Goal: Task Accomplishment & Management: Manage account settings

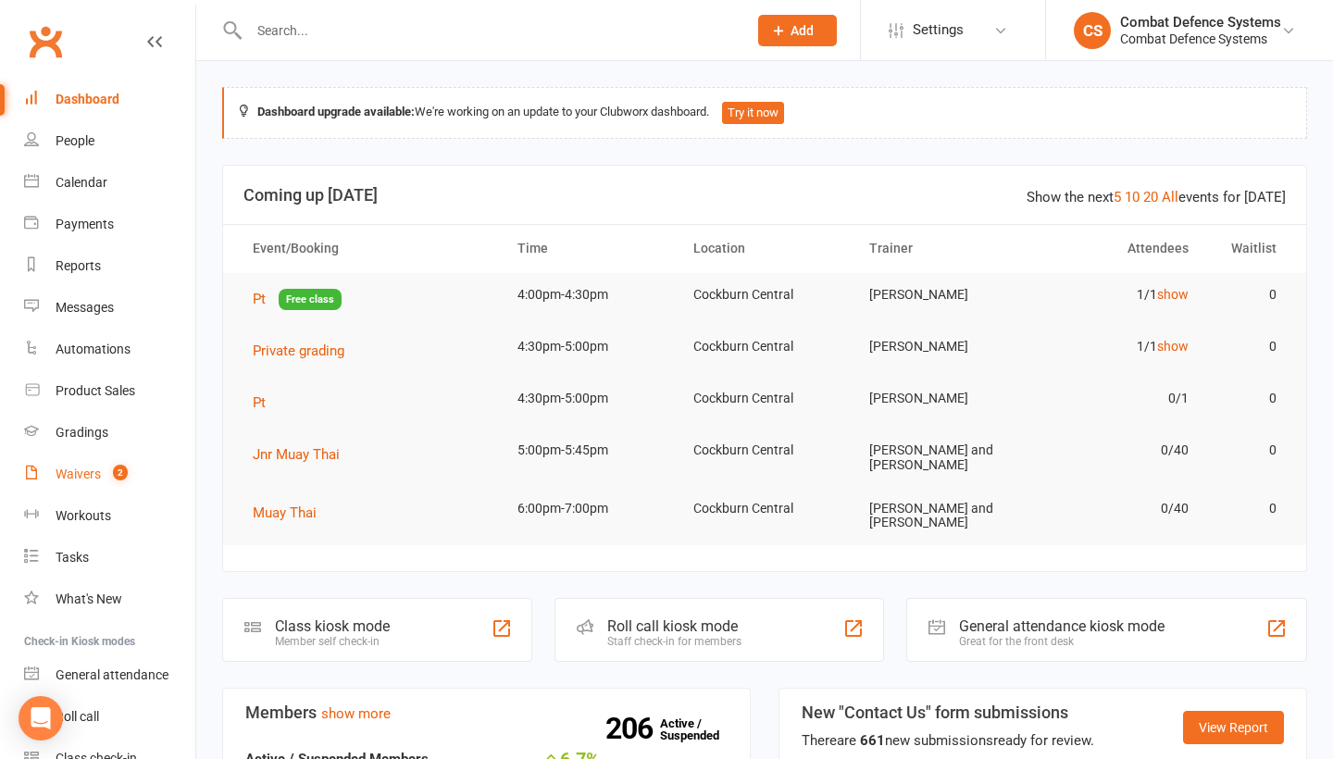
click at [85, 472] on div "Waivers" at bounding box center [78, 474] width 45 height 15
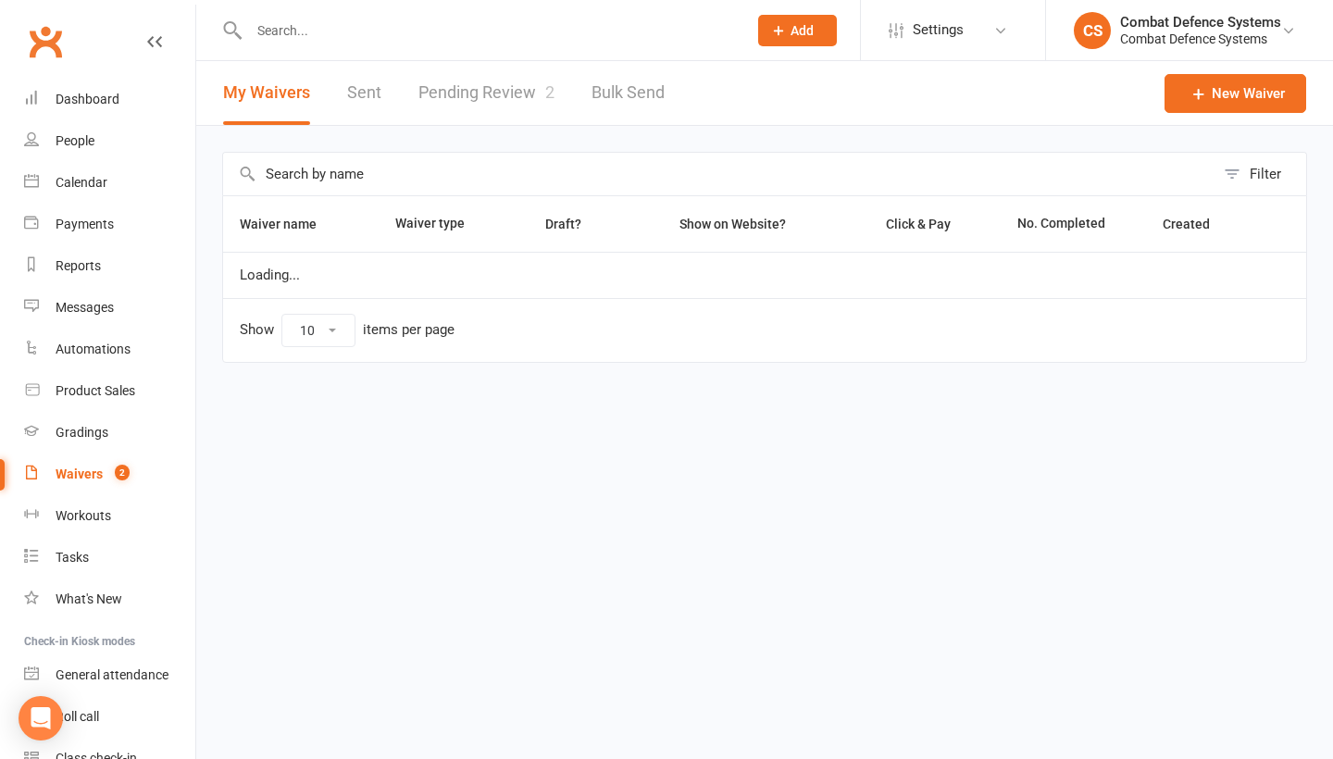
select select "50"
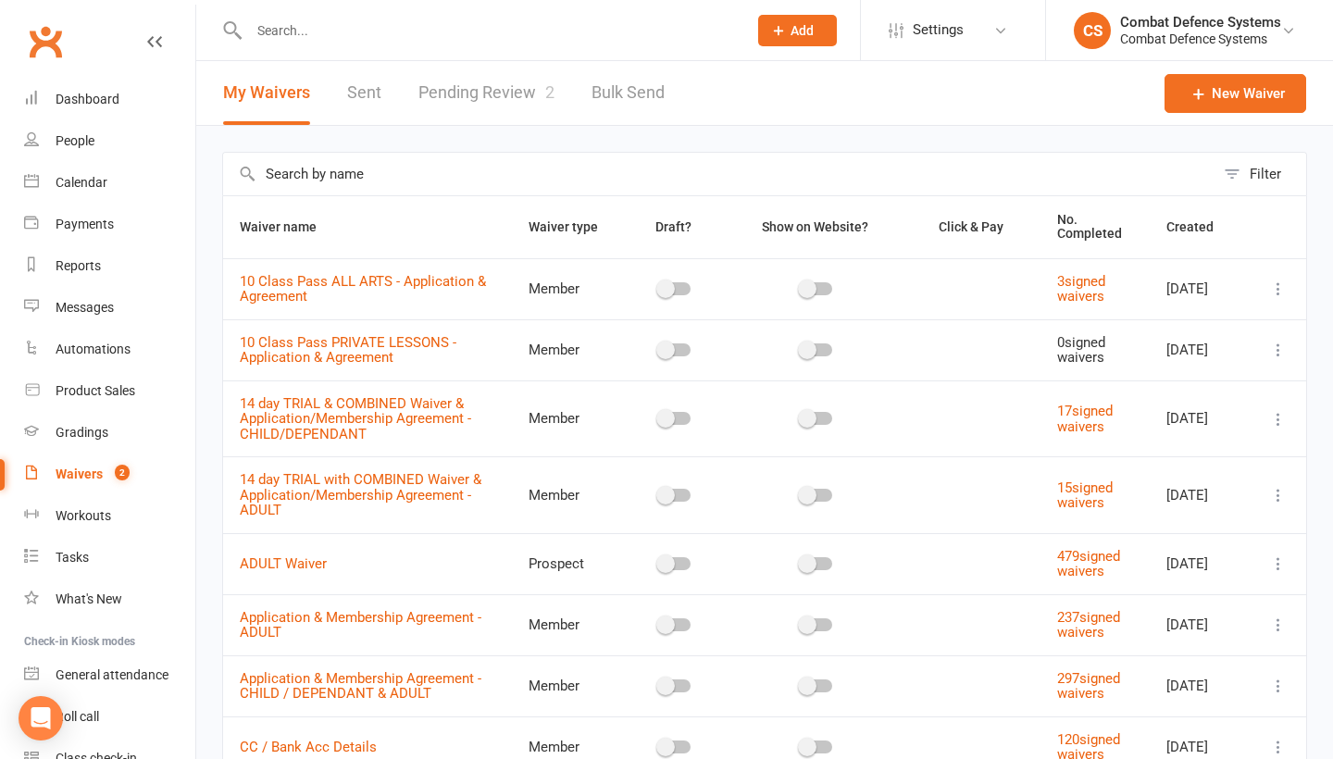
click at [505, 93] on link "Pending Review 2" at bounding box center [486, 93] width 136 height 64
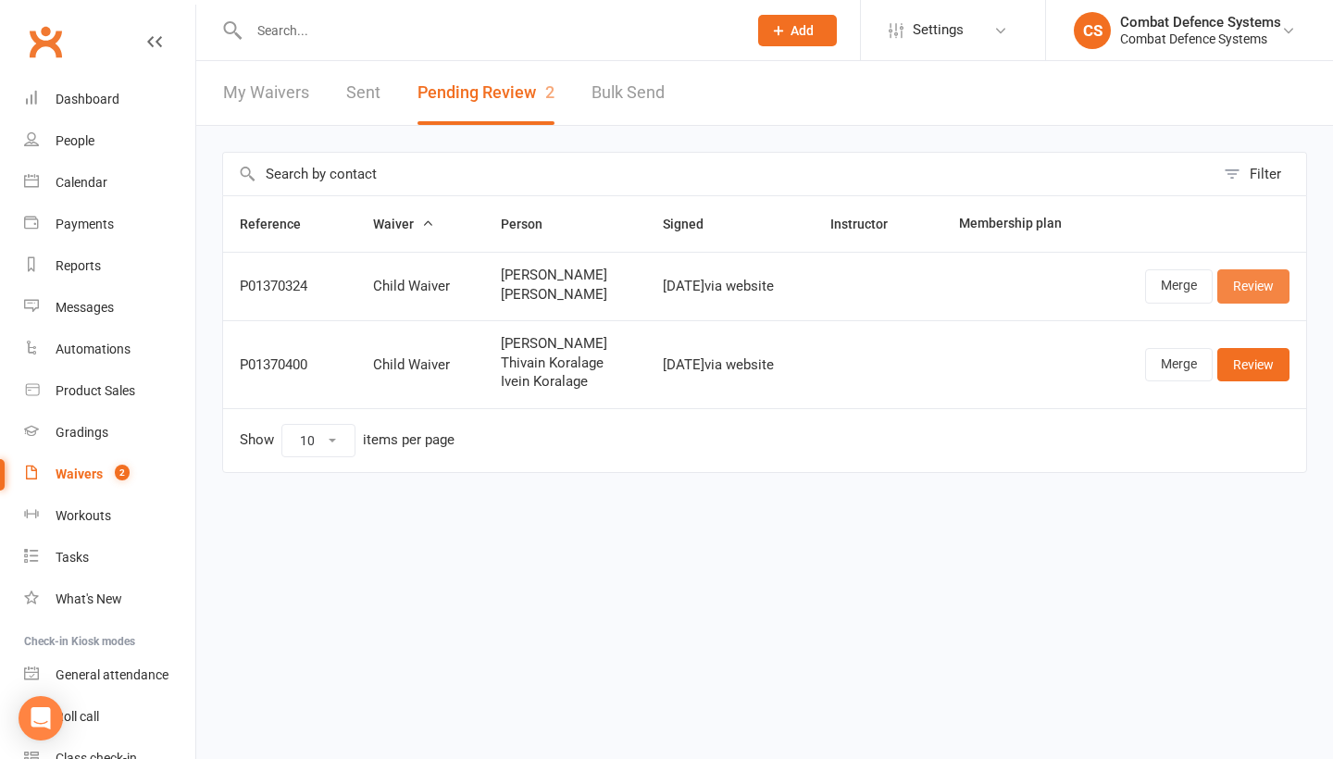
click at [1239, 283] on link "Review" at bounding box center [1253, 285] width 72 height 33
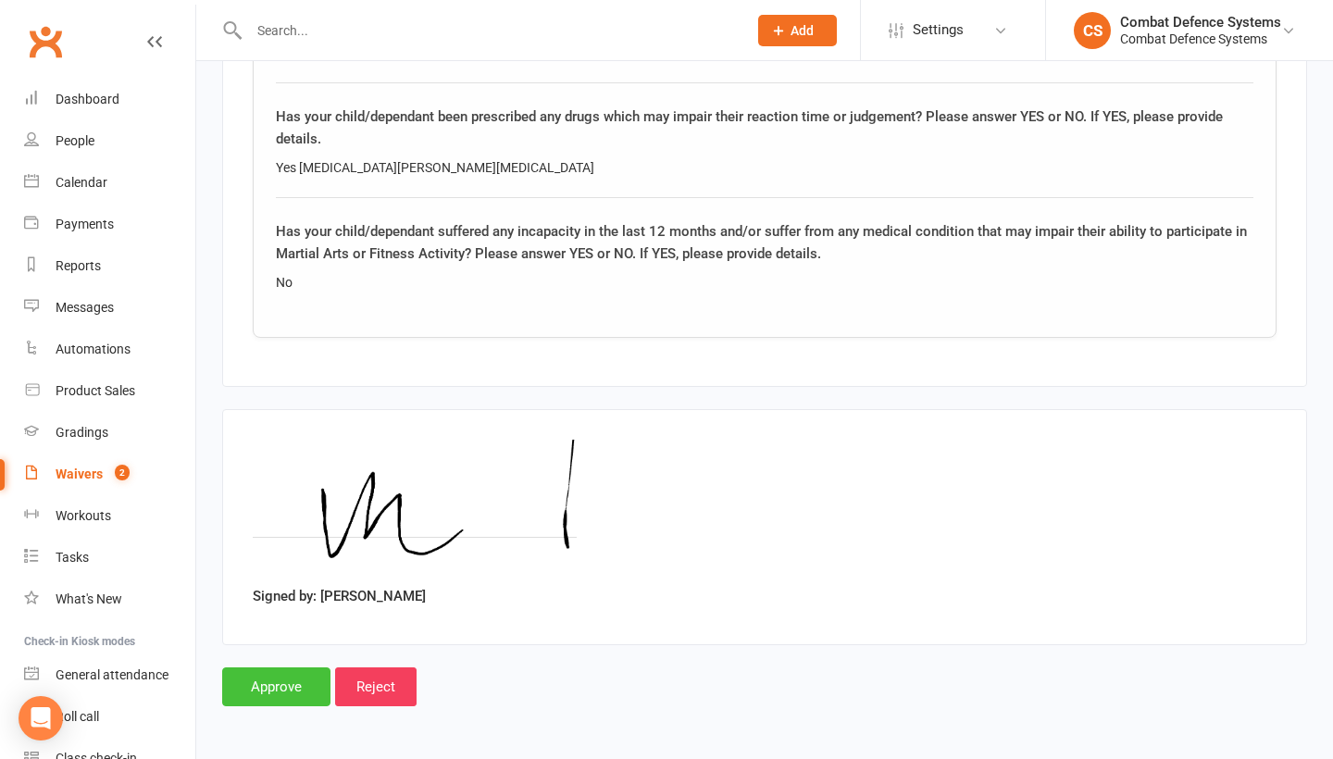
scroll to position [2213, 0]
click at [287, 667] on input "Approve" at bounding box center [276, 686] width 108 height 39
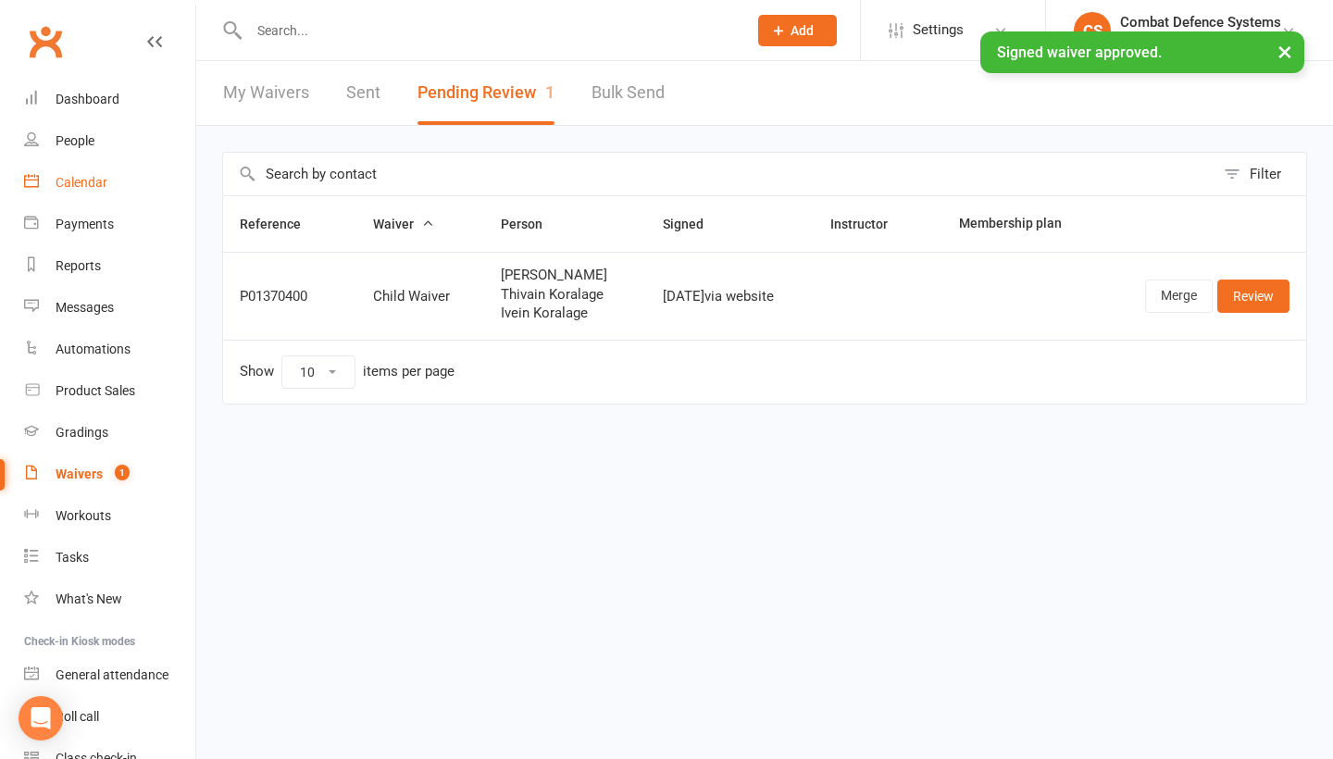
click at [85, 177] on div "Calendar" at bounding box center [82, 182] width 52 height 15
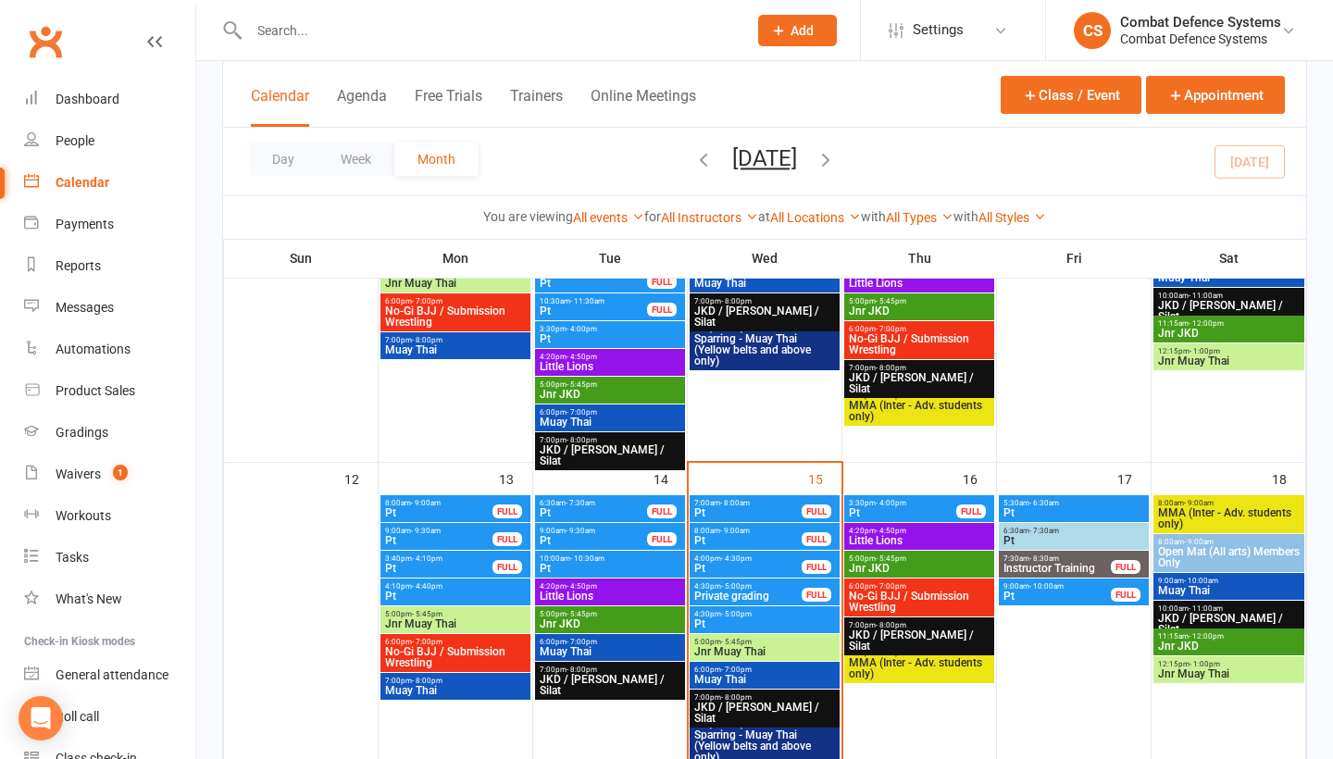
scroll to position [683, 0]
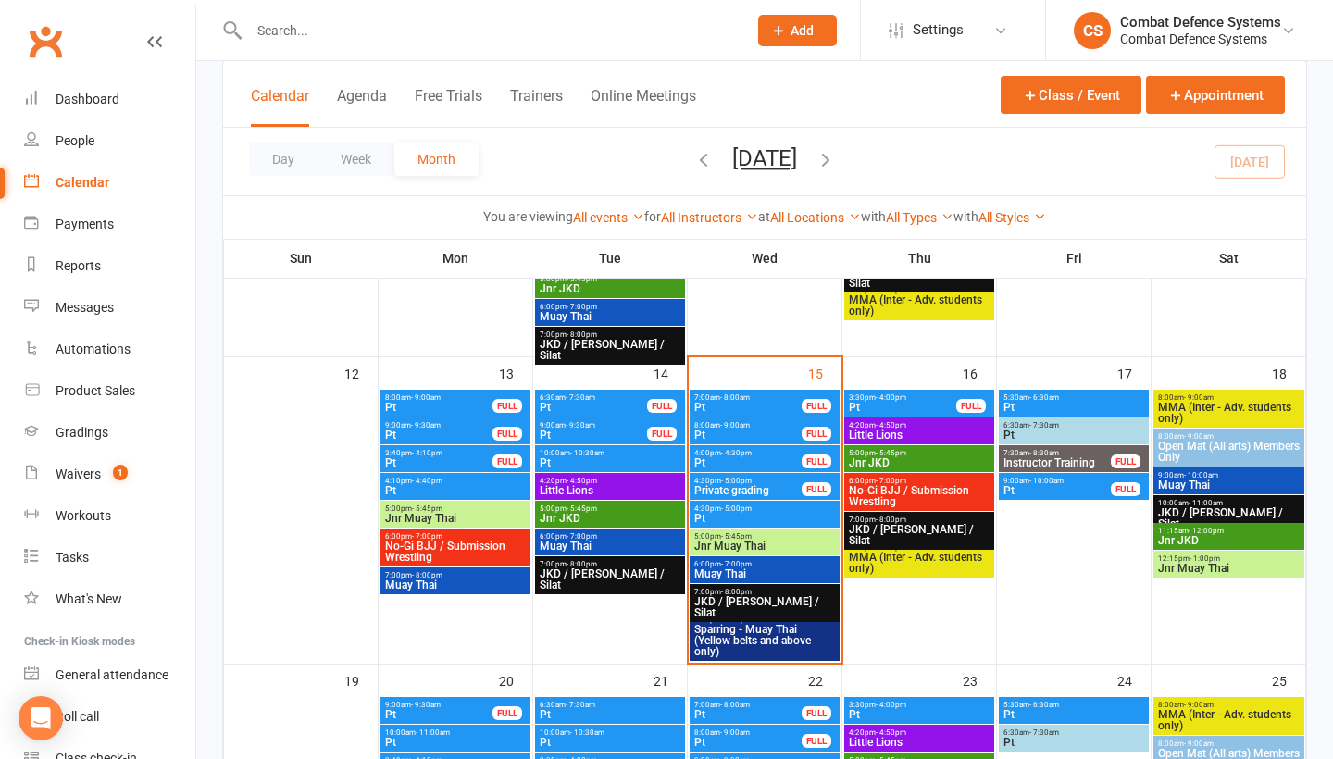
click at [753, 541] on span "Jnr Muay Thai" at bounding box center [764, 546] width 143 height 11
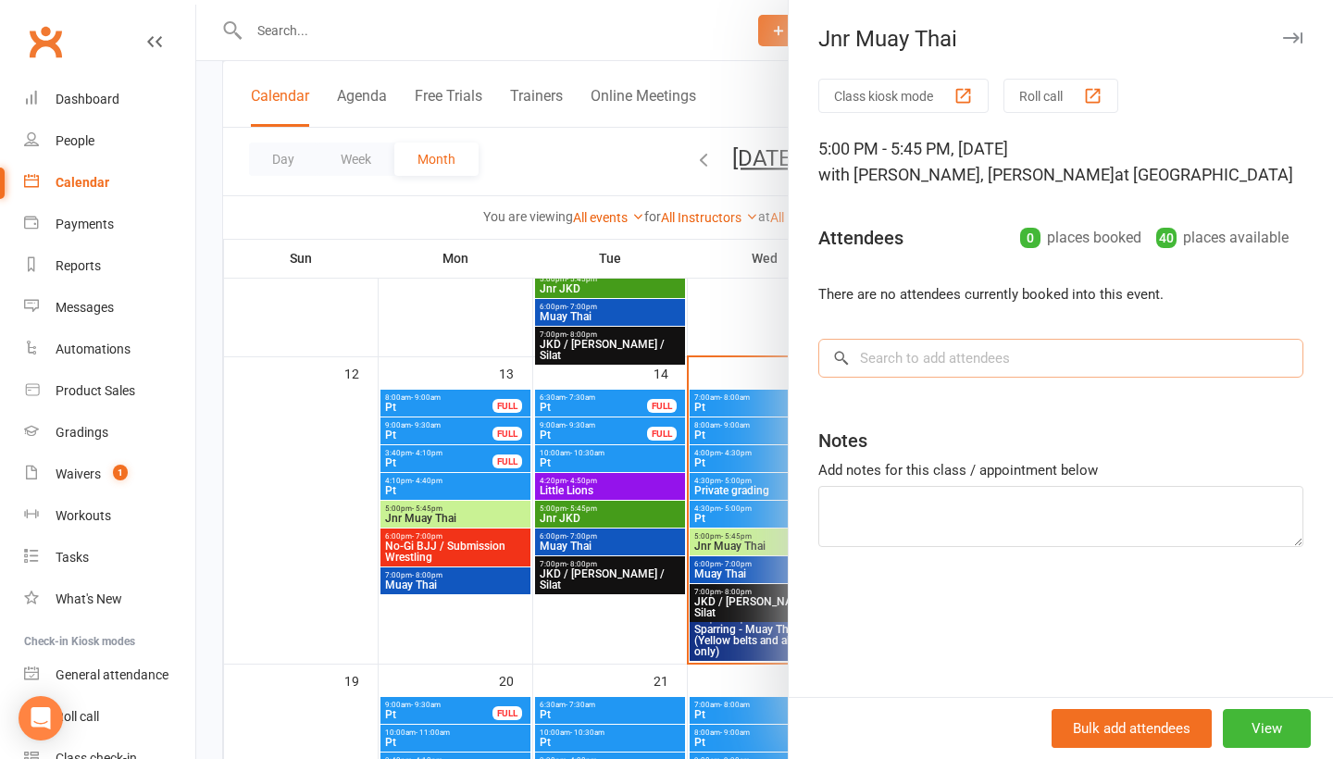
click at [906, 361] on input "search" at bounding box center [1060, 358] width 485 height 39
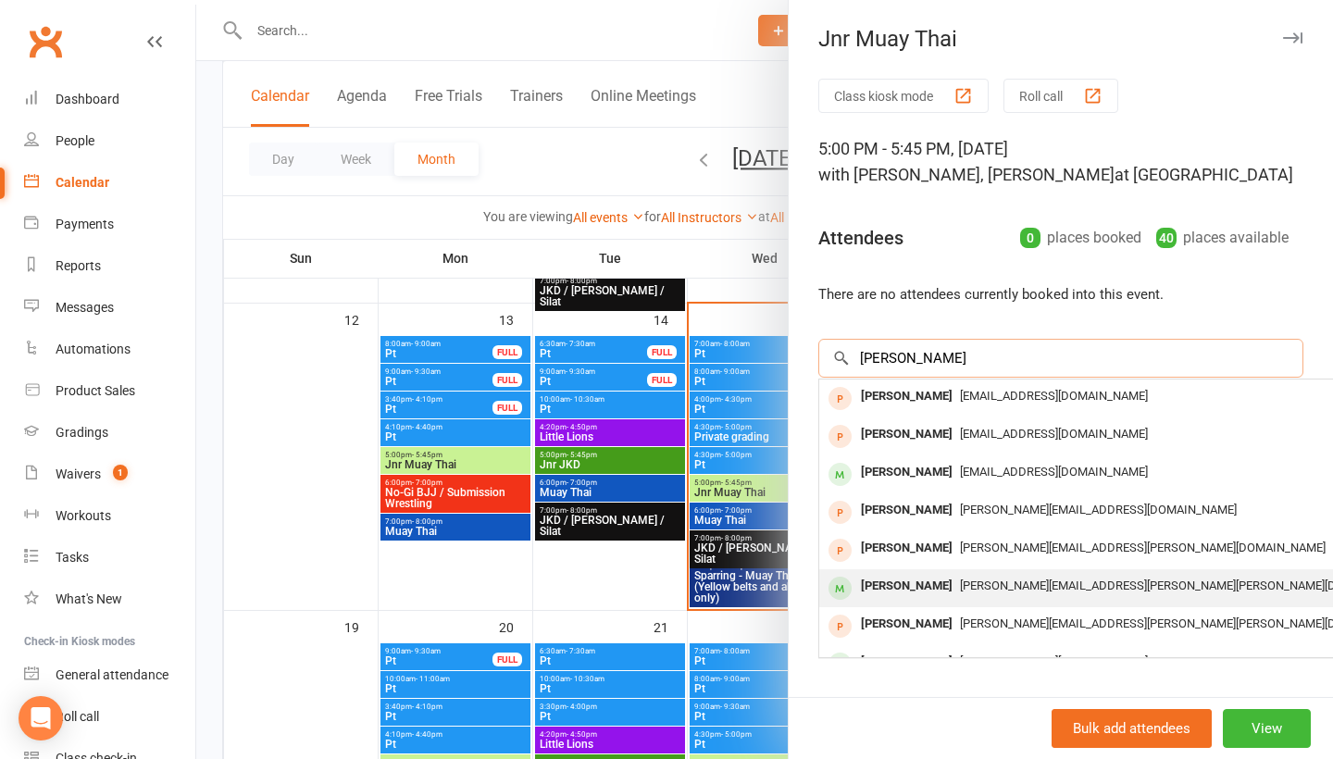
scroll to position [739, 0]
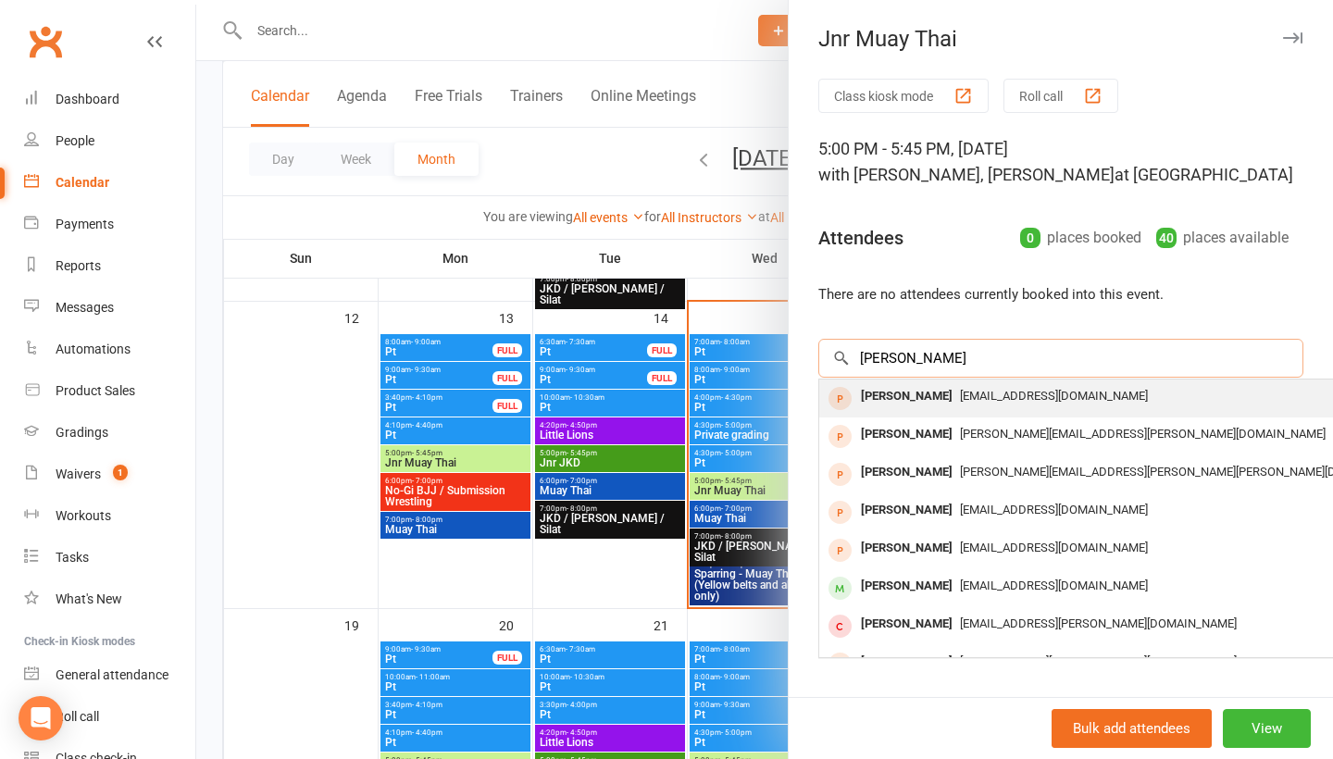
type input "[PERSON_NAME]"
click at [926, 396] on div "[PERSON_NAME]" at bounding box center [906, 396] width 106 height 27
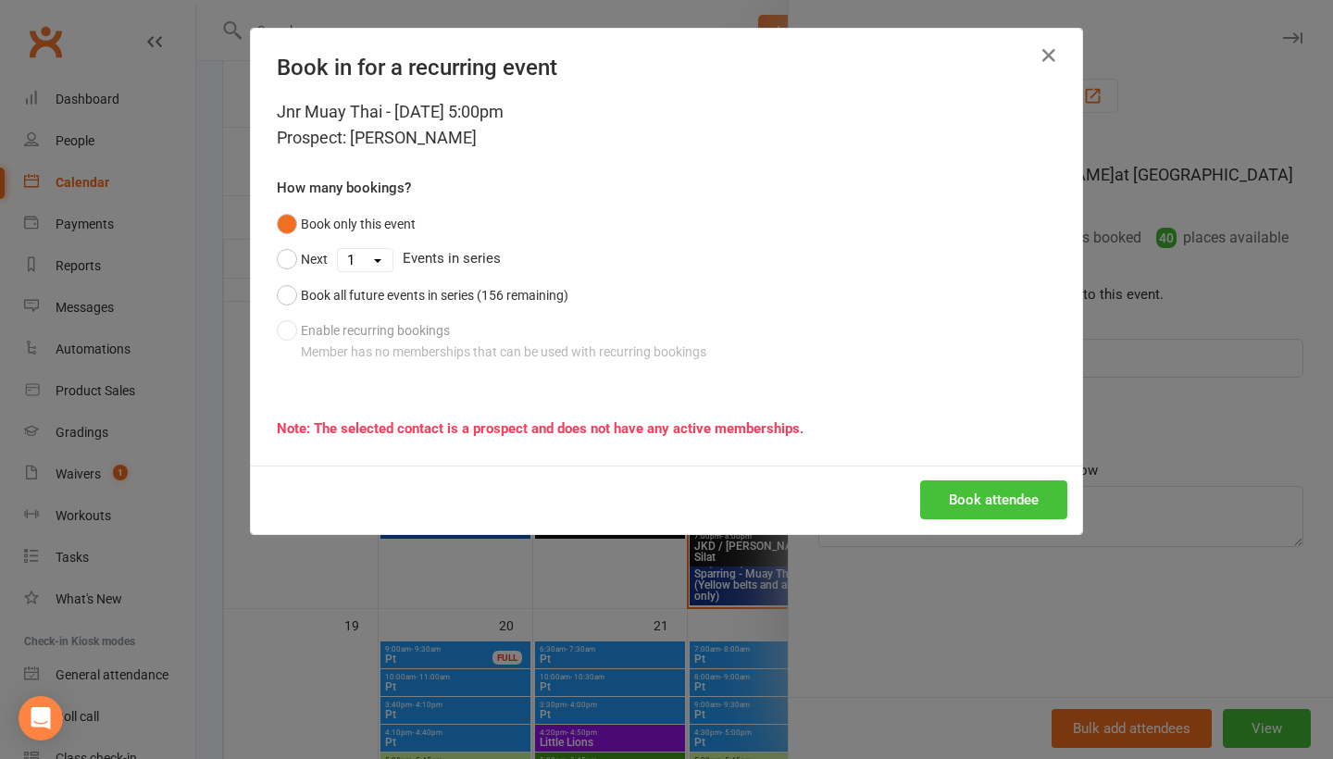
click at [978, 500] on button "Book attendee" at bounding box center [993, 499] width 147 height 39
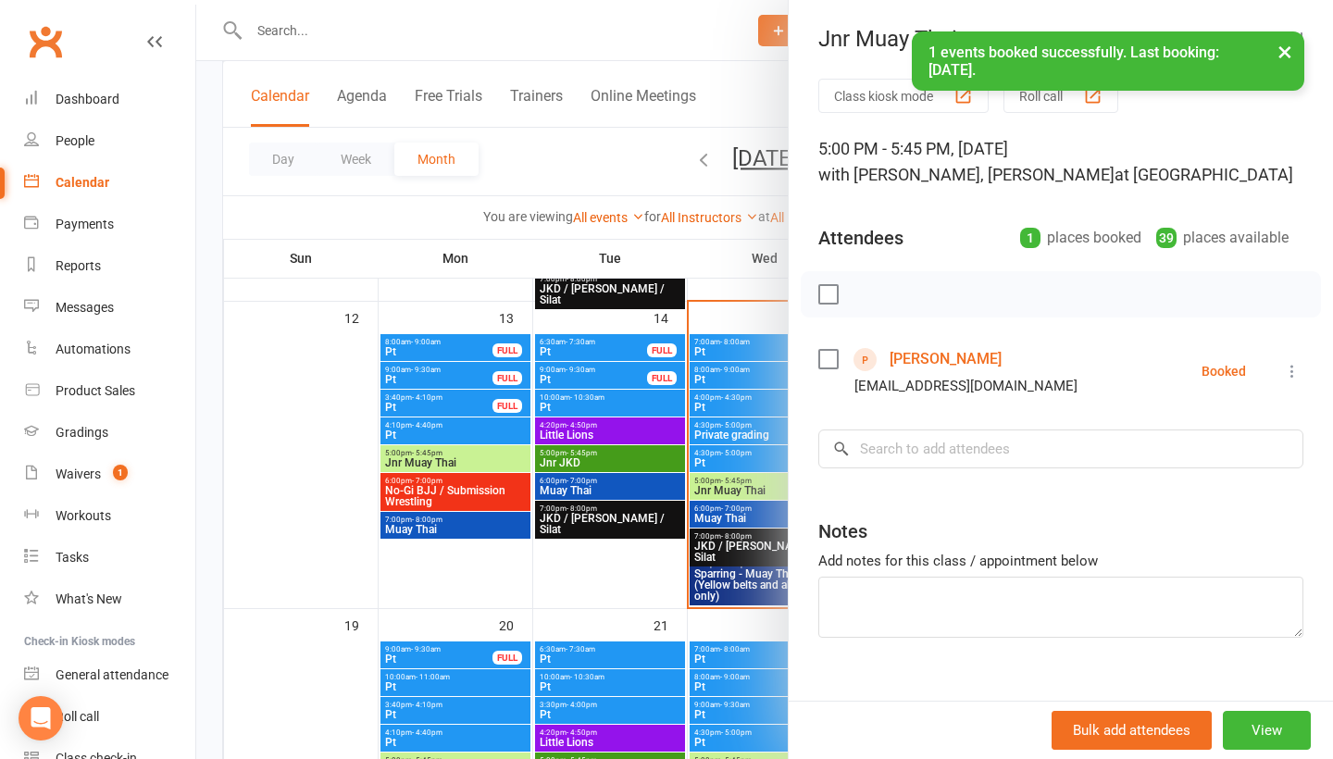
click at [1285, 50] on button "×" at bounding box center [1284, 51] width 33 height 40
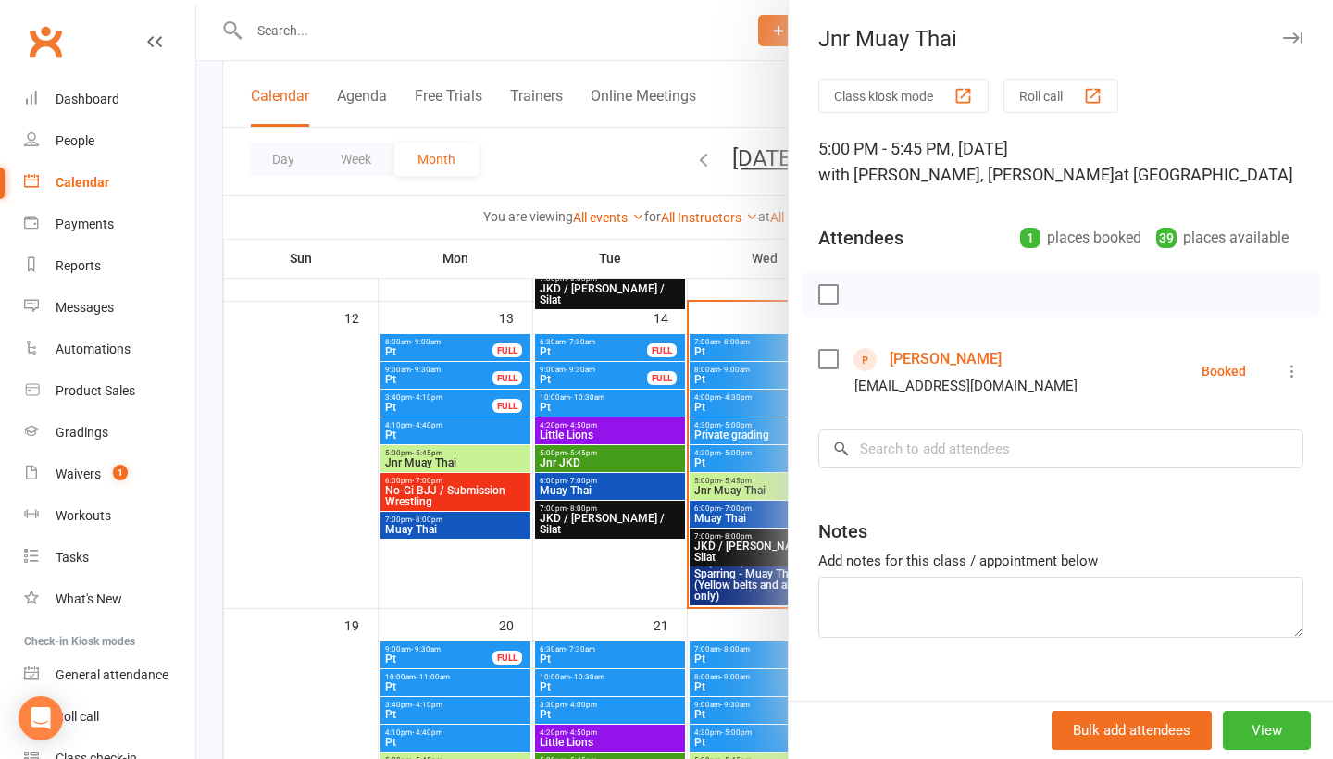
click at [763, 83] on div at bounding box center [764, 379] width 1137 height 759
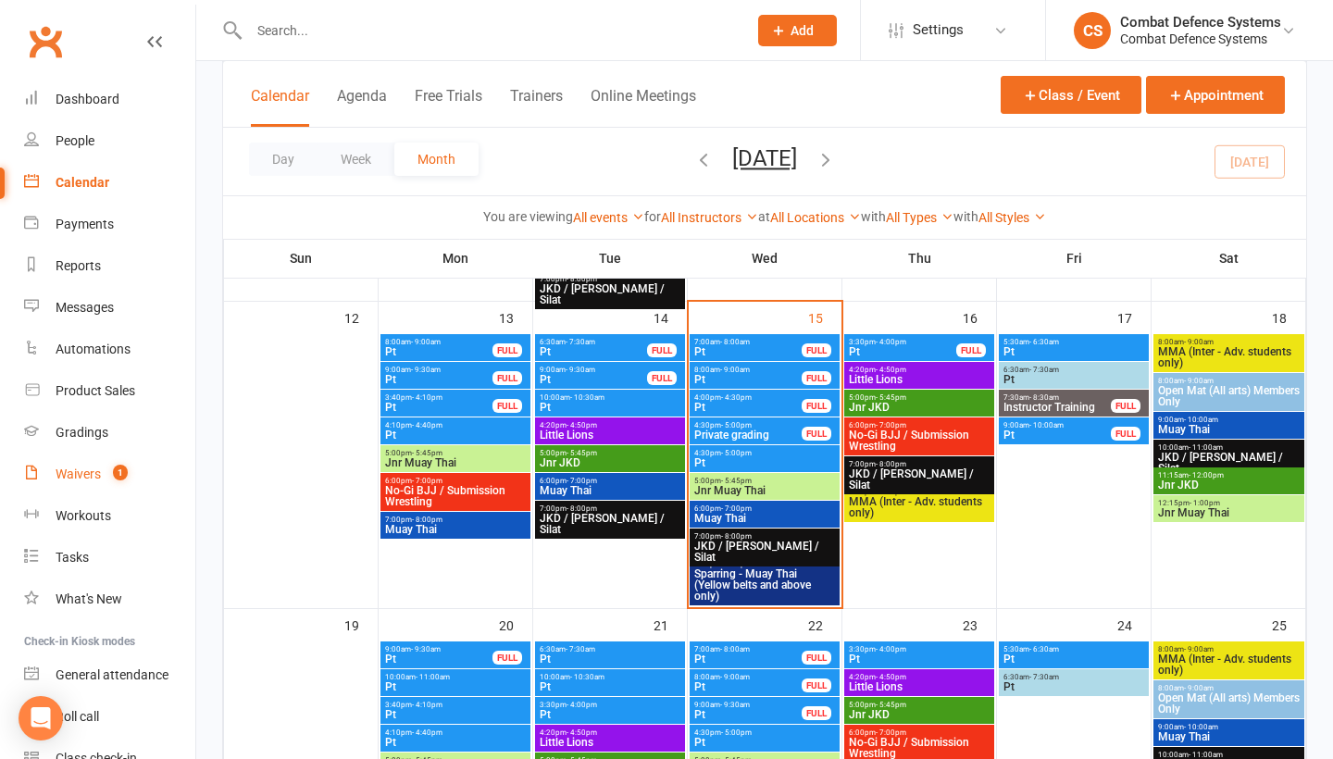
click at [95, 477] on div "Waivers" at bounding box center [78, 474] width 45 height 15
select select "50"
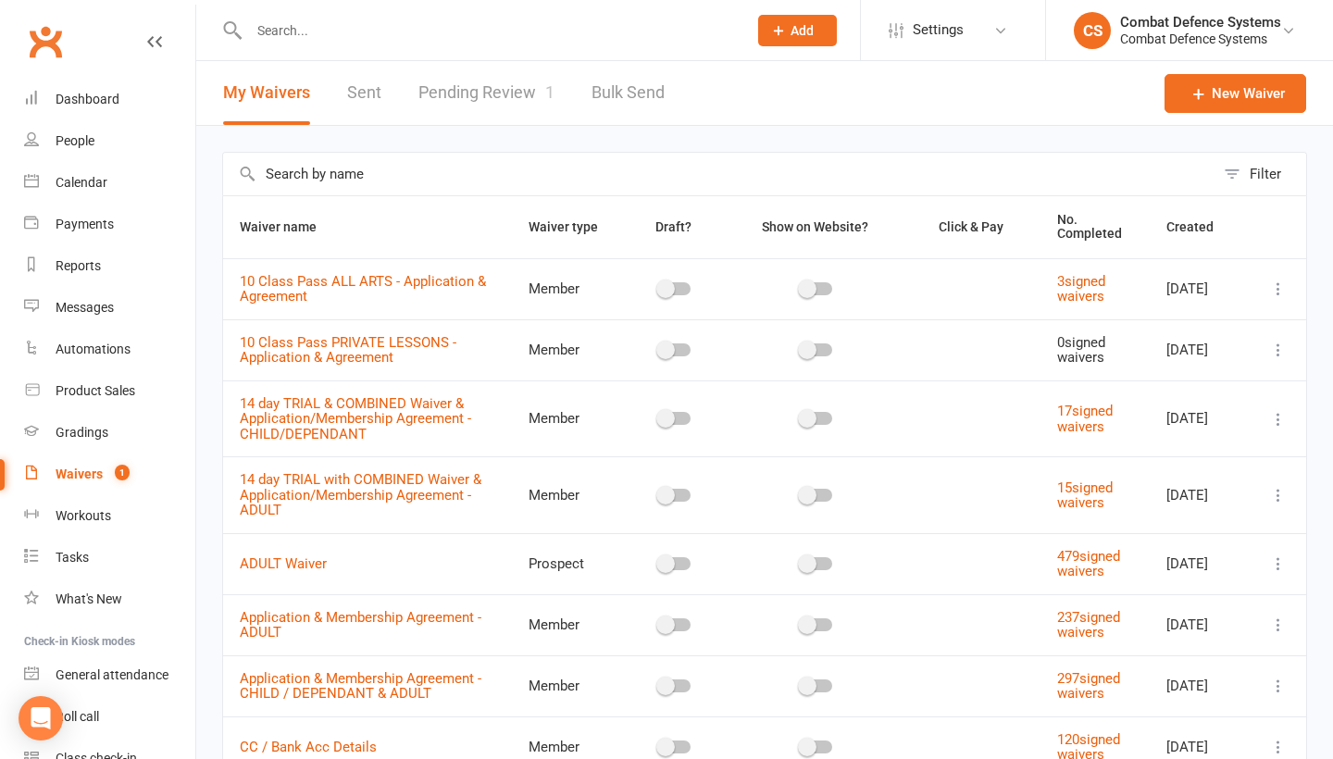
click at [517, 93] on link "Pending Review 1" at bounding box center [486, 93] width 136 height 64
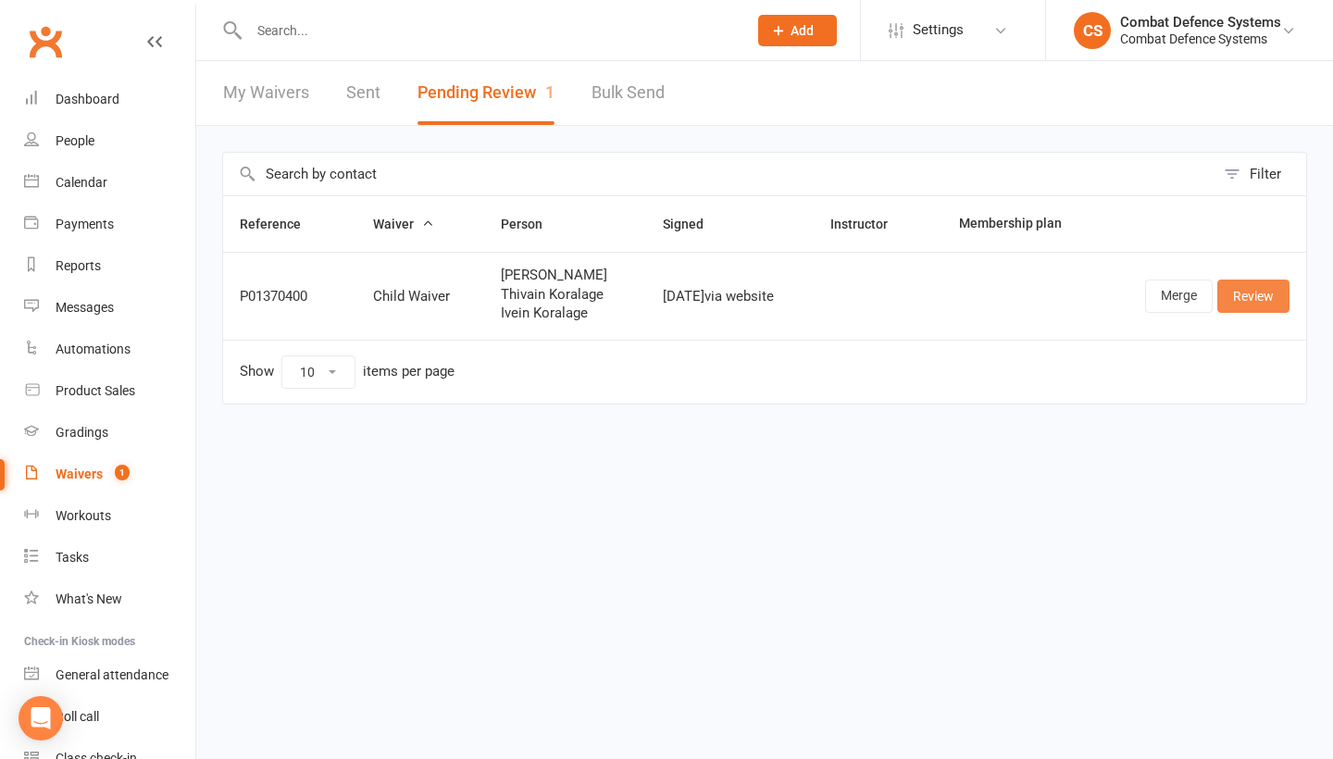
click at [1247, 301] on link "Review" at bounding box center [1253, 296] width 72 height 33
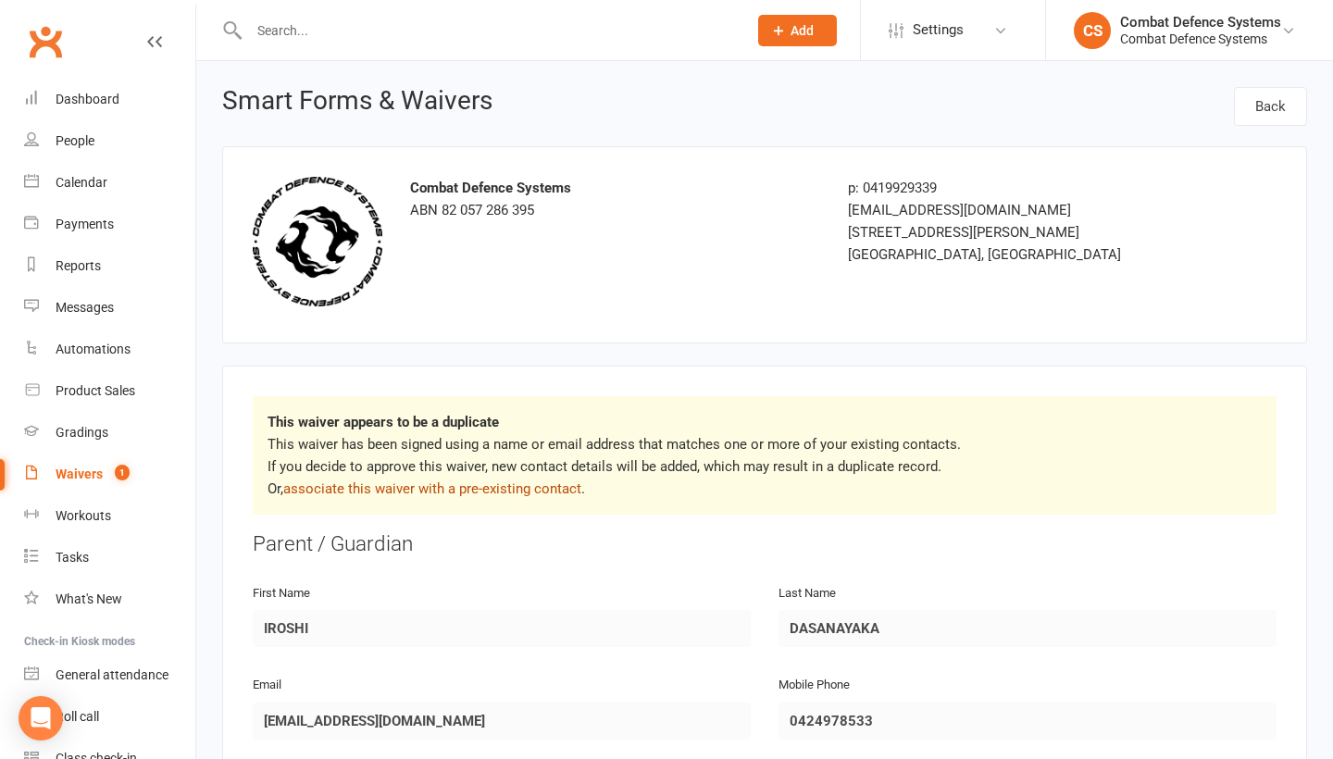
click at [552, 490] on link "associate this waiver with a pre-existing contact" at bounding box center [432, 488] width 298 height 17
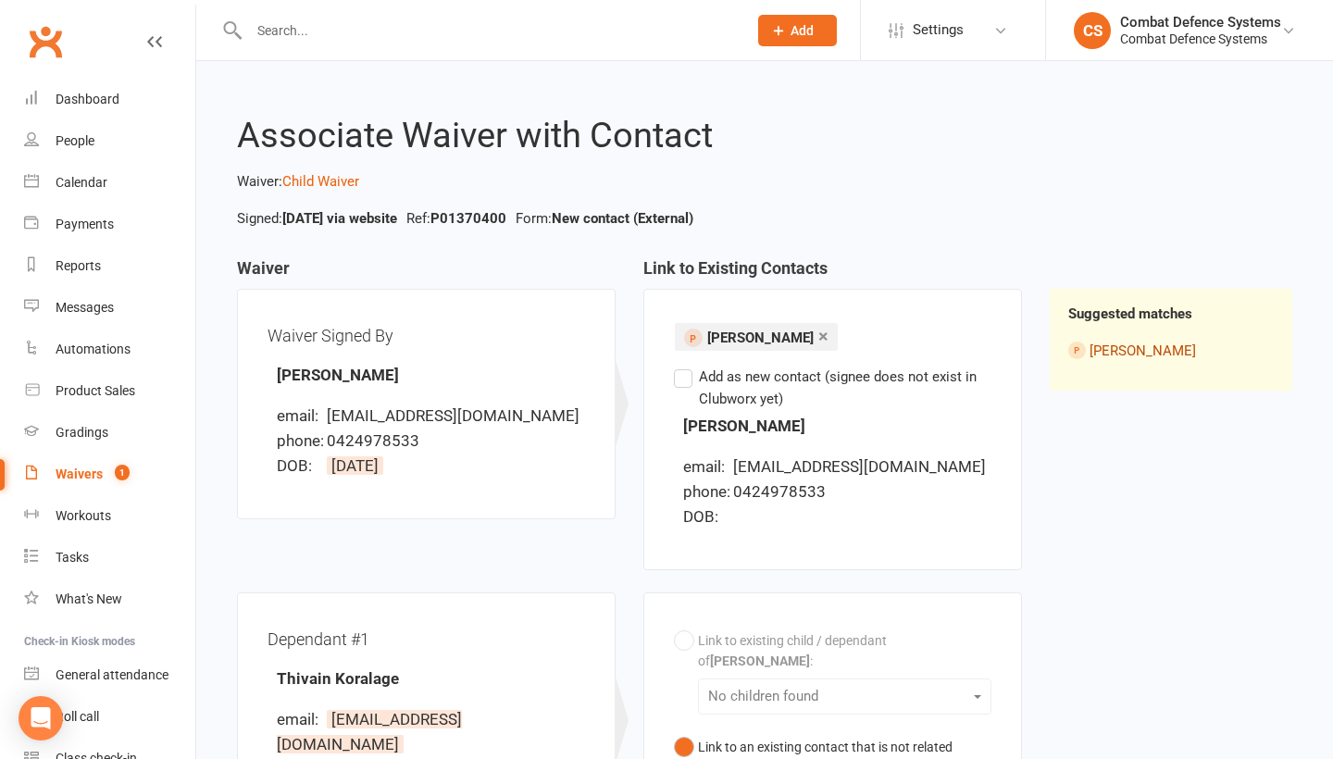
click at [1126, 348] on link "[PERSON_NAME]" at bounding box center [1143, 350] width 106 height 17
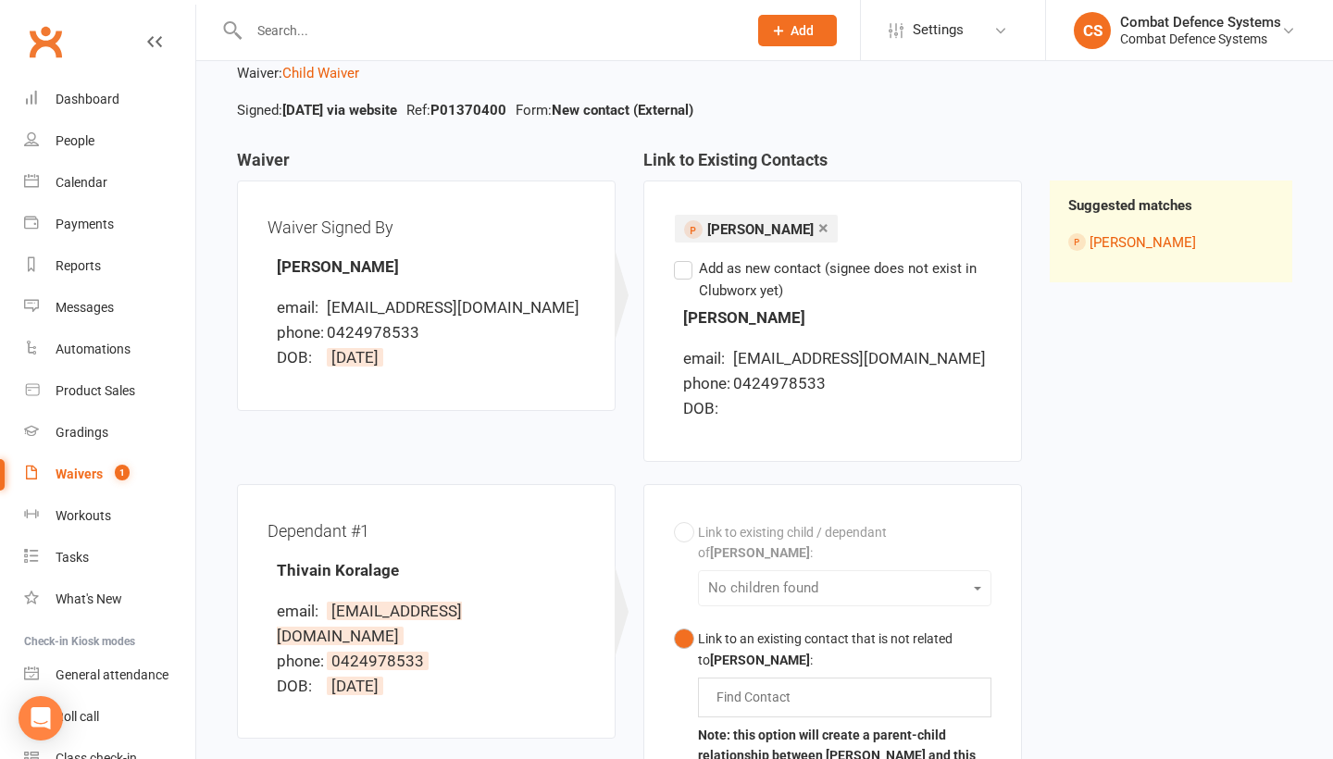
scroll to position [106, 0]
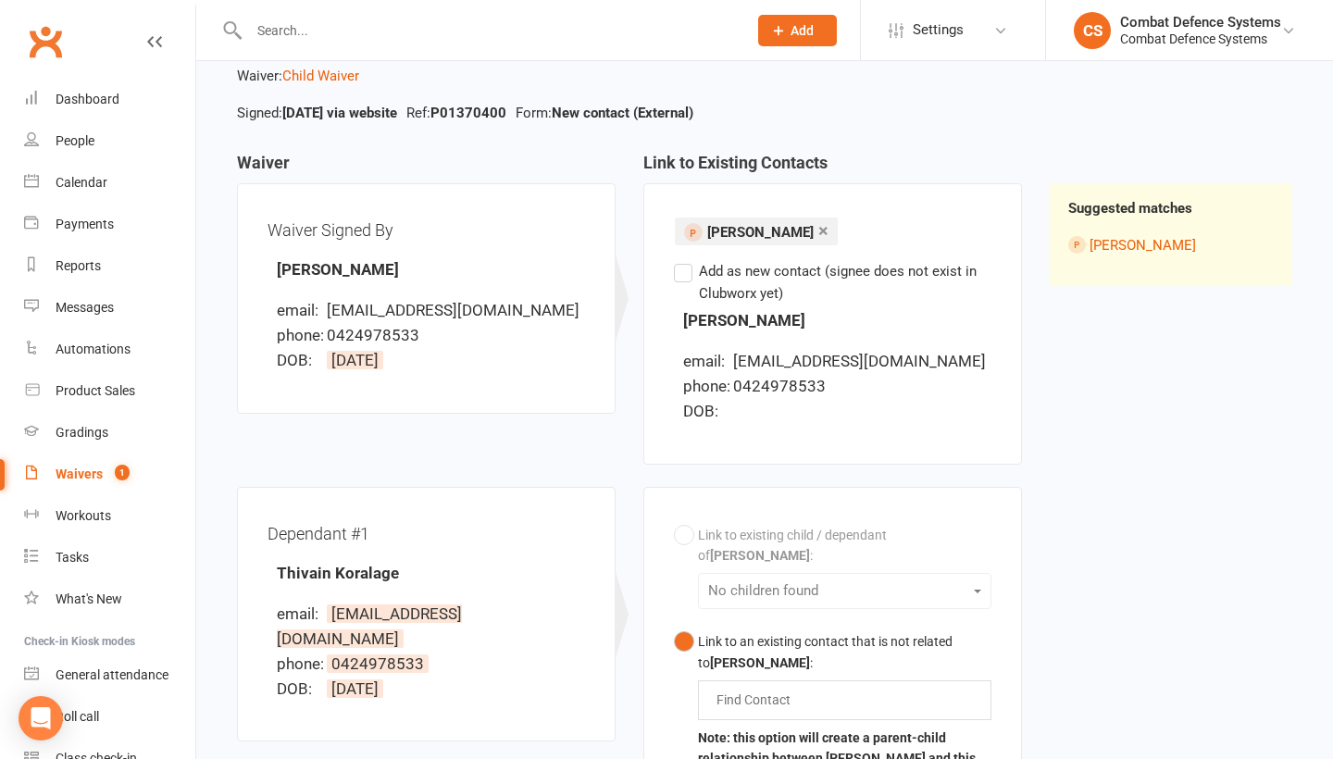
click at [679, 533] on div "Link to existing child / dependant of [PERSON_NAME] : No children found Link to…" at bounding box center [833, 716] width 318 height 398
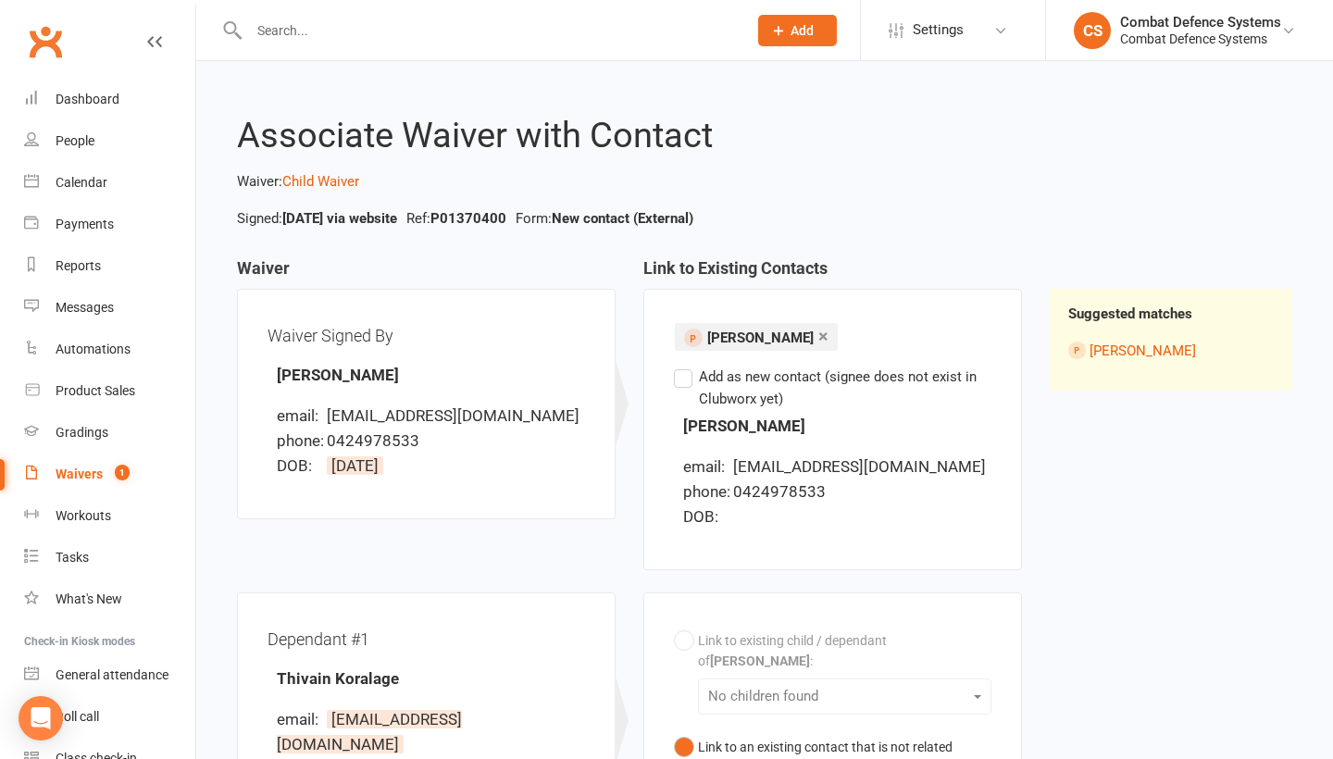
scroll to position [0, 0]
click at [680, 374] on label "Add as new contact (signee does not exist in Clubworx yet)" at bounding box center [833, 388] width 318 height 44
click at [680, 366] on input "Add as new contact (signee does not exist in Clubworx yet)" at bounding box center [680, 366] width 12 height 0
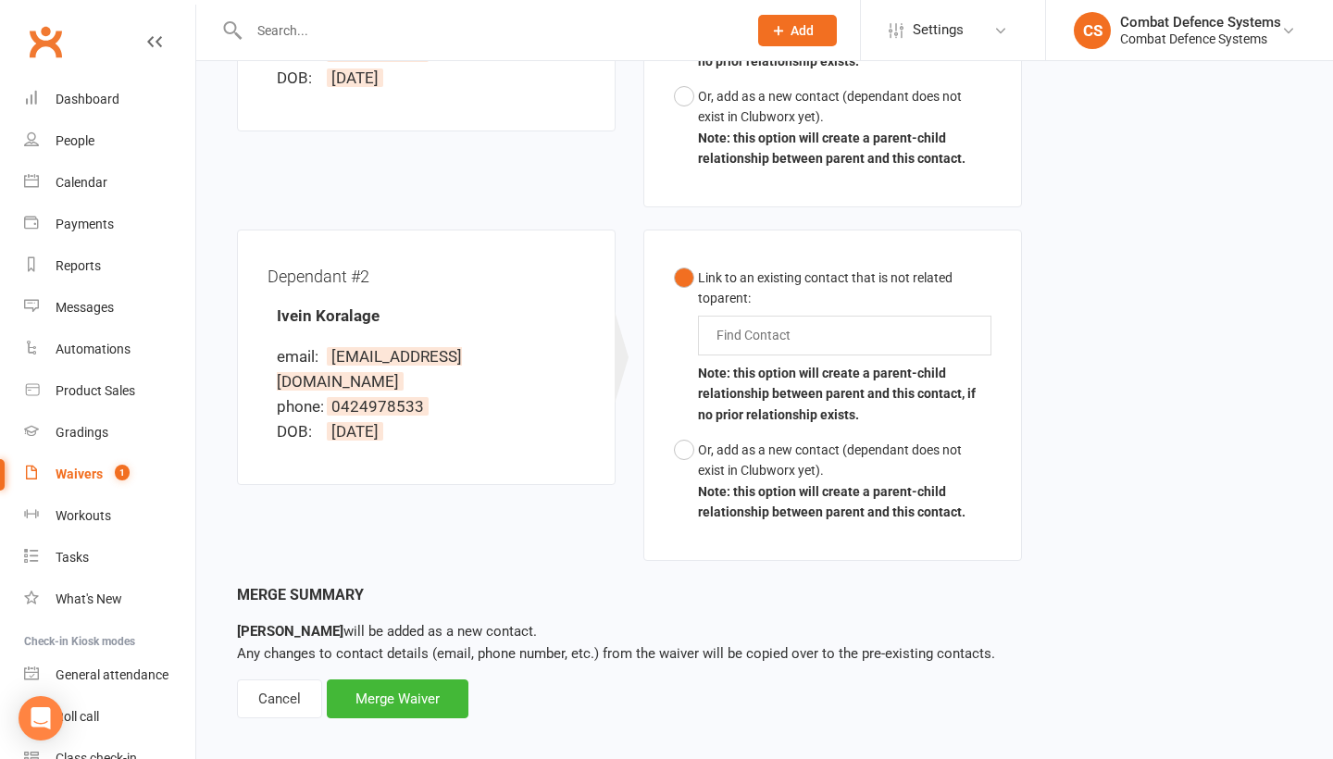
scroll to position [689, 0]
click at [403, 681] on div "Merge Waiver" at bounding box center [398, 700] width 142 height 39
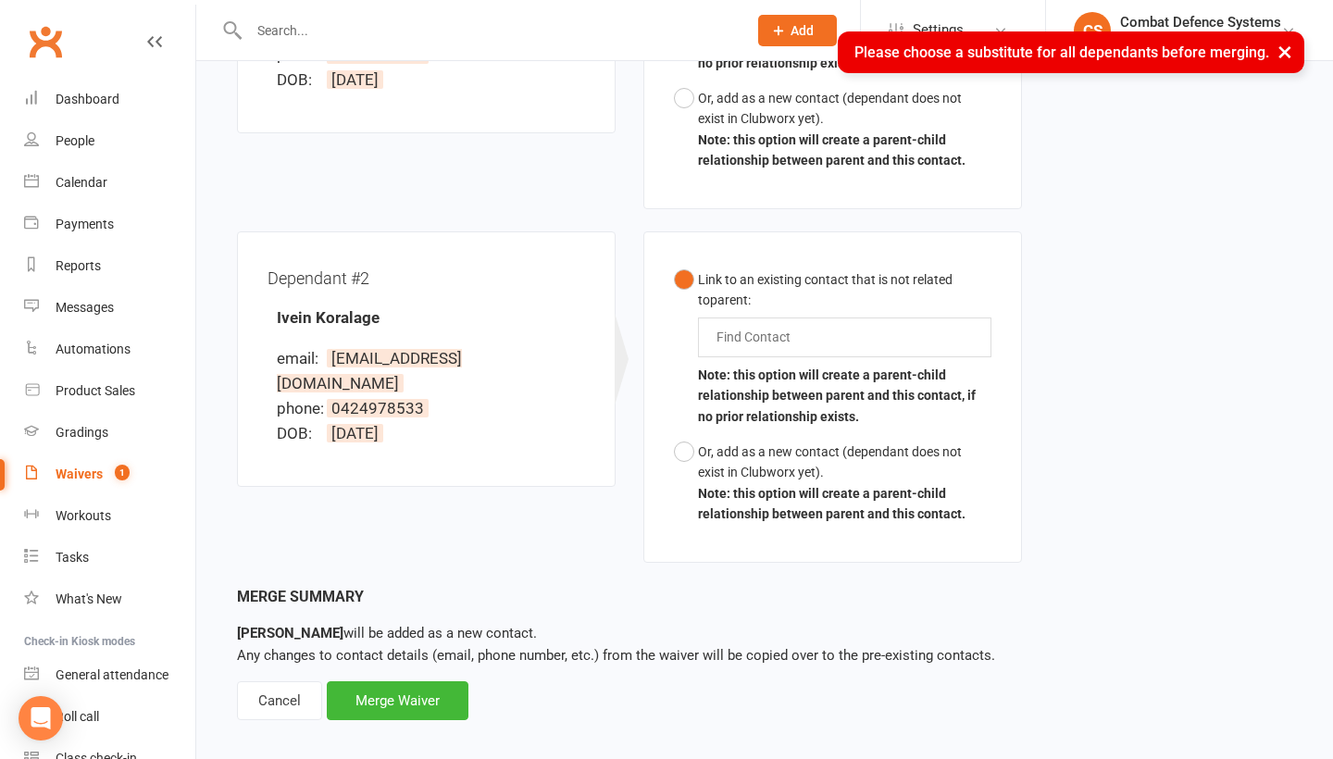
click at [1285, 55] on button "×" at bounding box center [1284, 51] width 33 height 40
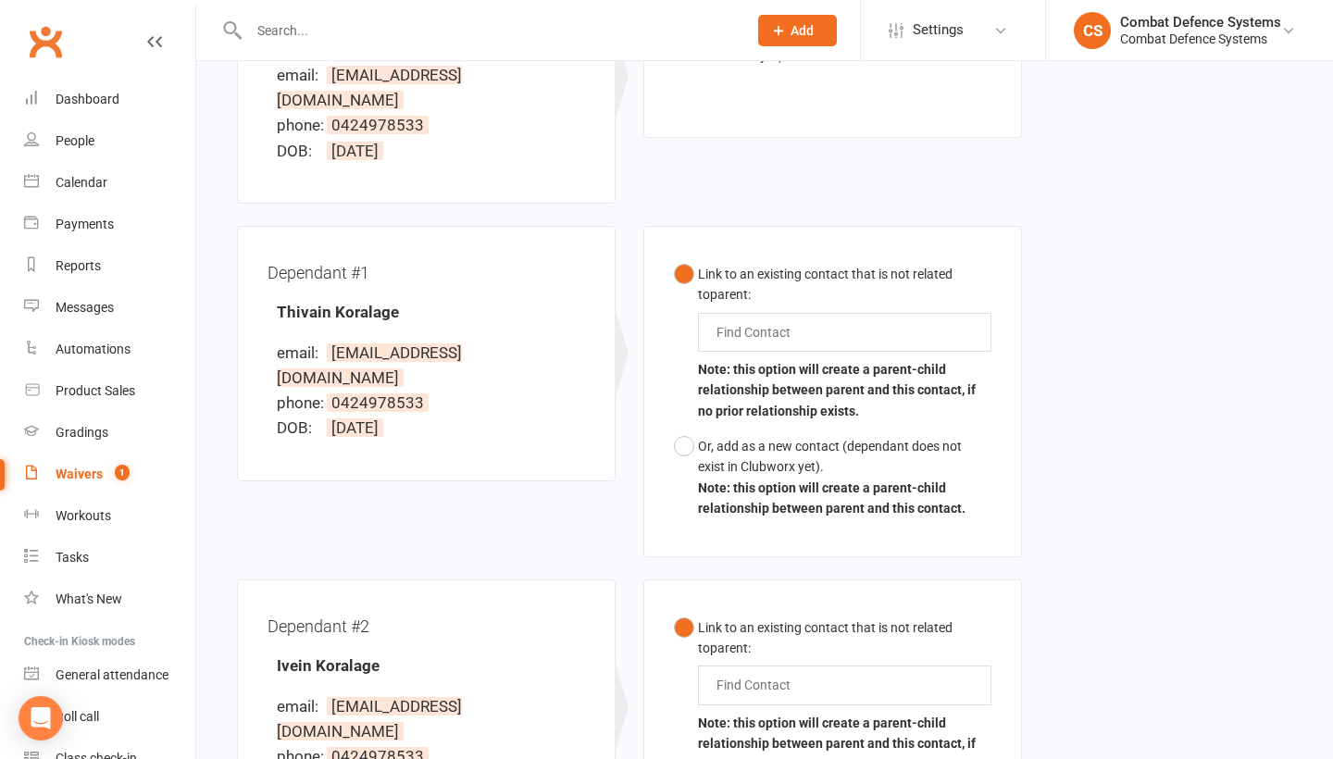
scroll to position [230, 0]
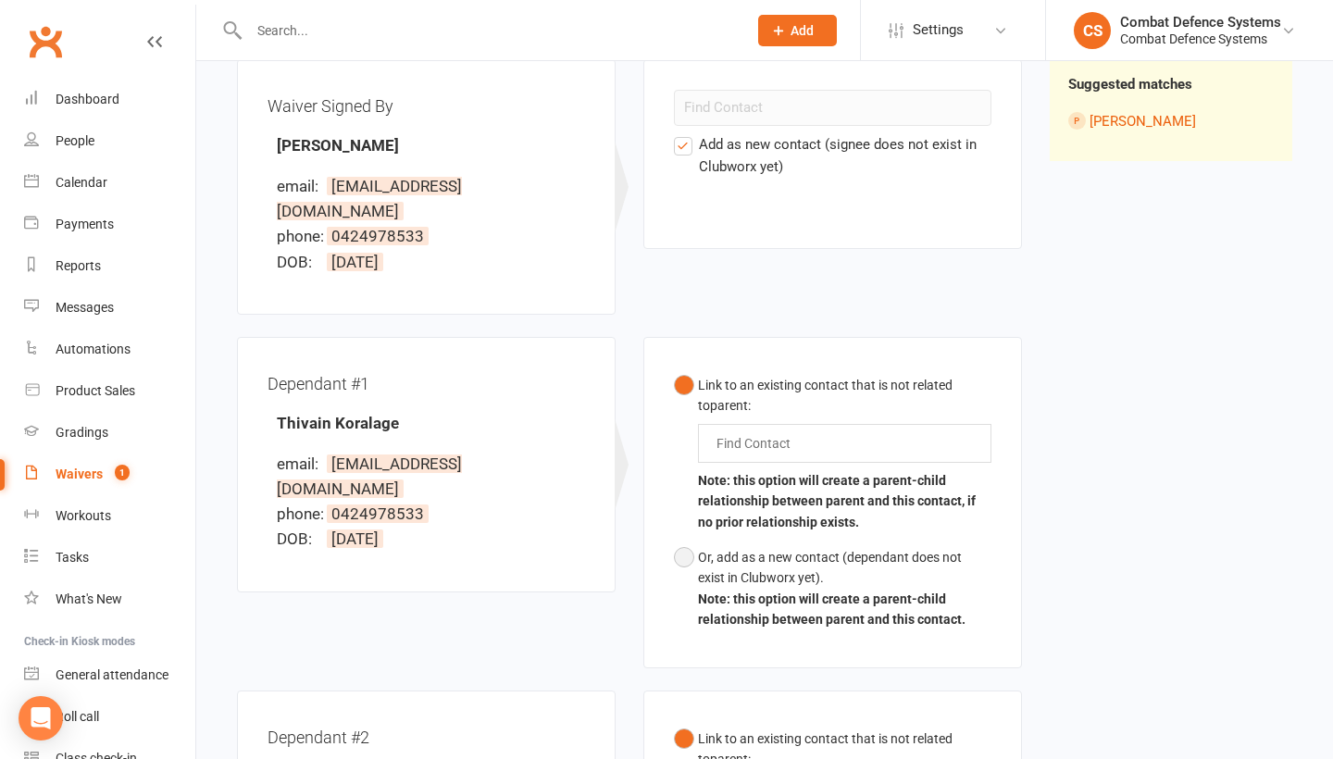
click at [684, 540] on button "Or, add as a new contact (dependant does not exist in Clubworx yet). Note: this…" at bounding box center [833, 589] width 318 height 98
click at [682, 146] on label "Add as new contact (signee does not exist in Clubworx yet)" at bounding box center [833, 155] width 318 height 44
click at [682, 133] on input "Add as new contact (signee does not exist in Clubworx yet)" at bounding box center [680, 133] width 12 height 0
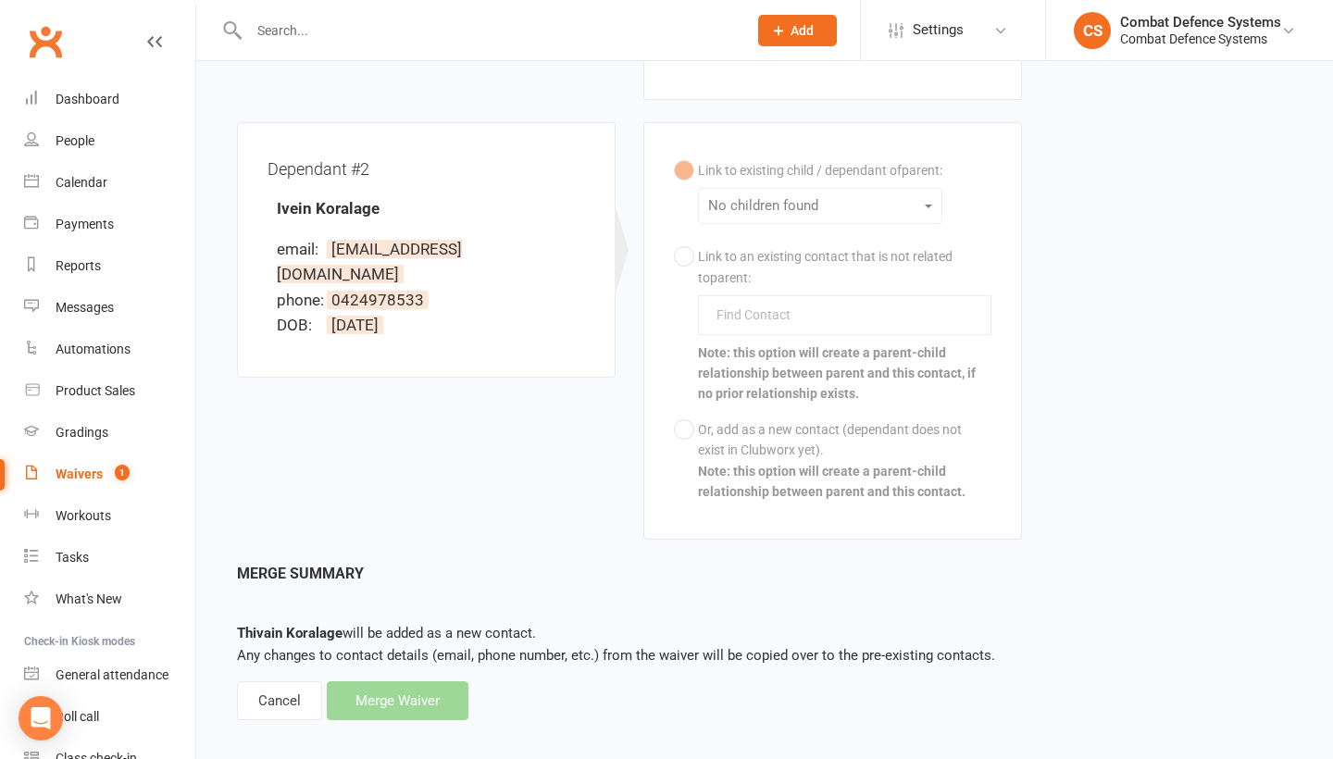
scroll to position [883, 0]
click at [471, 564] on div "Merge Summary Thivain Koralage will be added as a new contact. Any changes to c…" at bounding box center [764, 642] width 1055 height 158
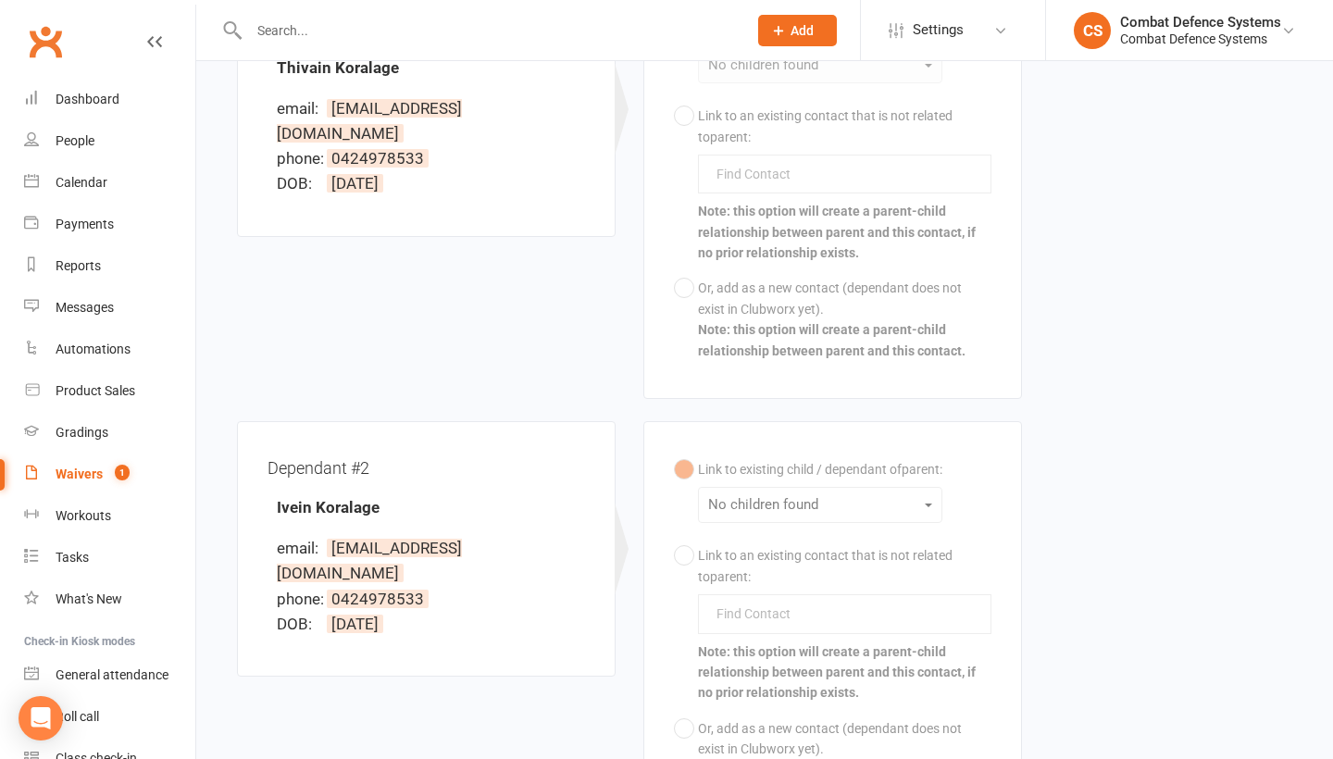
click at [684, 535] on div "Link to existing child / dependant of parent : No children found Link to an exi…" at bounding box center [833, 630] width 318 height 356
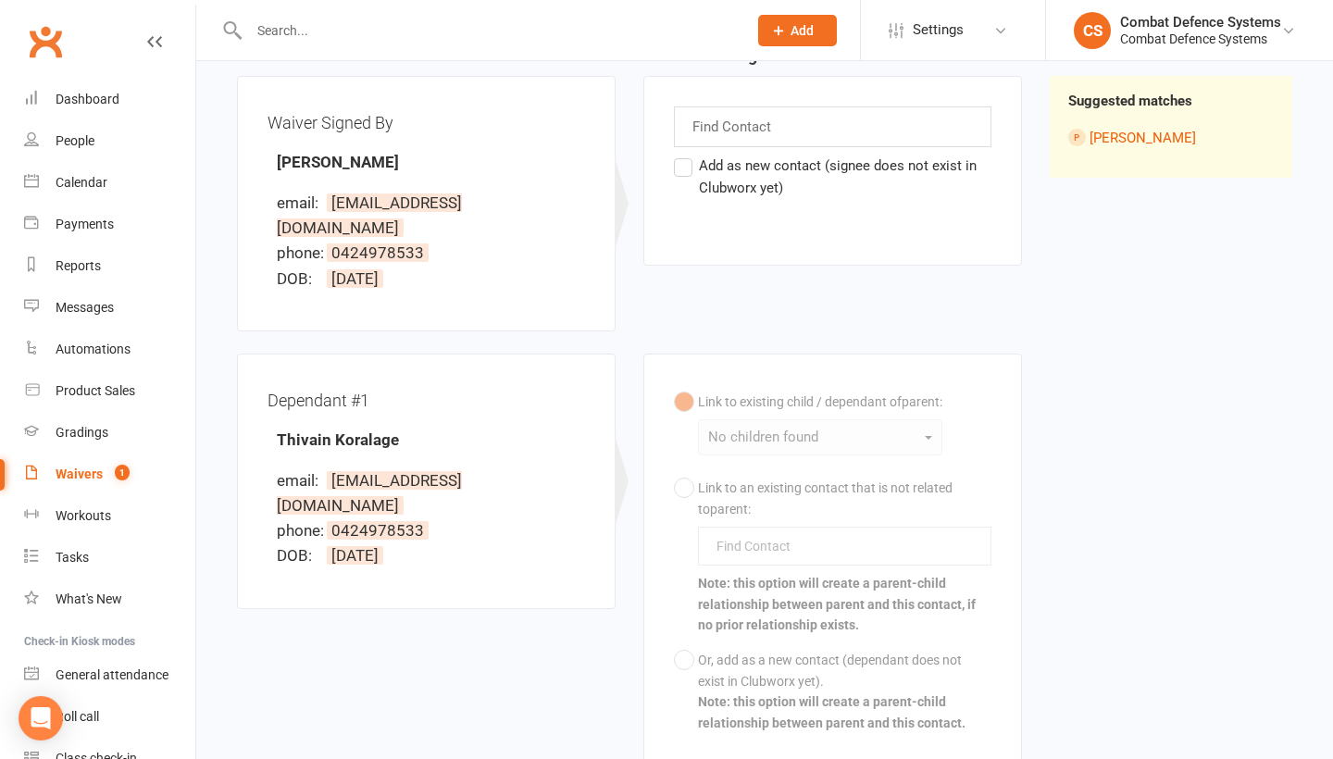
scroll to position [56, 0]
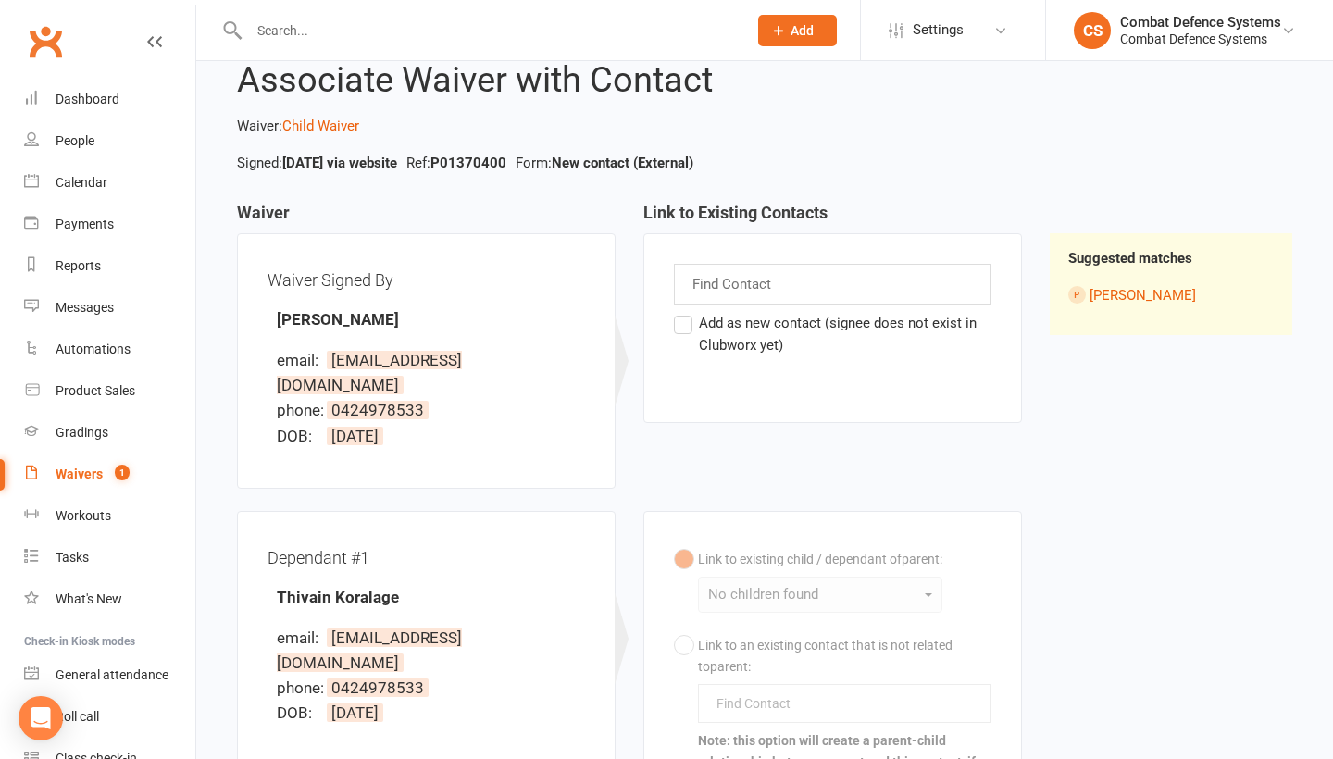
click at [687, 324] on label "Add as new contact (signee does not exist in Clubworx yet)" at bounding box center [833, 334] width 318 height 44
click at [686, 312] on input "Add as new contact (signee does not exist in Clubworx yet)" at bounding box center [680, 312] width 12 height 0
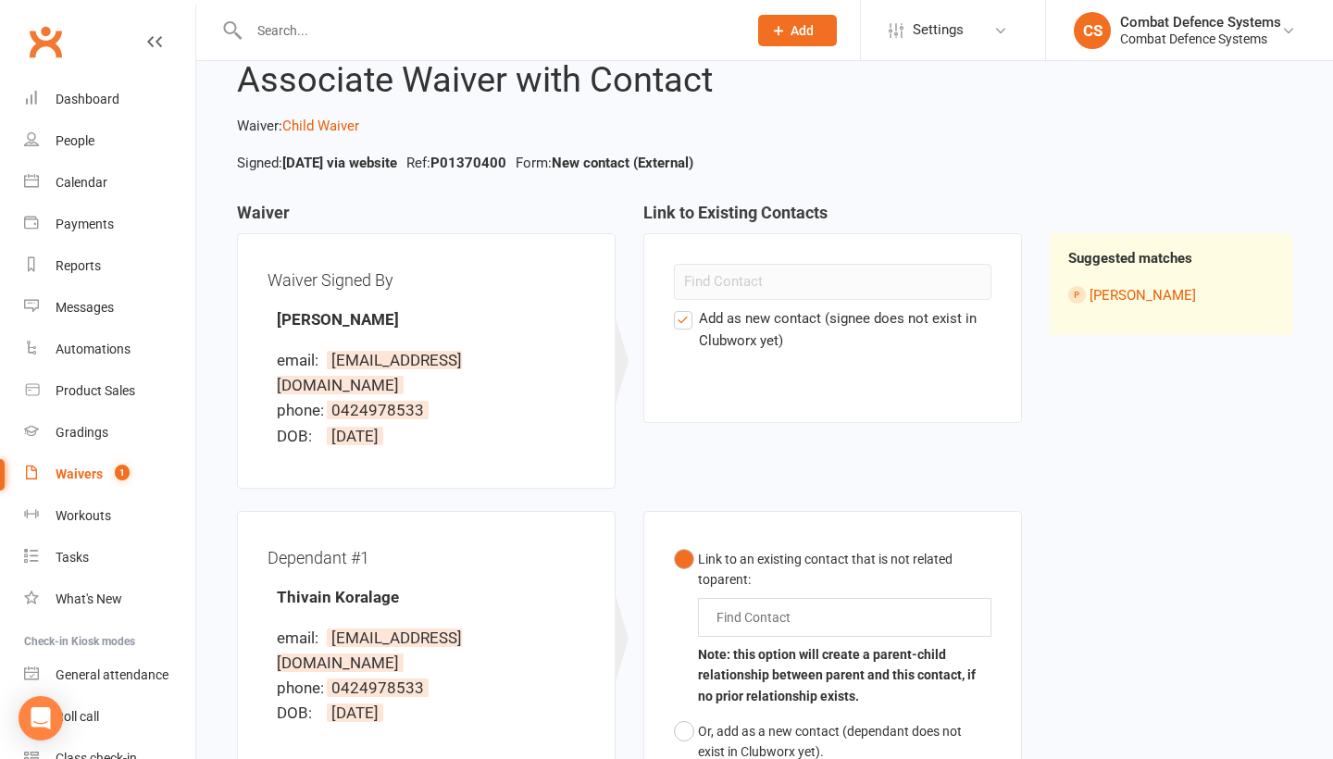
click at [687, 318] on label "Add as new contact (signee does not exist in Clubworx yet)" at bounding box center [833, 329] width 318 height 44
click at [686, 307] on input "Add as new contact (signee does not exist in Clubworx yet)" at bounding box center [680, 307] width 12 height 0
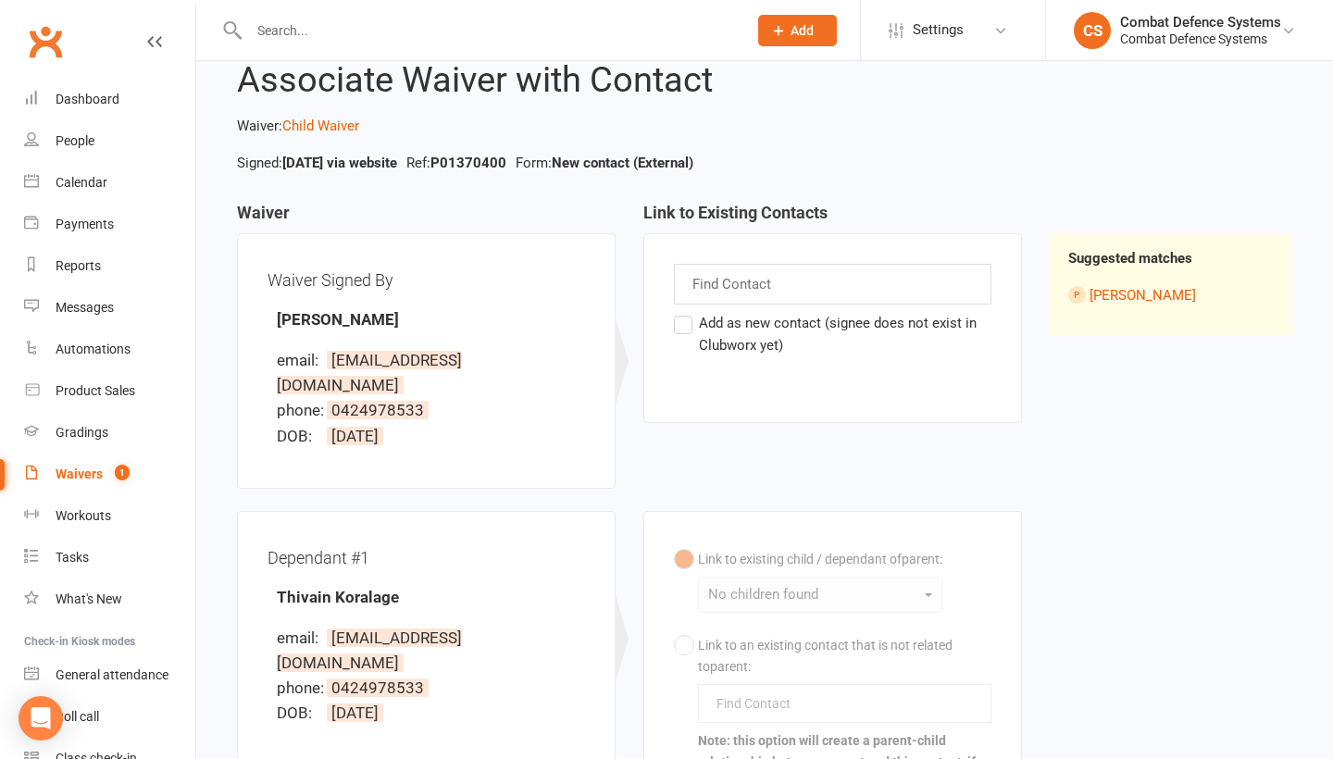
click at [716, 289] on input "text" at bounding box center [734, 284] width 87 height 24
type input "iro"
click at [741, 322] on span "[PERSON_NAME]" at bounding box center [792, 320] width 154 height 19
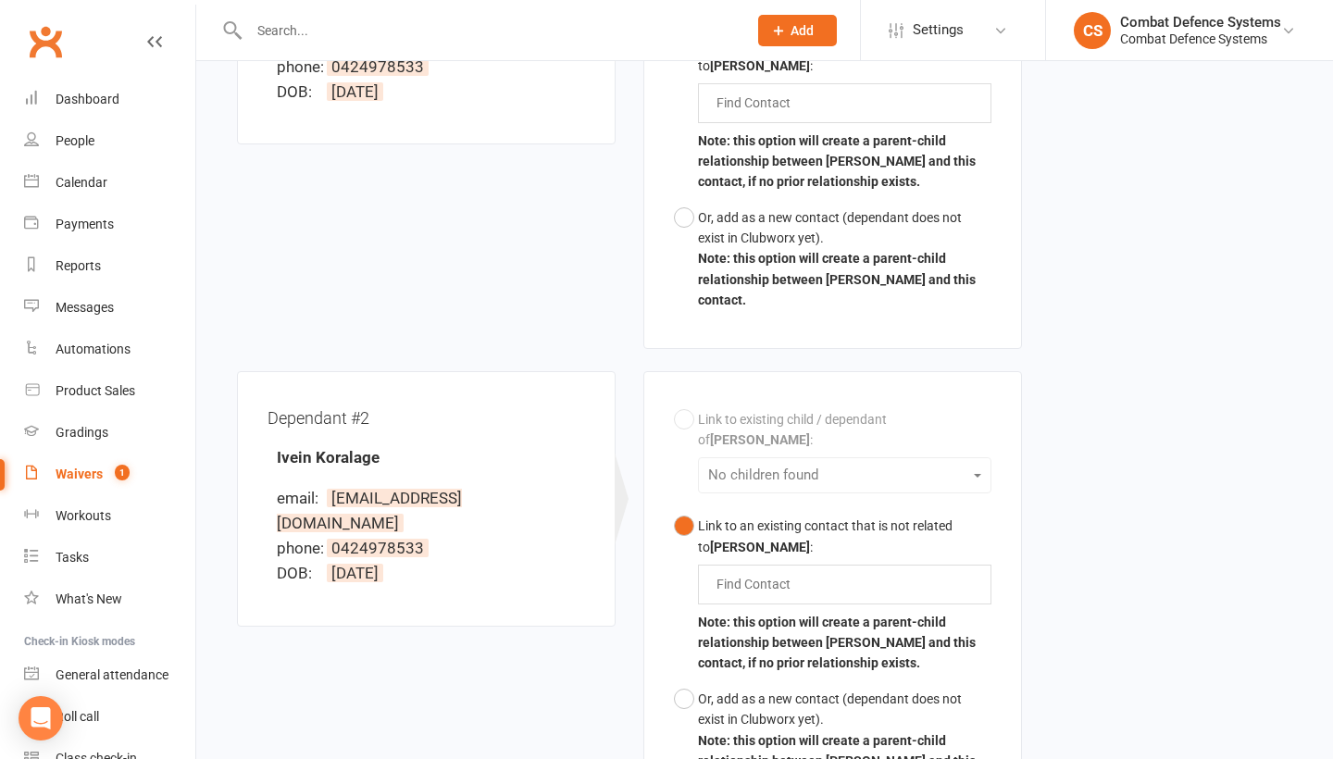
scroll to position [724, 0]
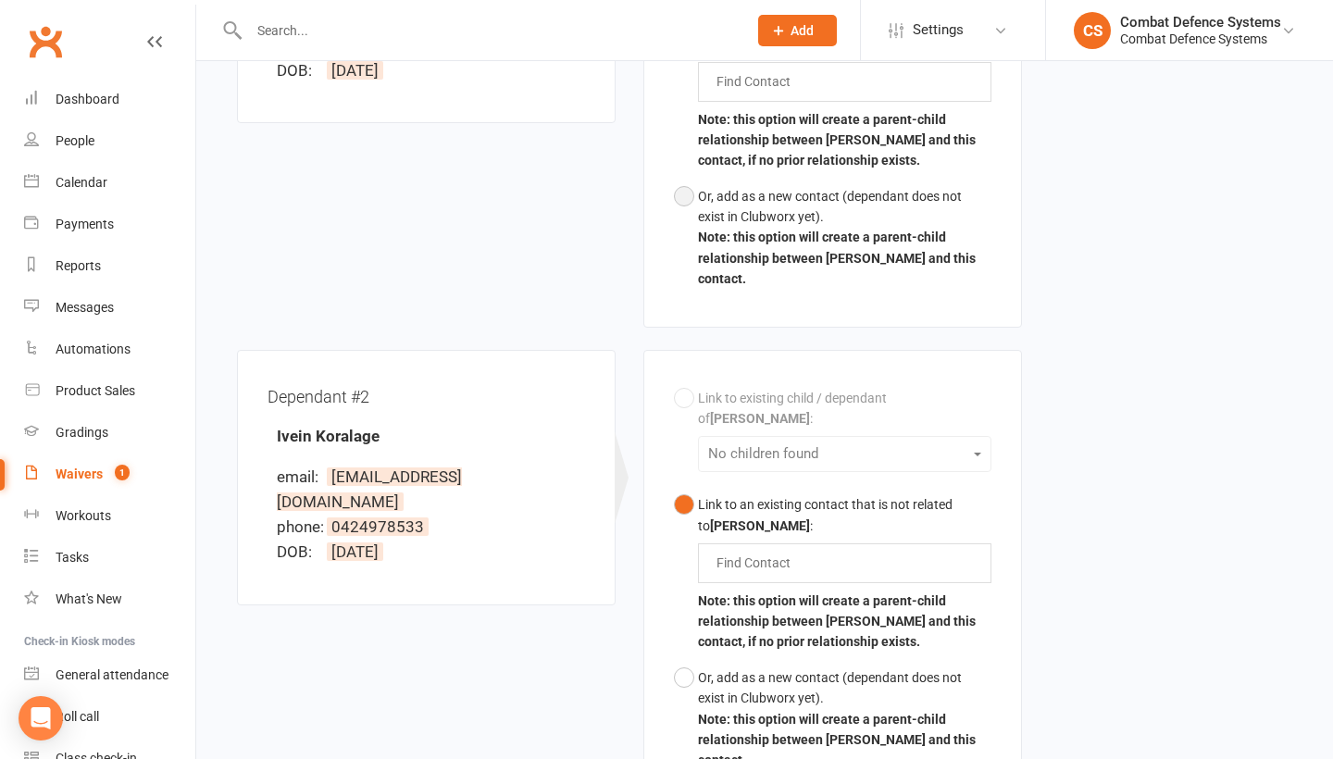
click at [686, 192] on button "Or, add as a new contact (dependant does not exist in Clubworx yet). Note: this…" at bounding box center [833, 238] width 318 height 118
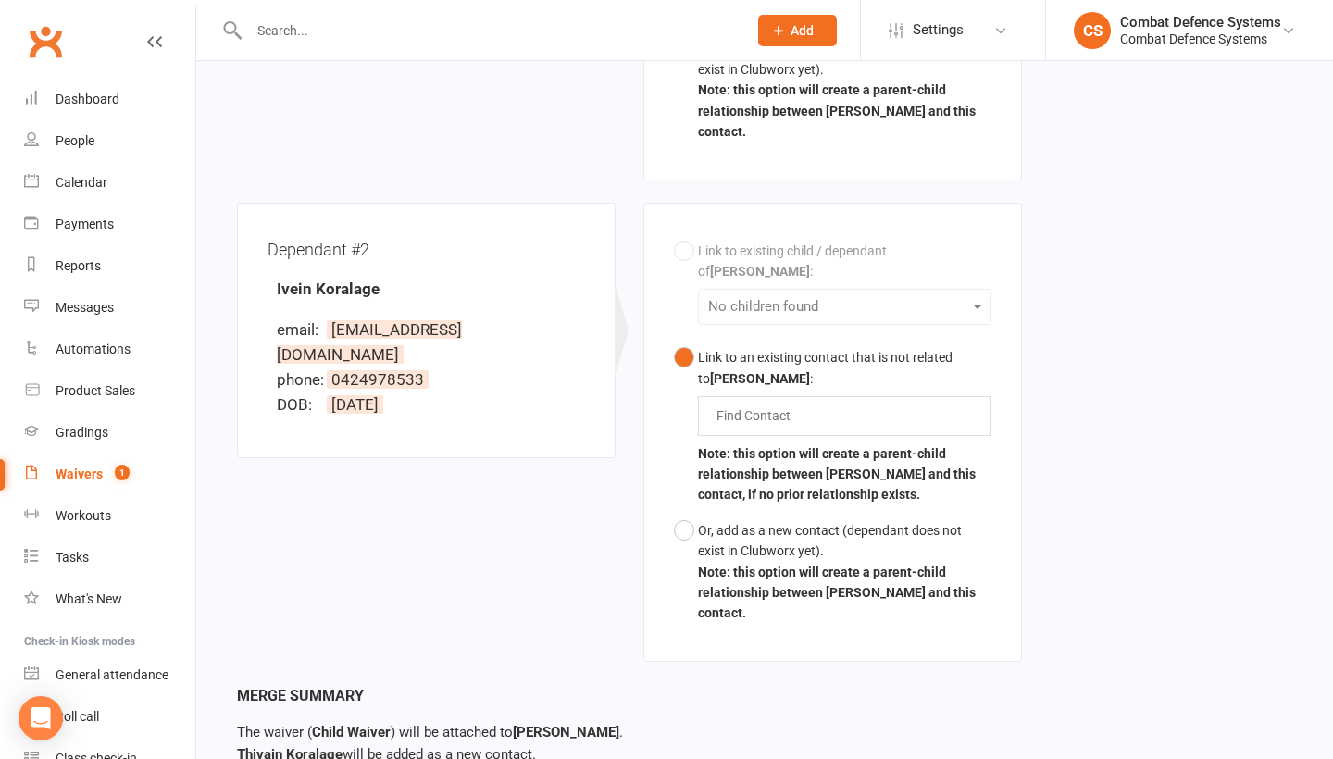
scroll to position [875, 0]
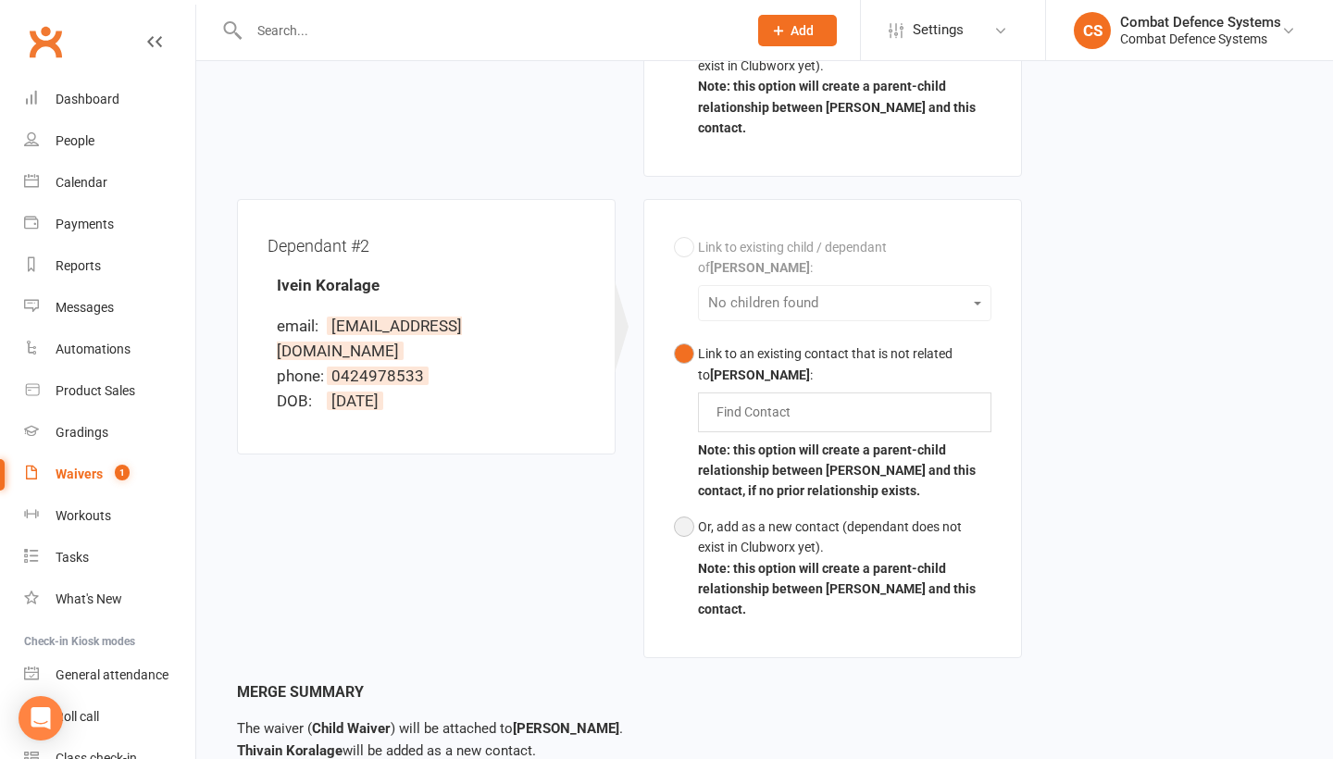
click at [684, 517] on button "Or, add as a new contact (dependant does not exist in Clubworx yet). Note: this…" at bounding box center [833, 568] width 318 height 118
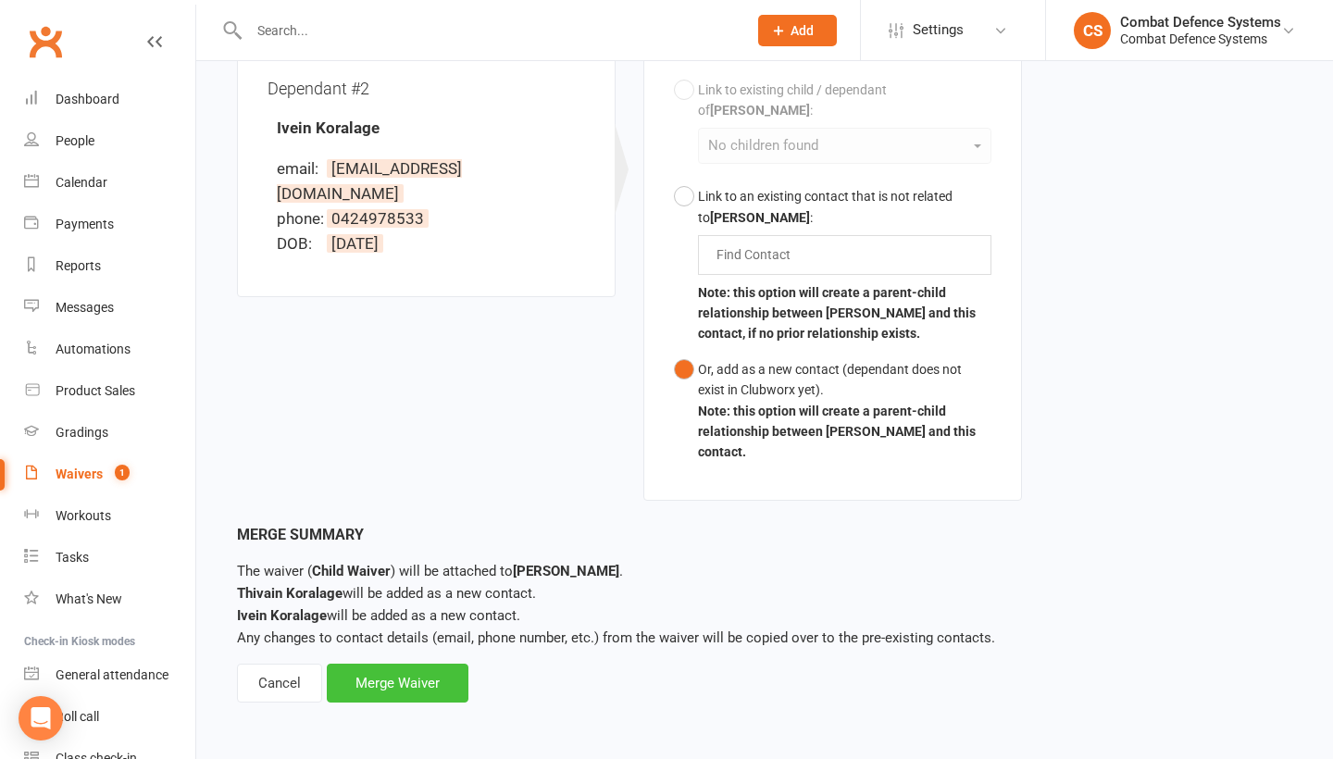
scroll to position [1038, 0]
click at [428, 668] on div "Merge Waiver" at bounding box center [398, 683] width 142 height 39
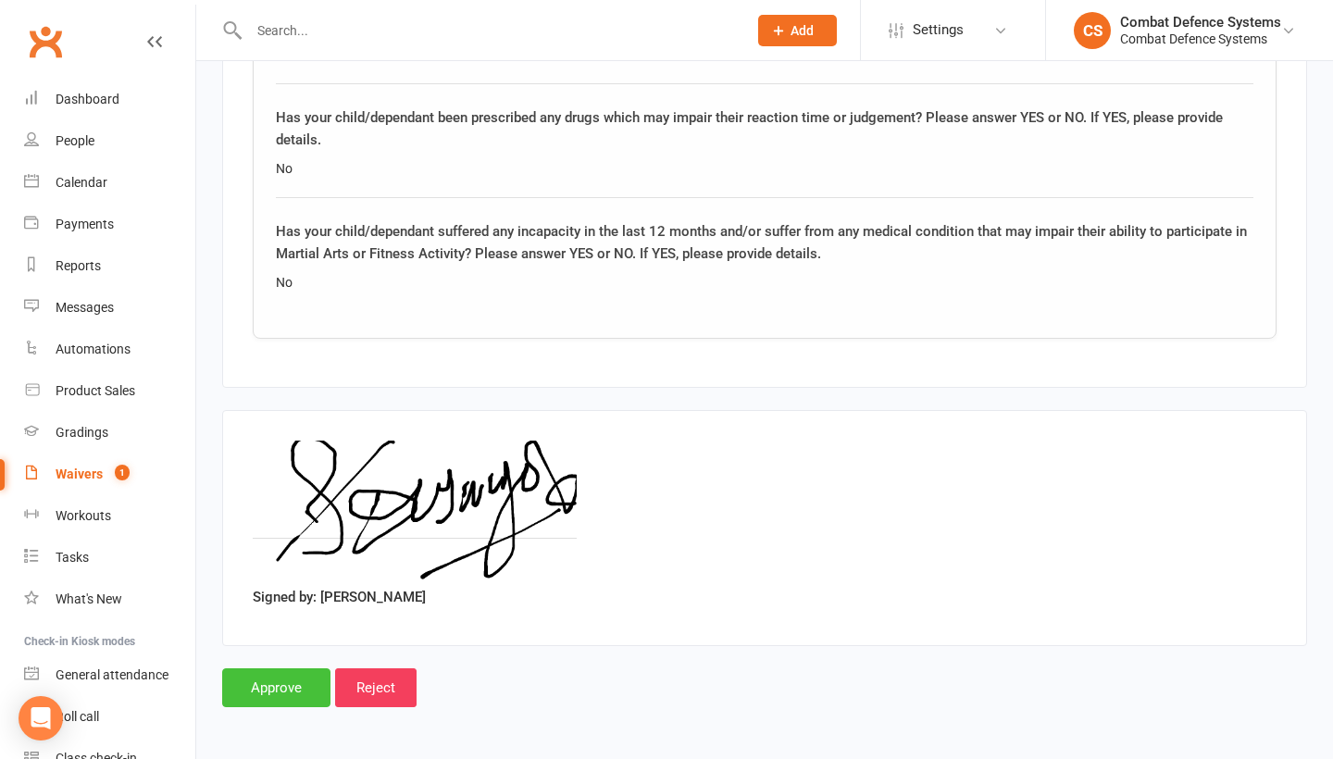
scroll to position [2813, 0]
click at [281, 678] on input "Approve" at bounding box center [276, 688] width 108 height 39
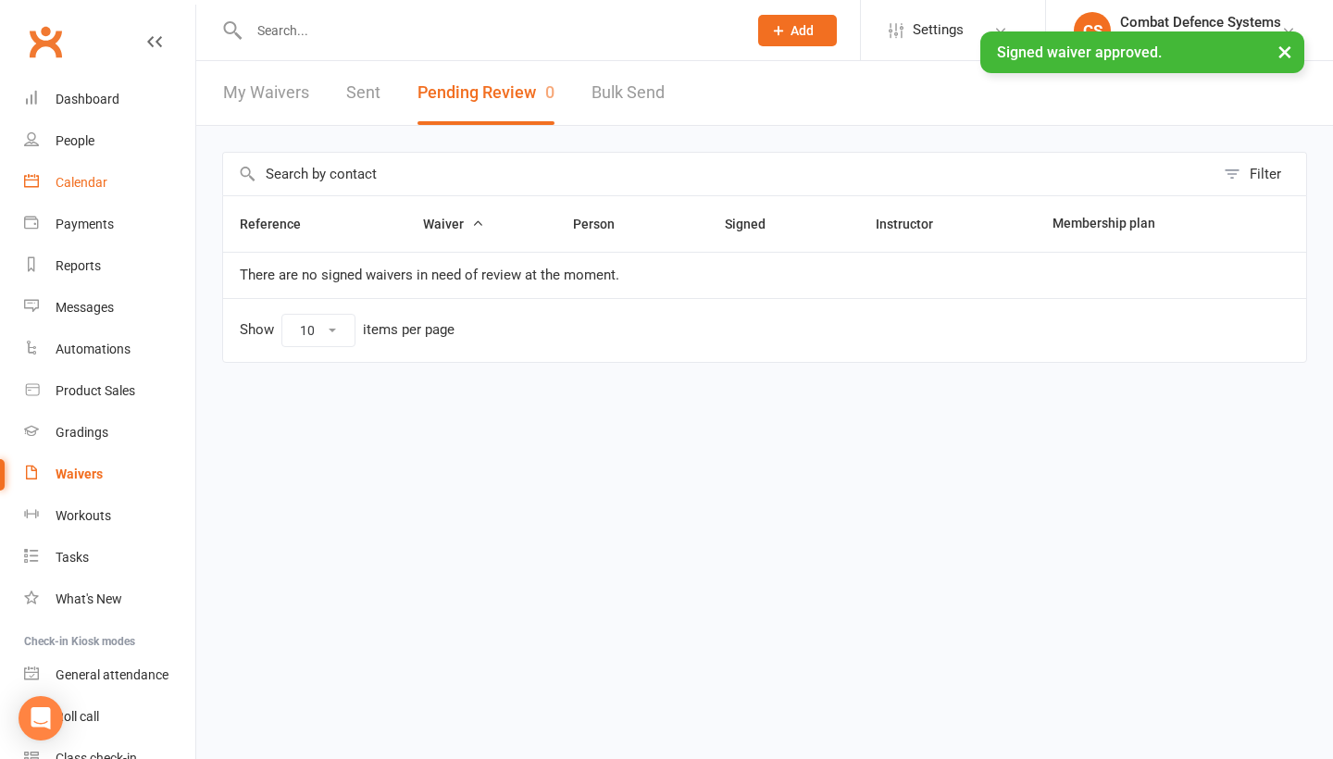
click at [93, 179] on div "Calendar" at bounding box center [82, 182] width 52 height 15
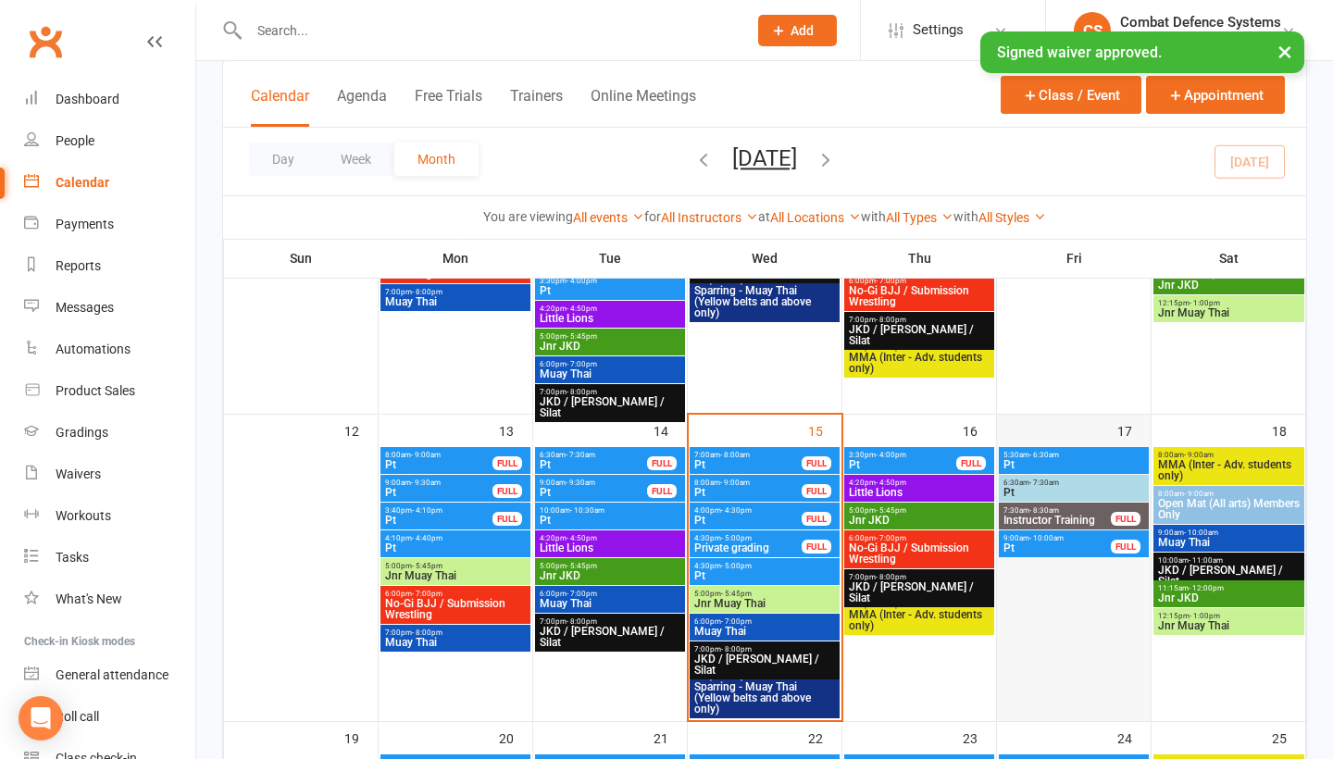
scroll to position [665, 0]
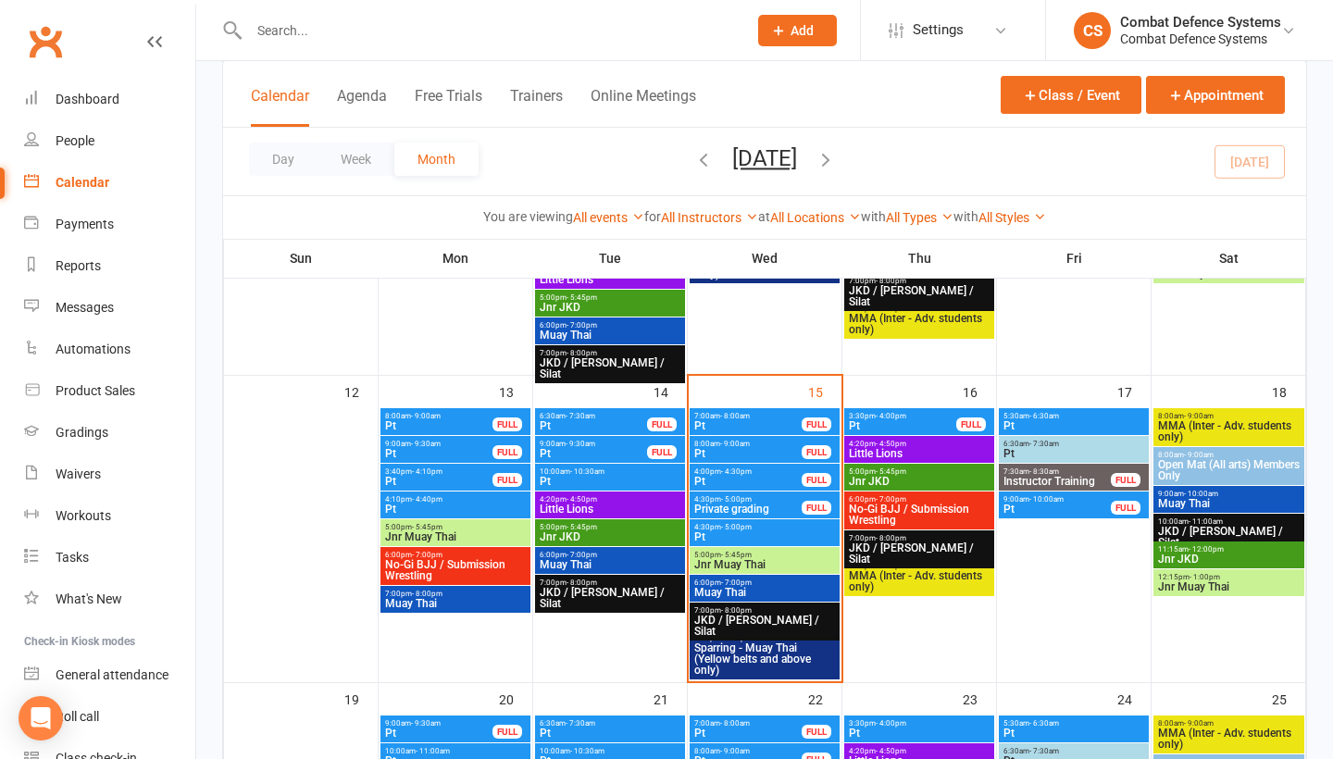
click at [1186, 581] on span "Jnr Muay Thai" at bounding box center [1228, 586] width 143 height 11
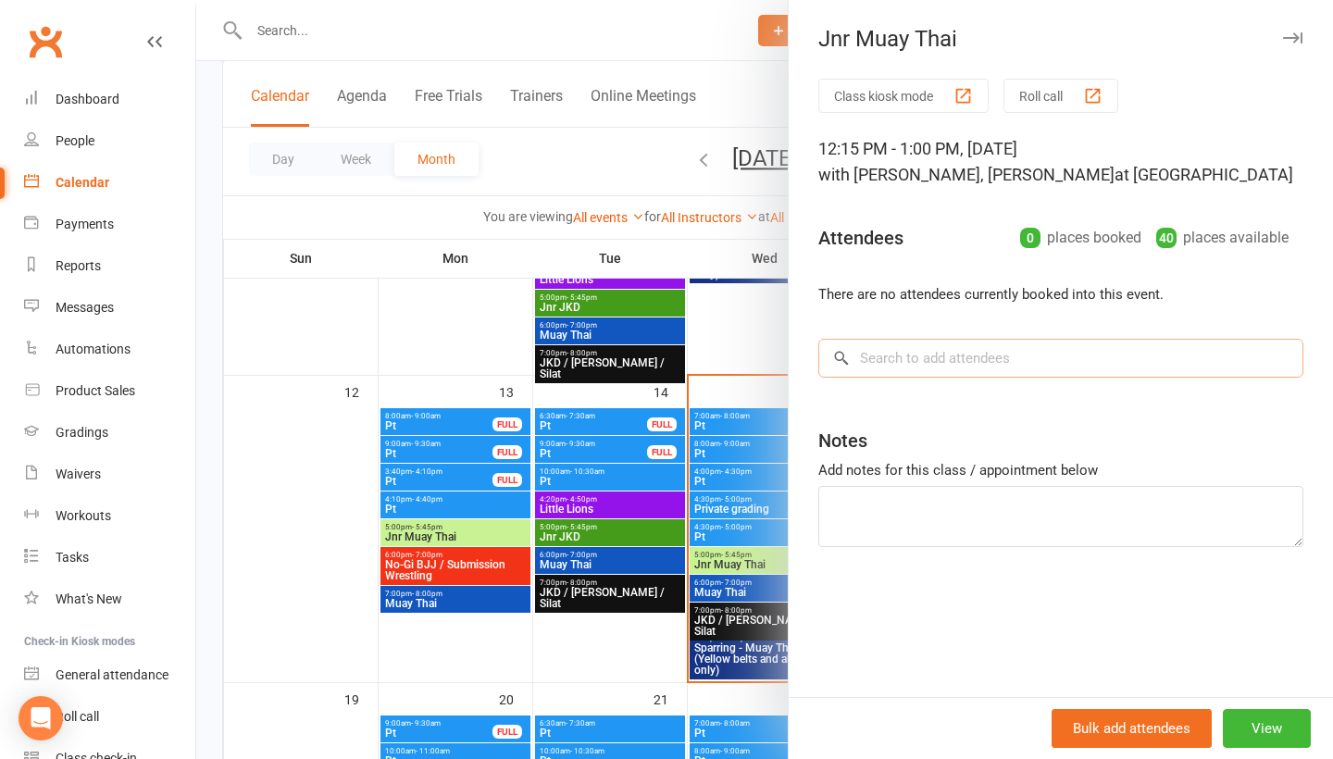
click at [940, 358] on input "search" at bounding box center [1060, 358] width 485 height 39
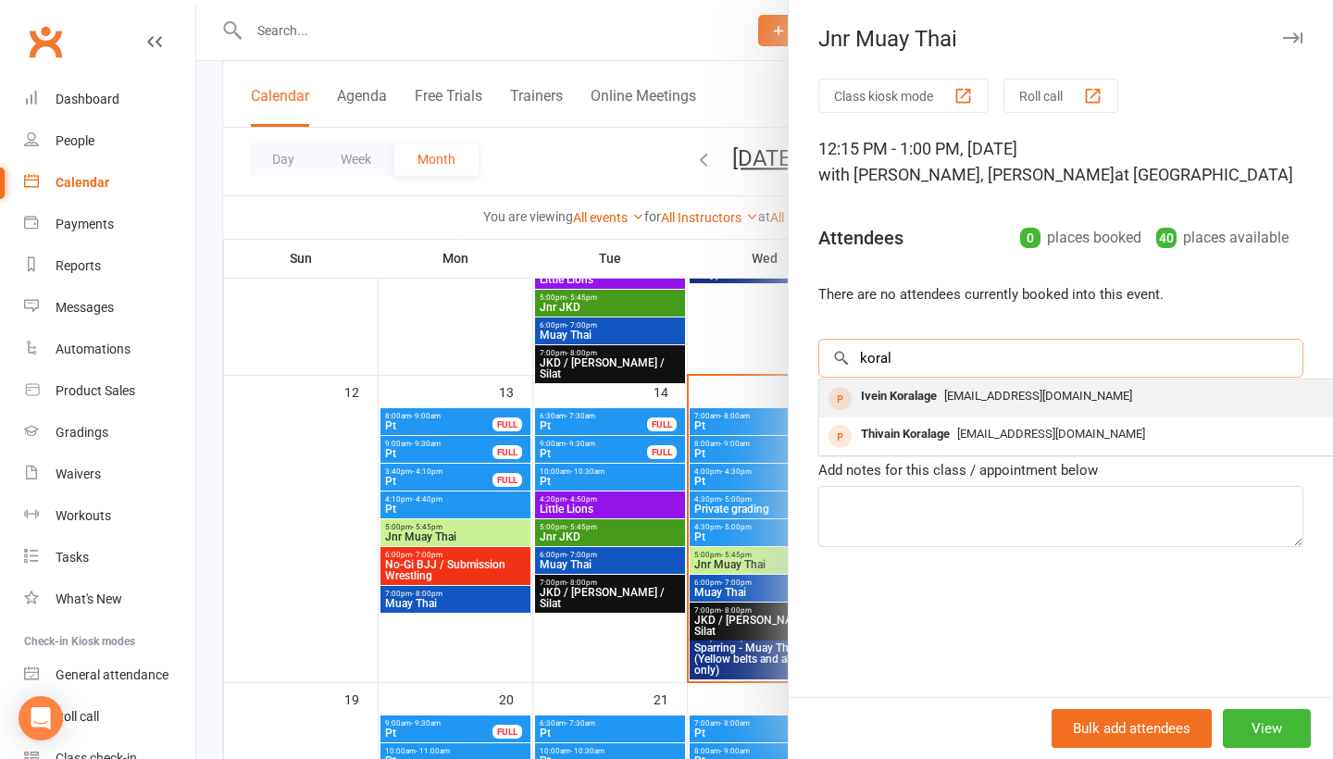
type input "koral"
click at [931, 399] on div "Ivein Koralage" at bounding box center [898, 396] width 91 height 27
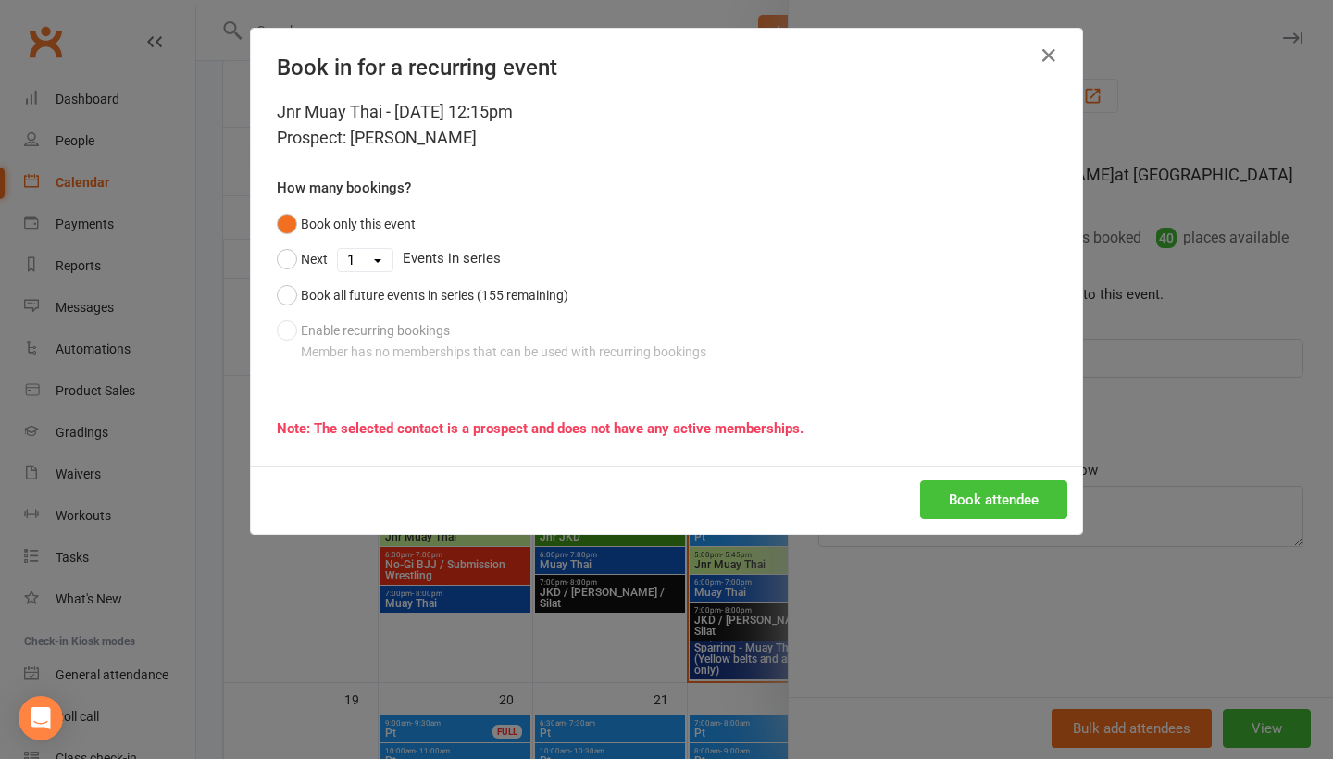
click at [946, 491] on button "Book attendee" at bounding box center [993, 499] width 147 height 39
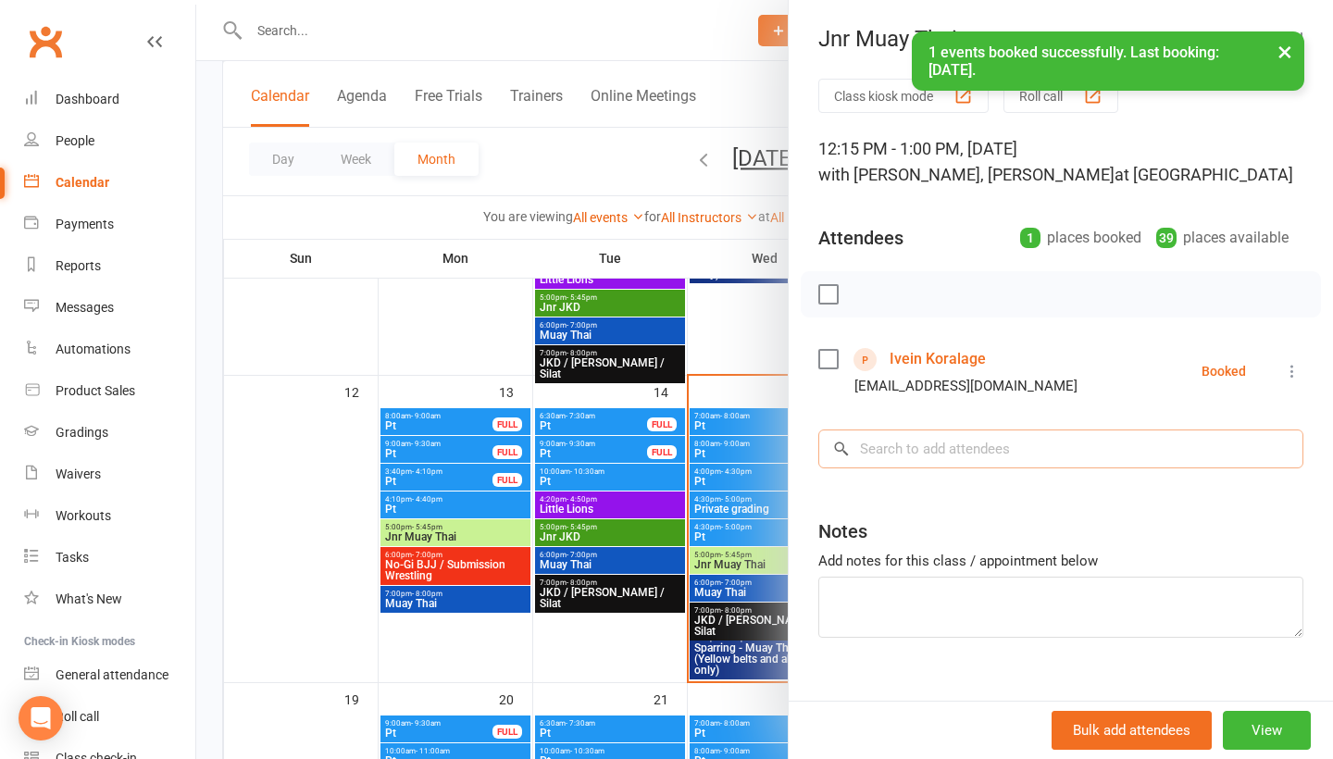
click at [907, 443] on input "search" at bounding box center [1060, 449] width 485 height 39
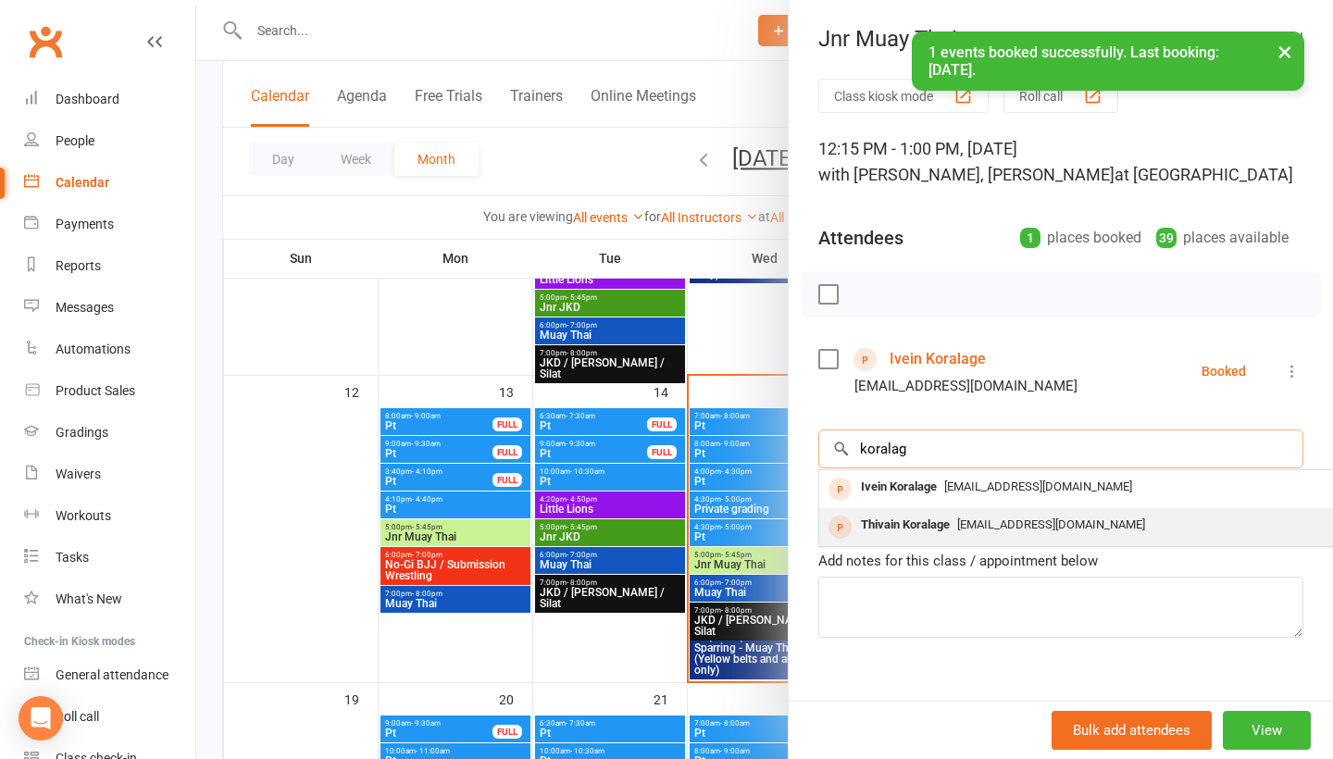
type input "koralag"
click at [899, 518] on div "Thivain Koralage" at bounding box center [905, 525] width 104 height 27
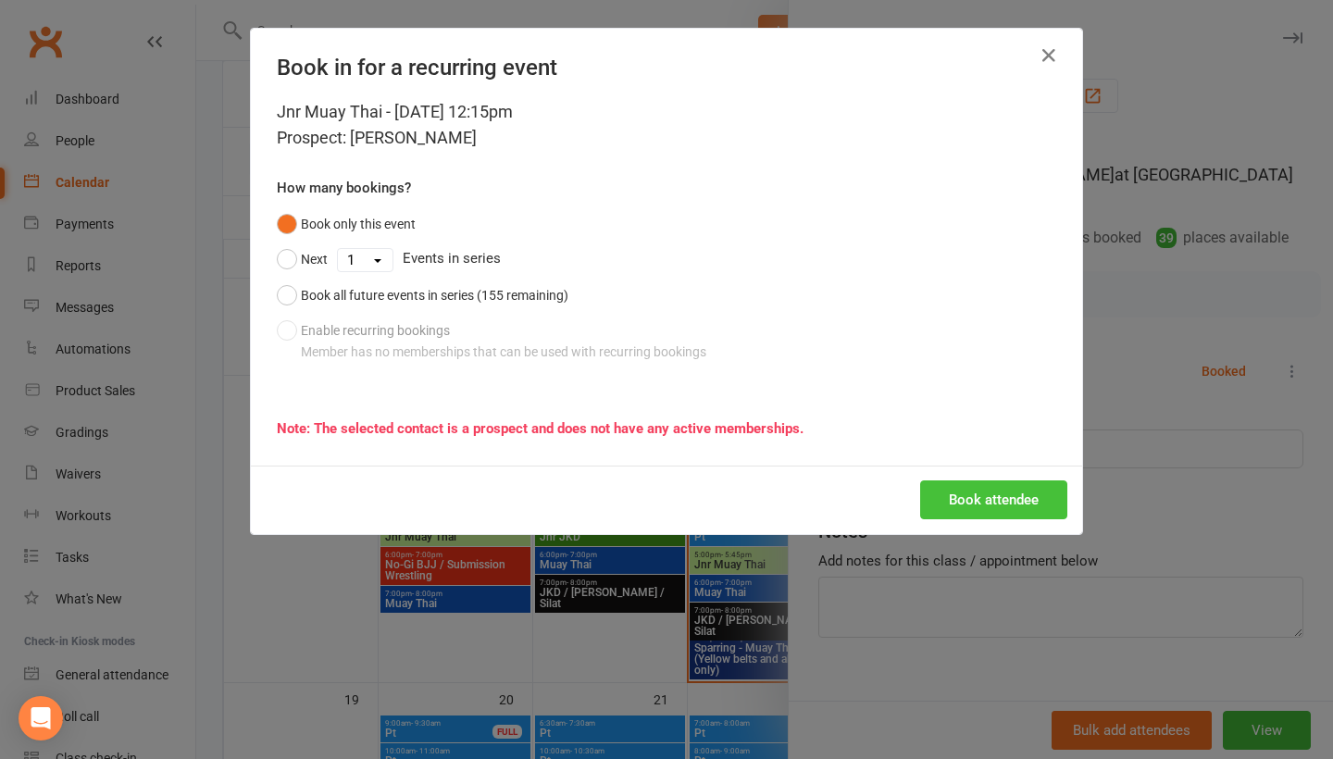
click at [950, 499] on button "Book attendee" at bounding box center [993, 499] width 147 height 39
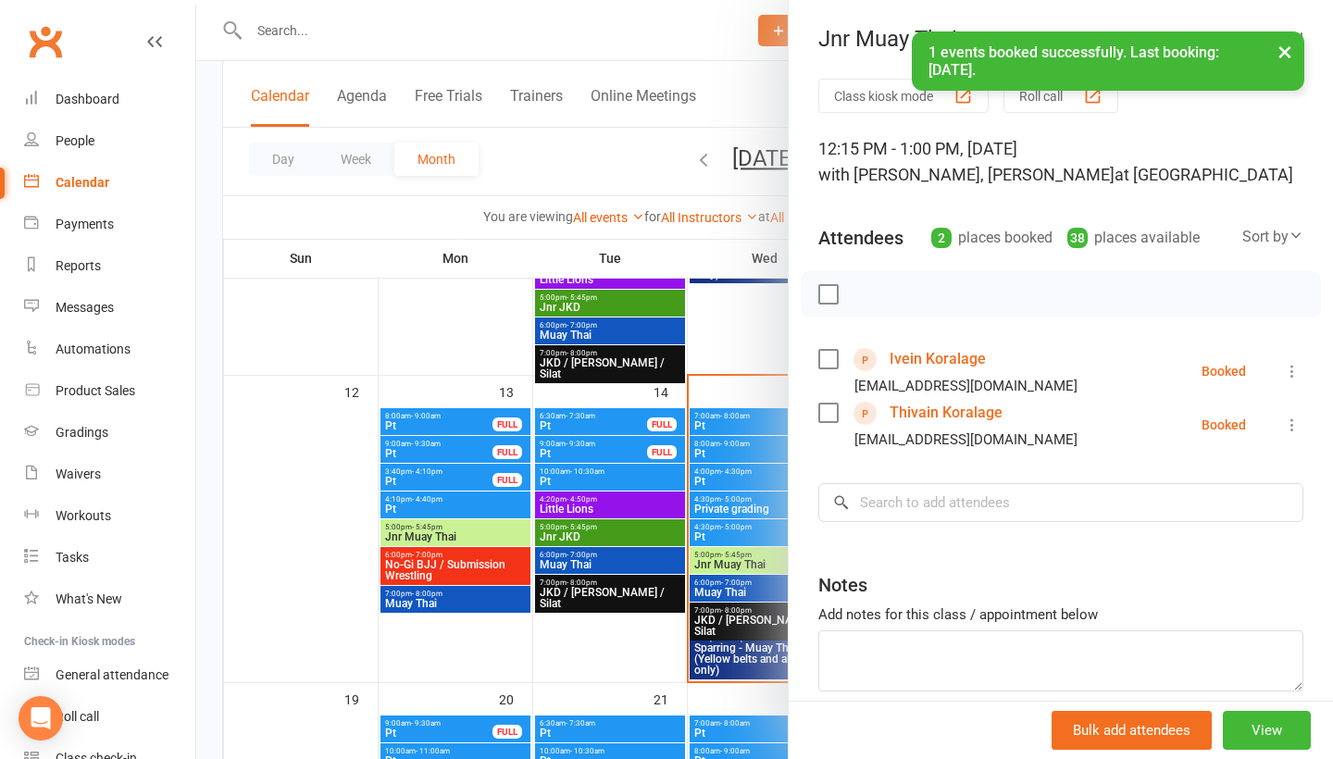
click at [621, 637] on div at bounding box center [764, 379] width 1137 height 759
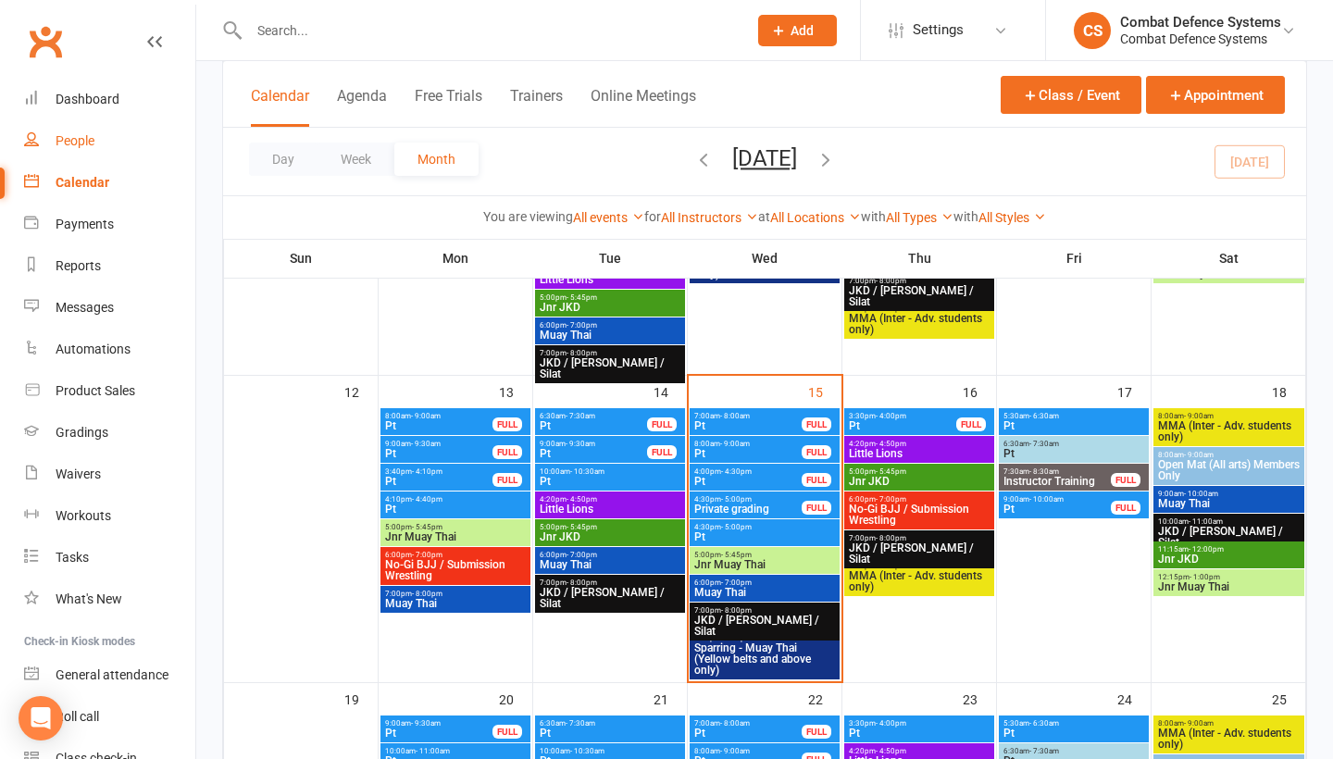
click at [84, 140] on div "People" at bounding box center [75, 140] width 39 height 15
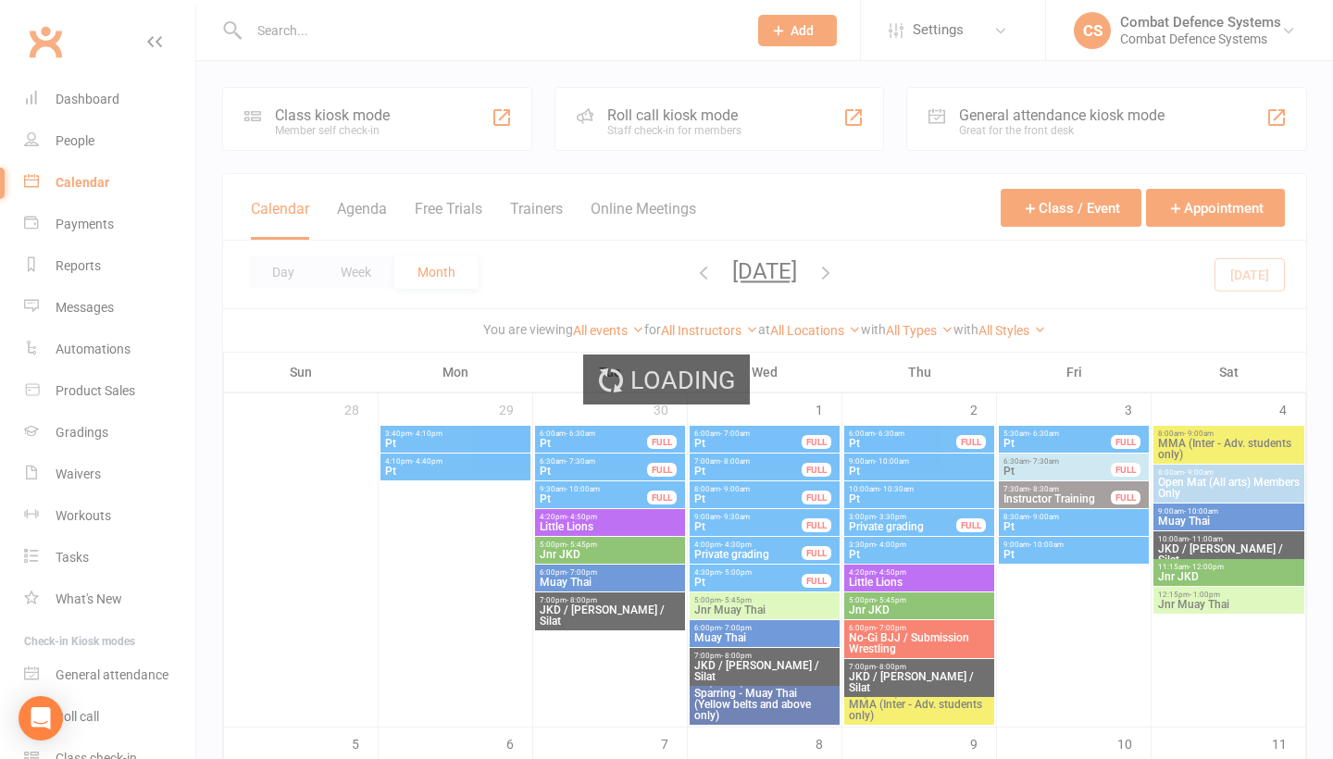
select select "100"
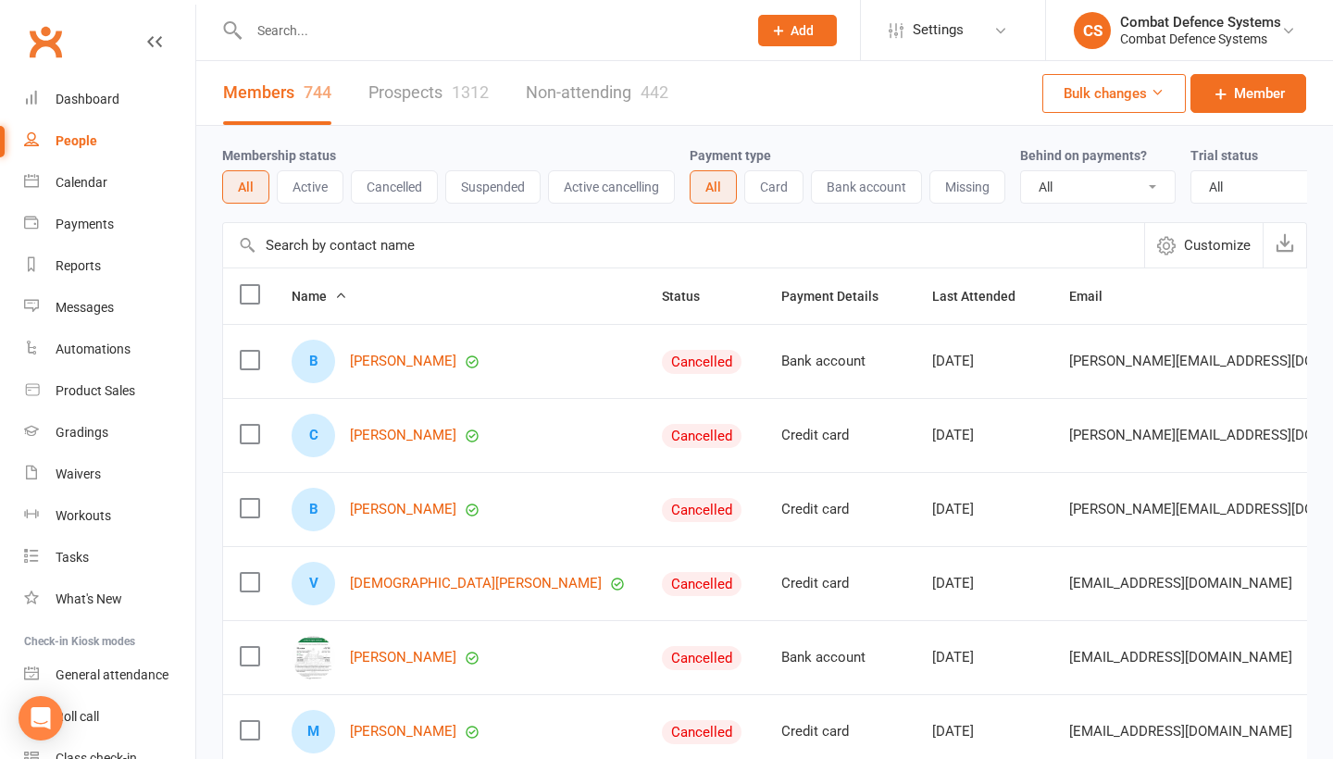
click at [392, 93] on link "Prospects 1312" at bounding box center [428, 93] width 120 height 64
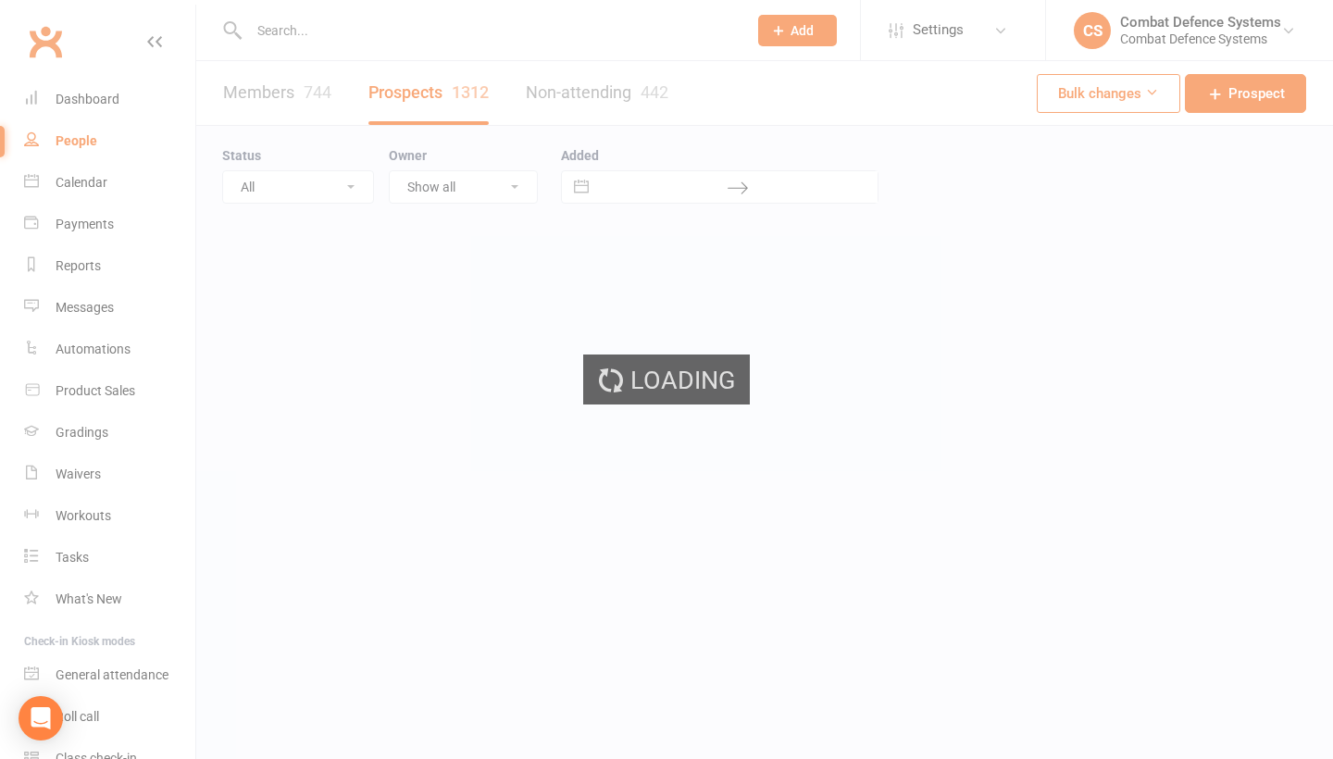
select select "100"
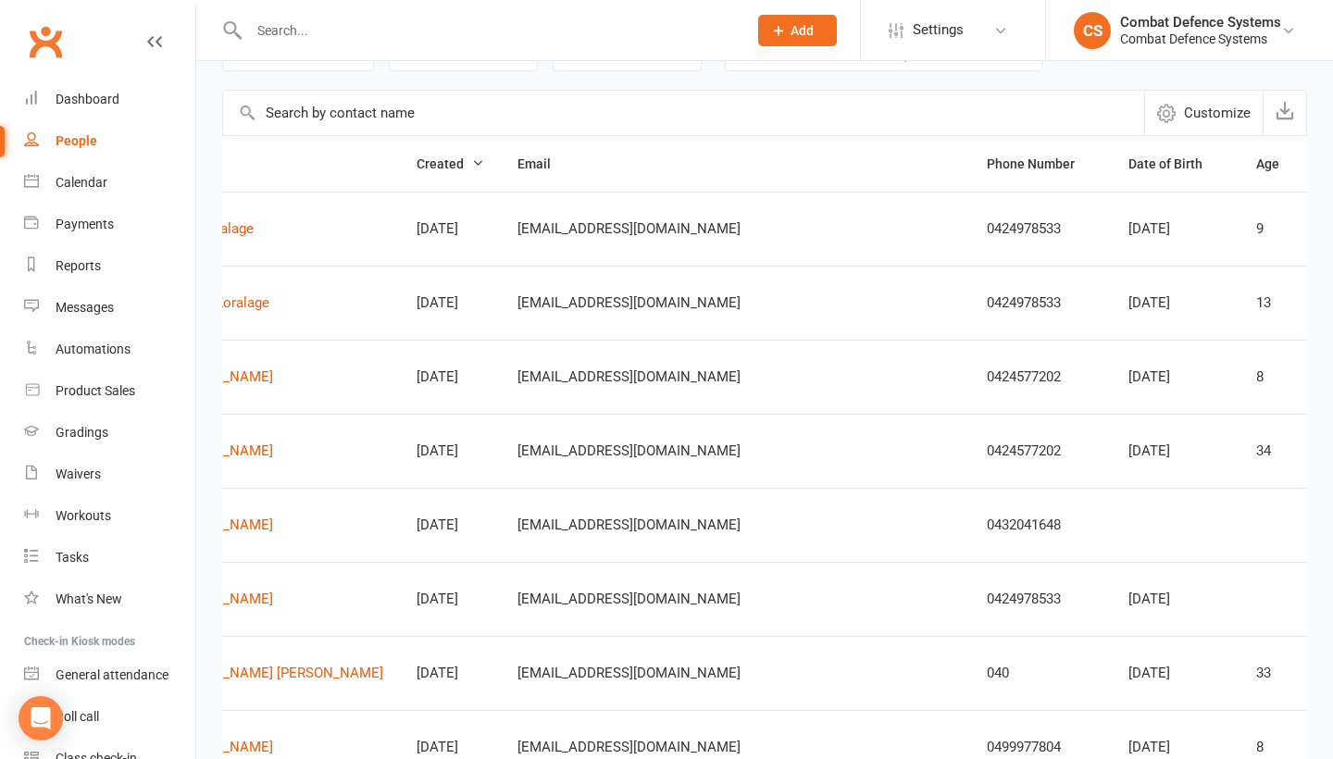
scroll to position [0, 326]
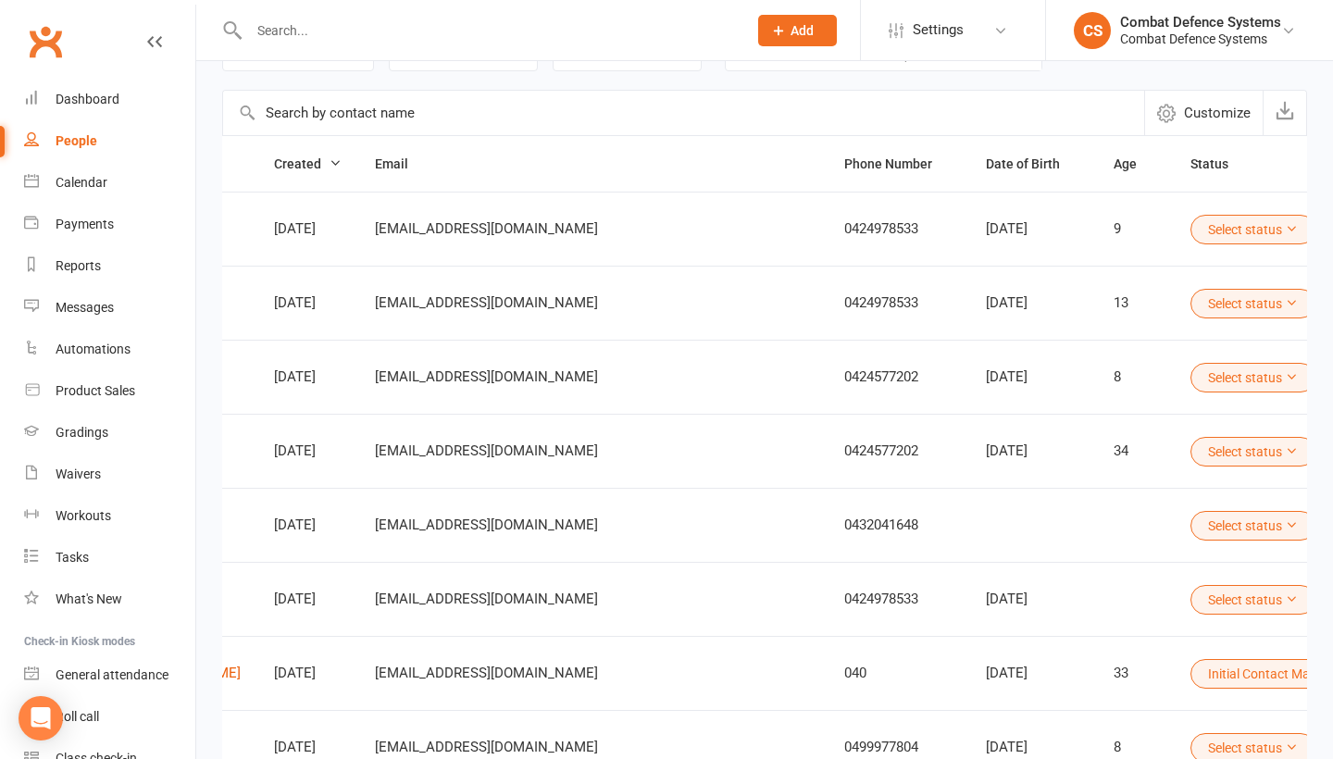
click at [1190, 219] on button "Select status" at bounding box center [1252, 230] width 125 height 30
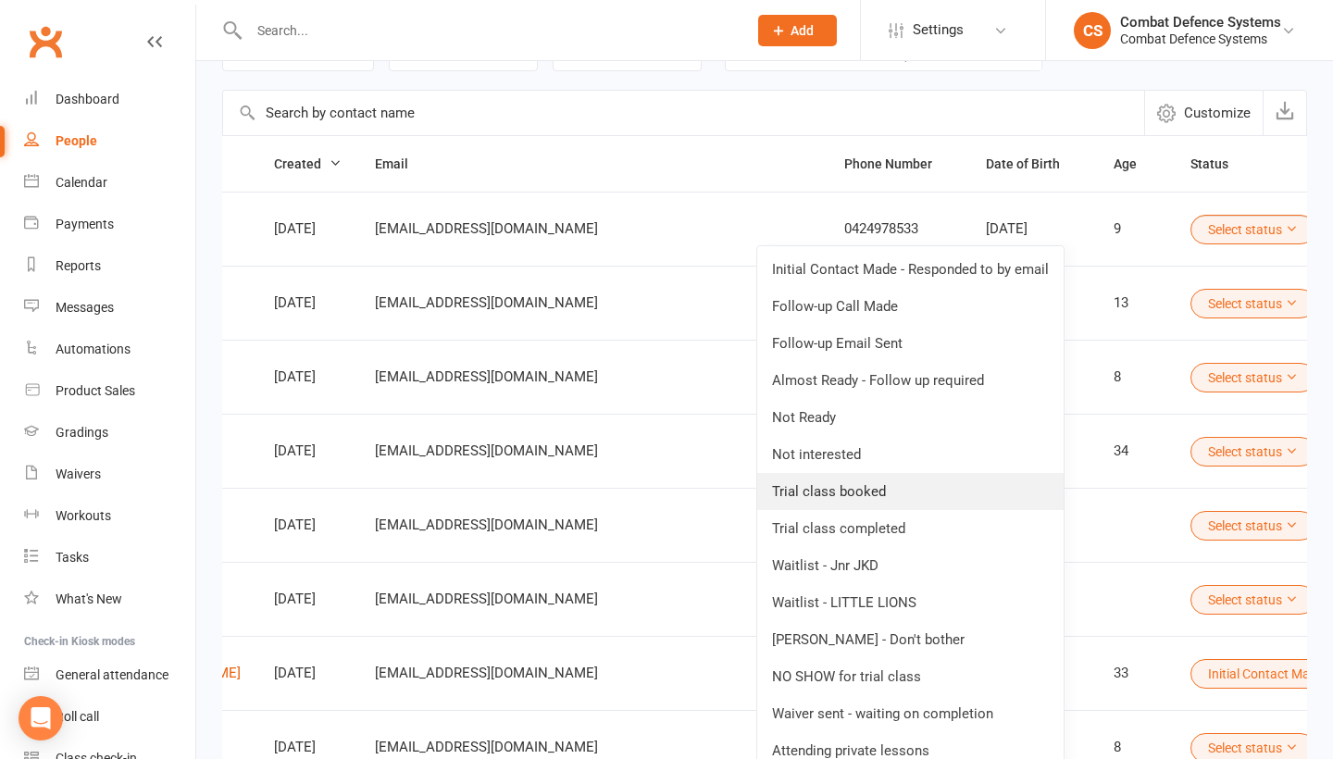
click at [867, 488] on link "Trial class booked" at bounding box center [910, 491] width 306 height 37
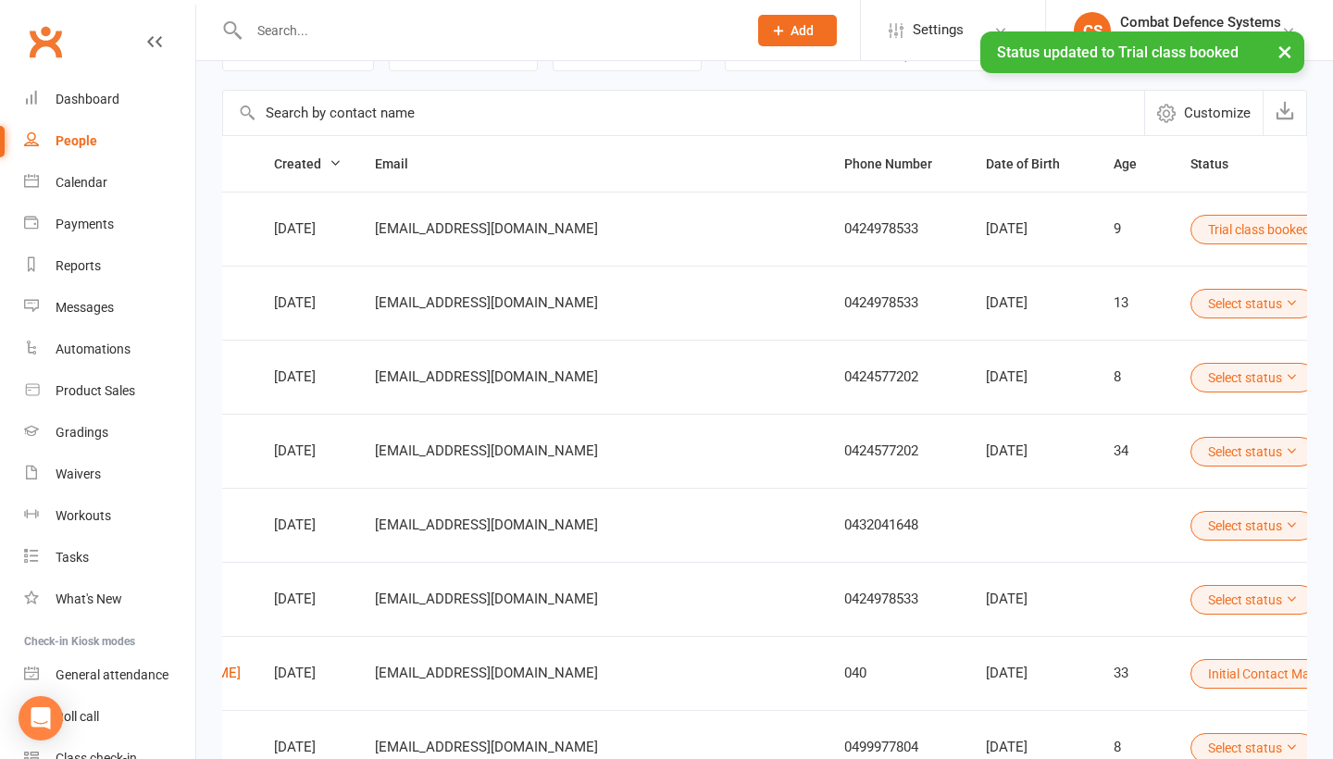
click at [1190, 305] on button "Select status" at bounding box center [1252, 304] width 125 height 30
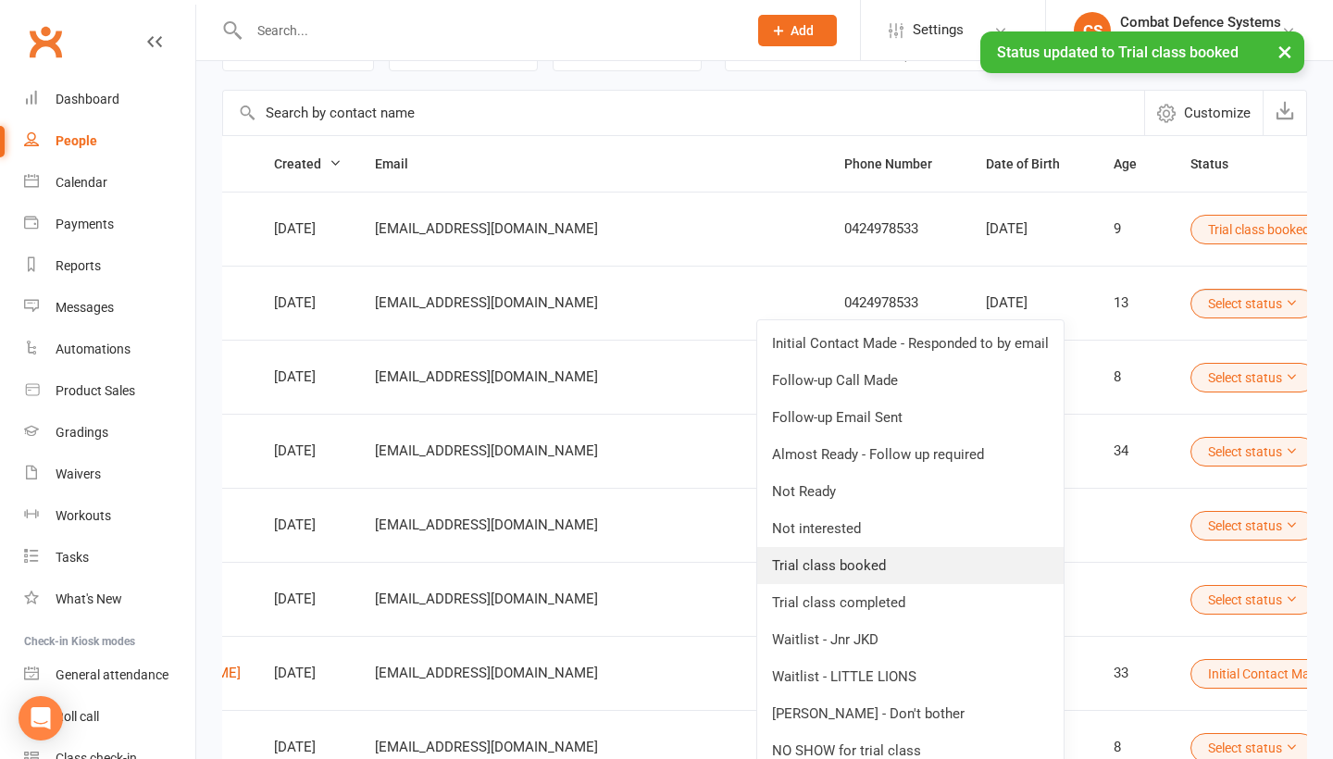
click at [883, 560] on link "Trial class booked" at bounding box center [910, 565] width 306 height 37
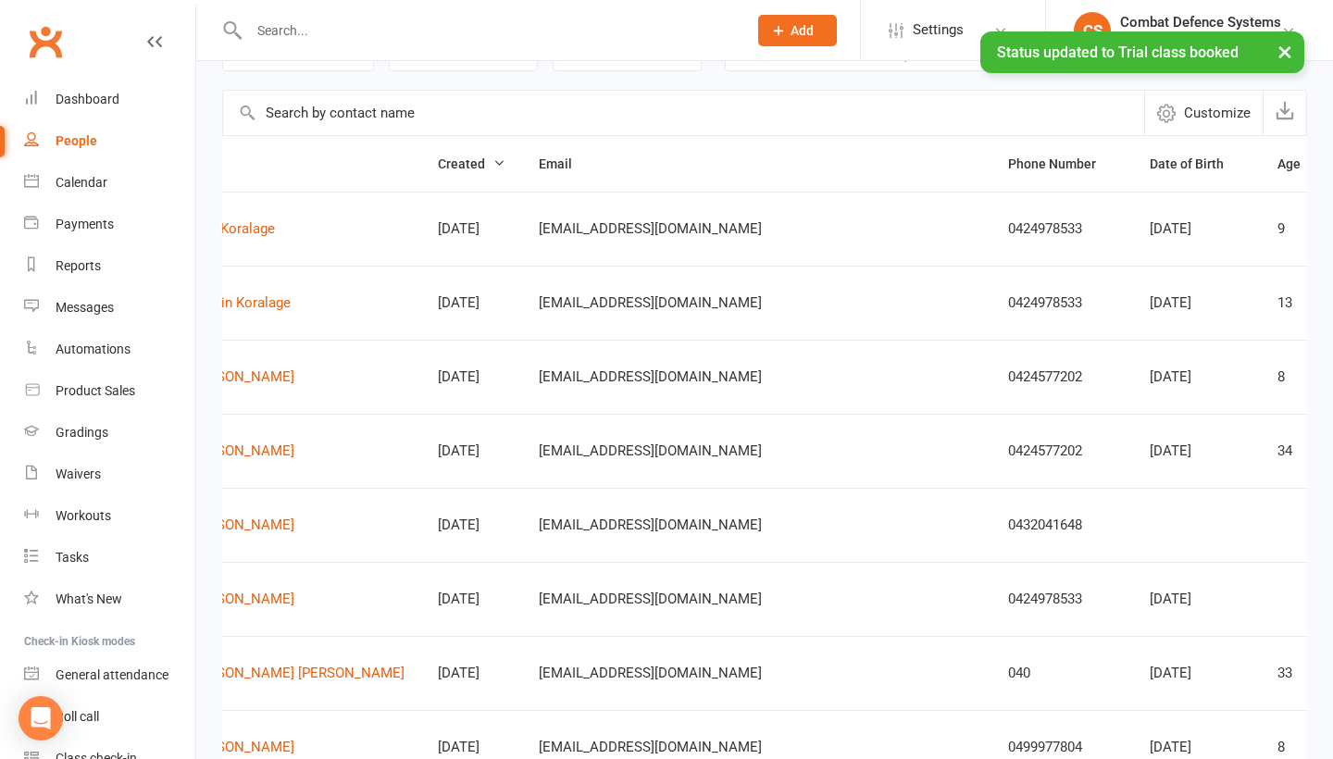
scroll to position [0, 177]
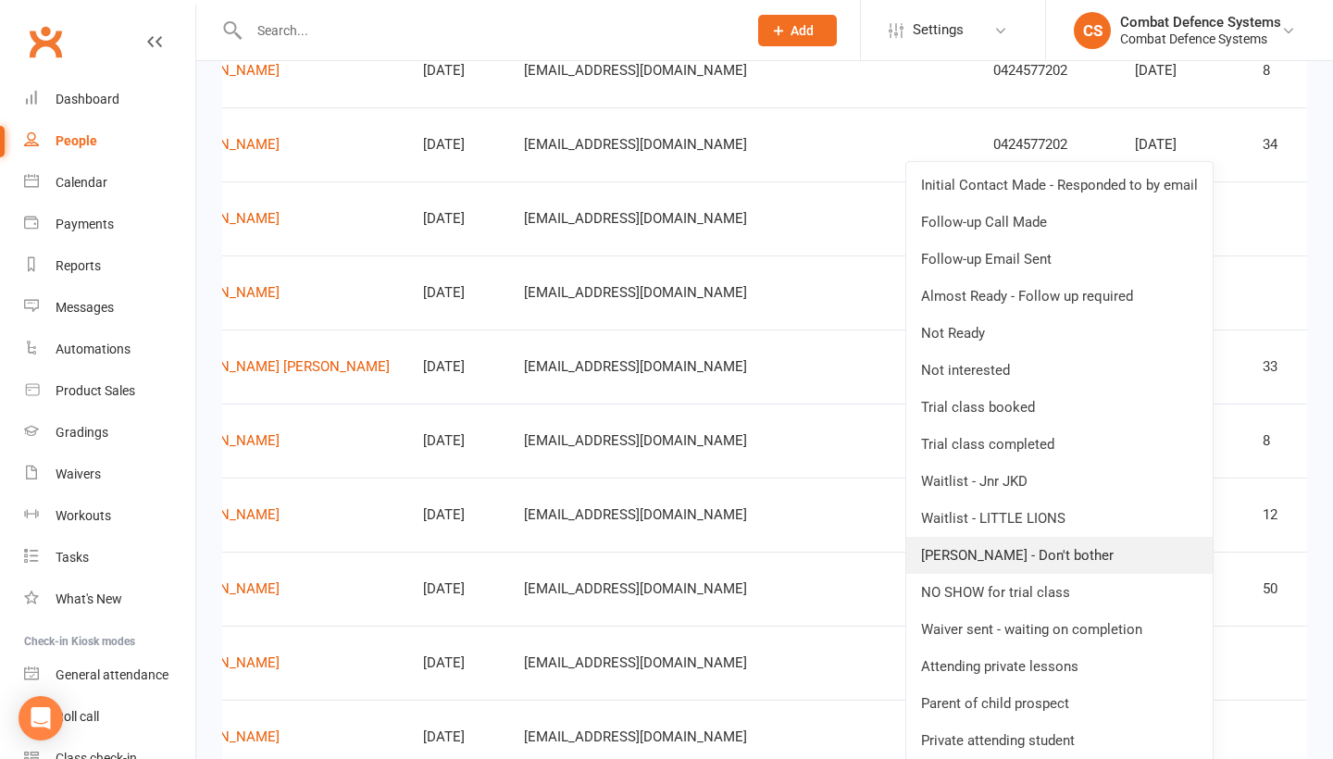
scroll to position [442, 0]
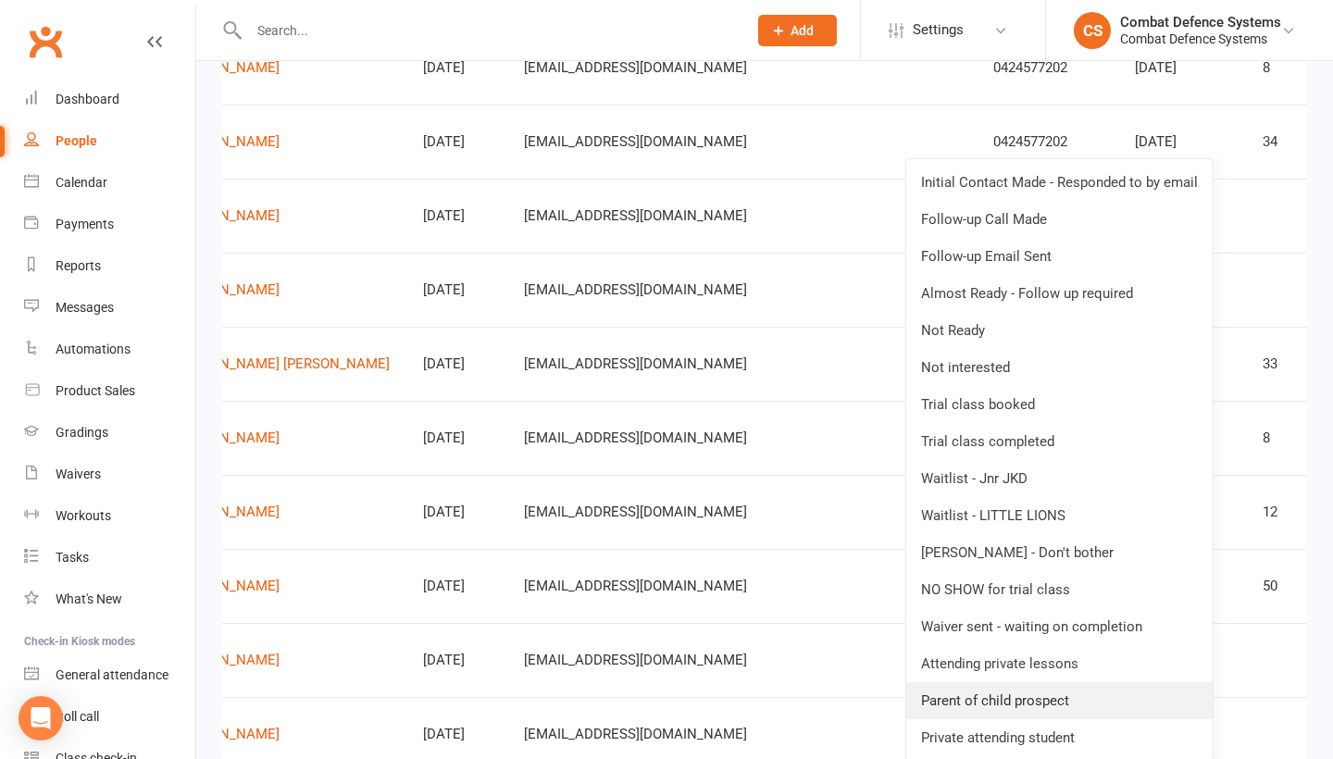
click at [1027, 704] on link "Parent of child prospect" at bounding box center [1059, 700] width 306 height 37
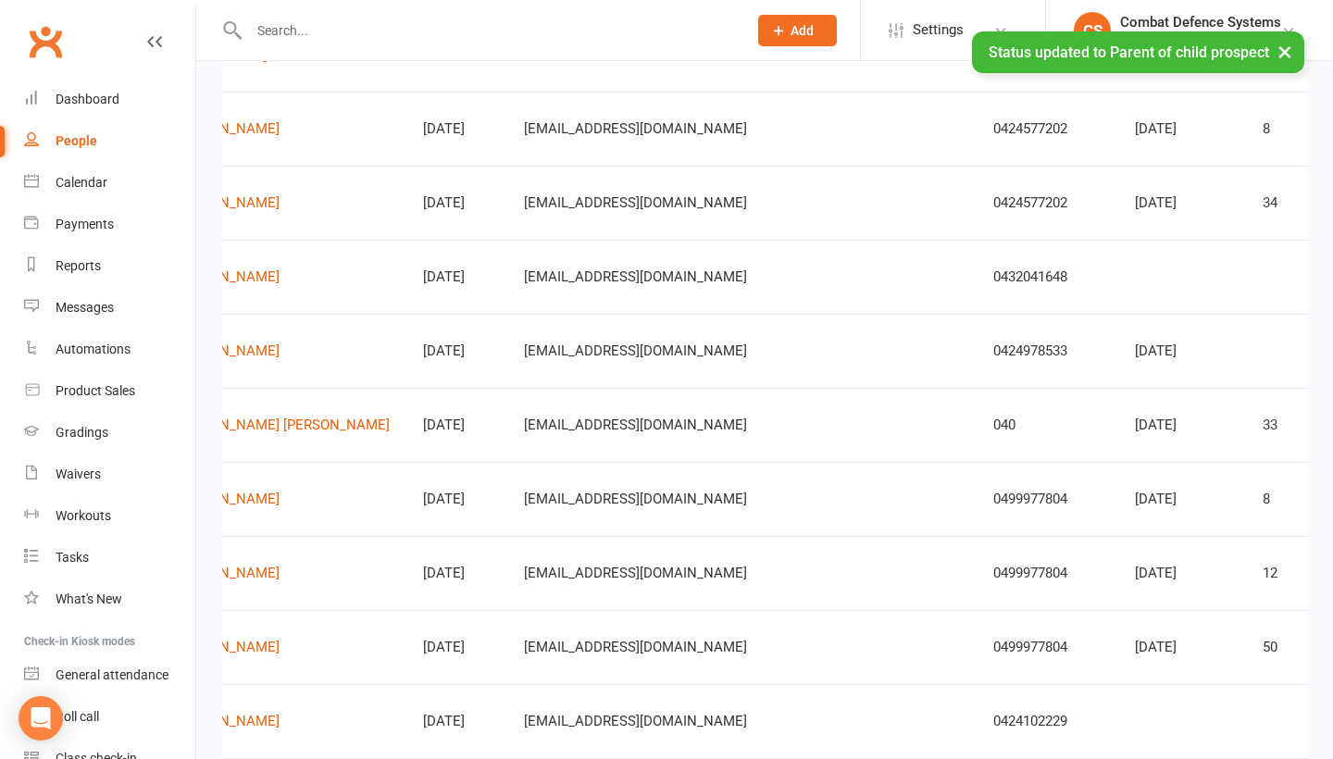
scroll to position [357, 0]
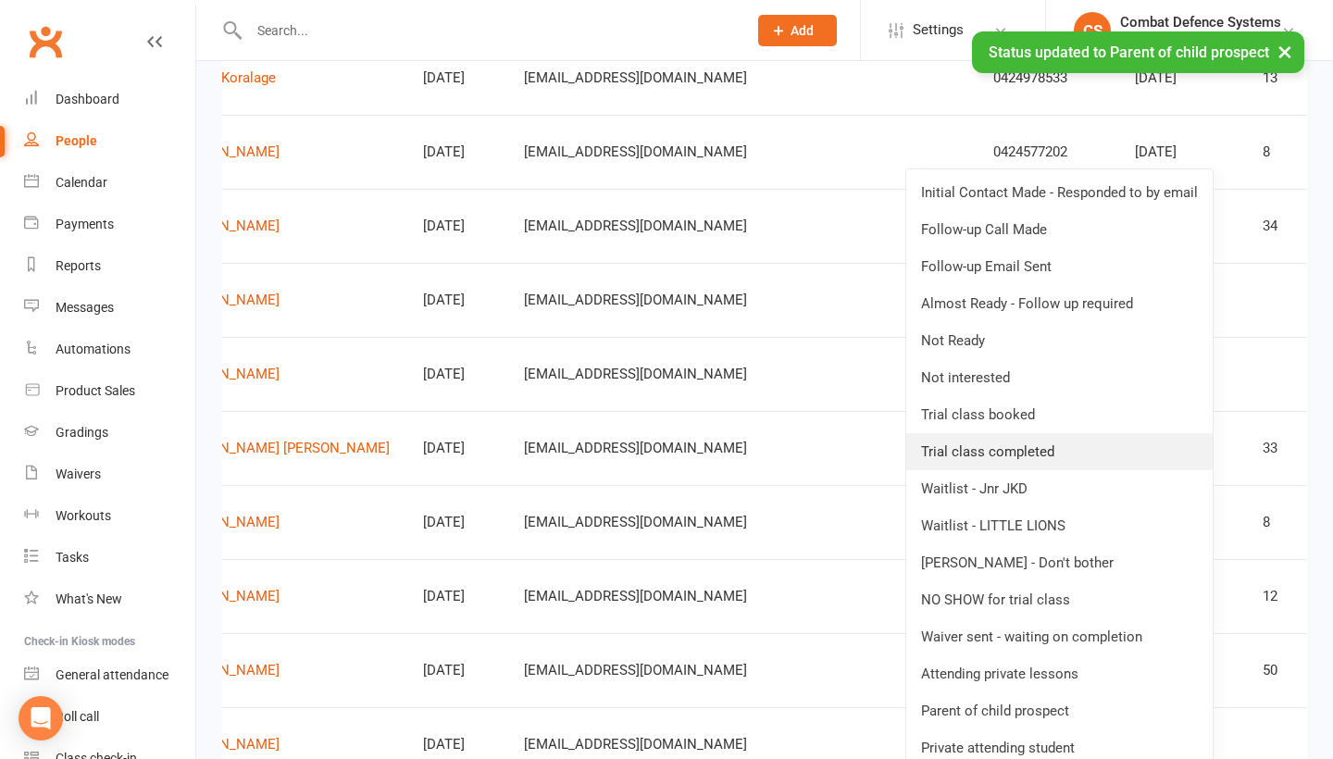
click at [1062, 448] on link "Trial class completed" at bounding box center [1059, 451] width 306 height 37
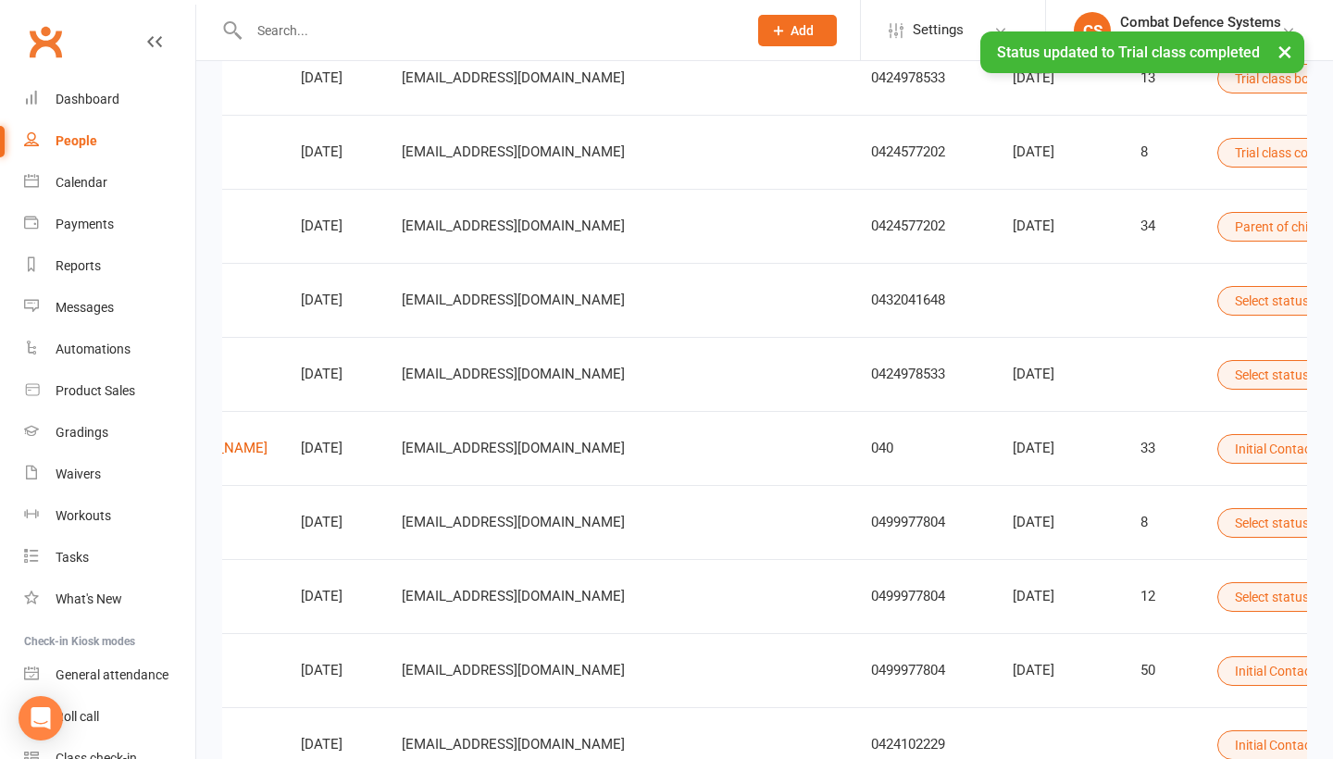
scroll to position [0, 367]
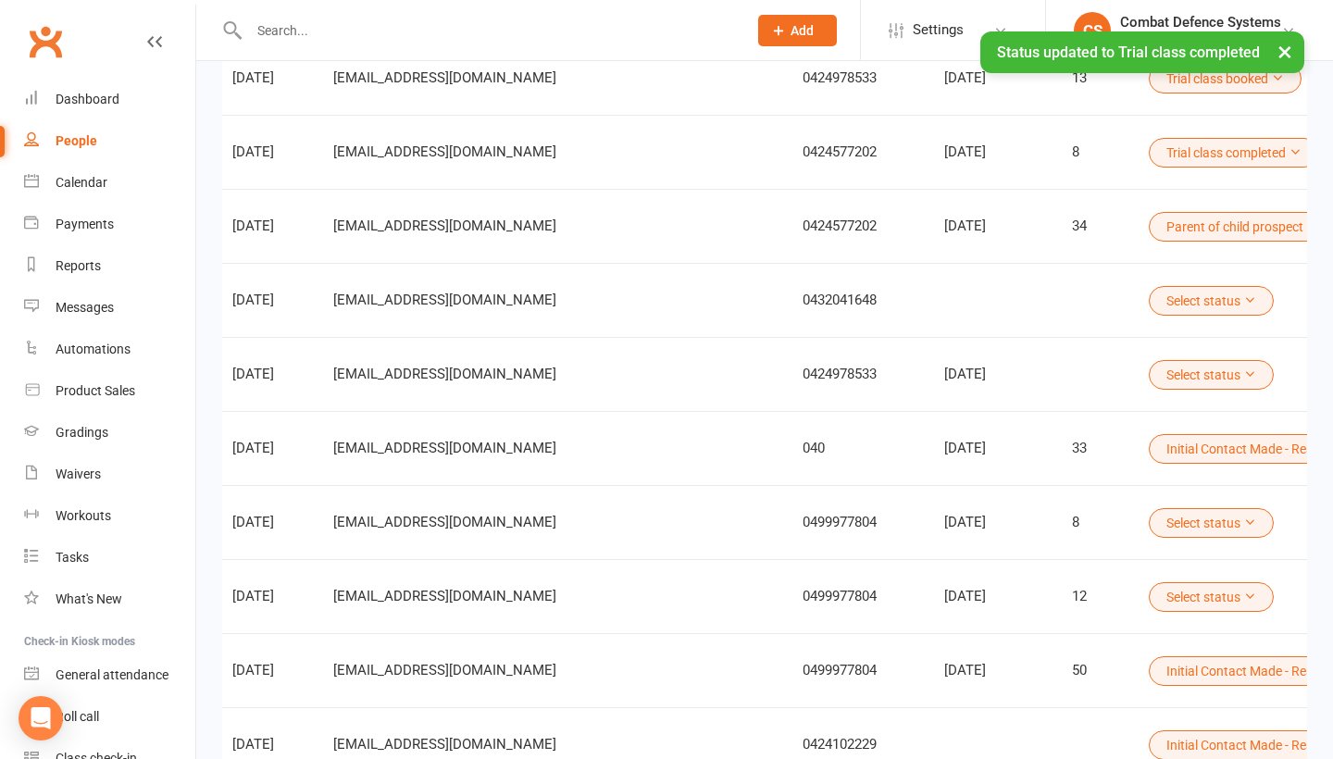
click at [1149, 374] on button "Select status" at bounding box center [1211, 375] width 125 height 30
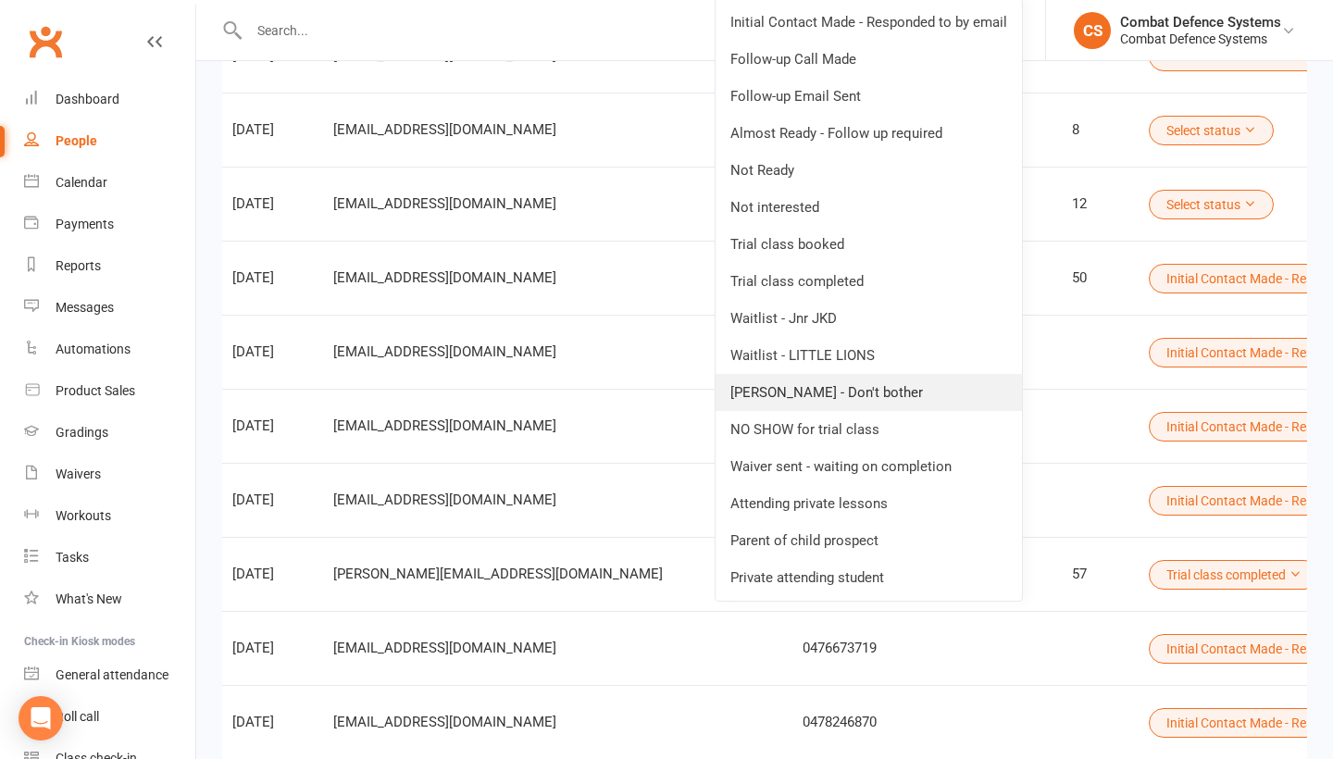
scroll to position [794, 0]
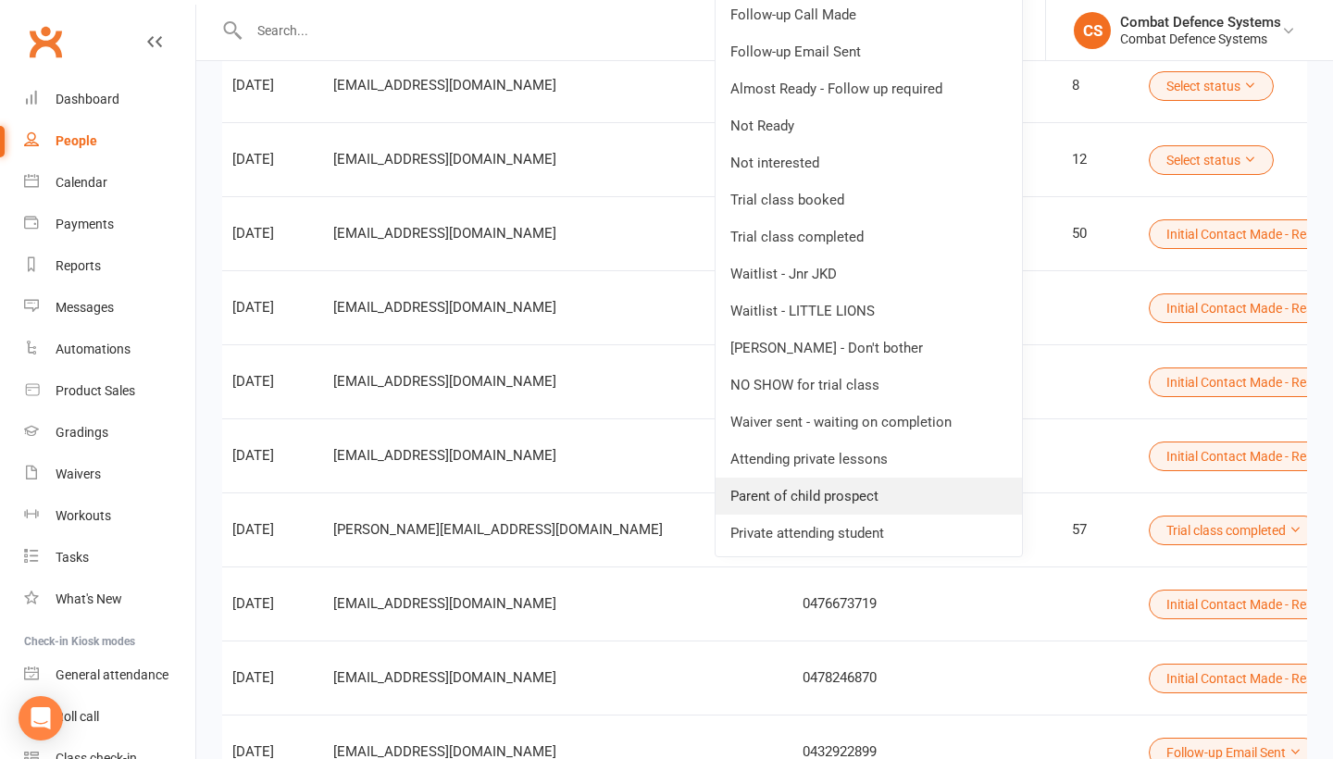
click at [873, 509] on link "Parent of child prospect" at bounding box center [869, 496] width 306 height 37
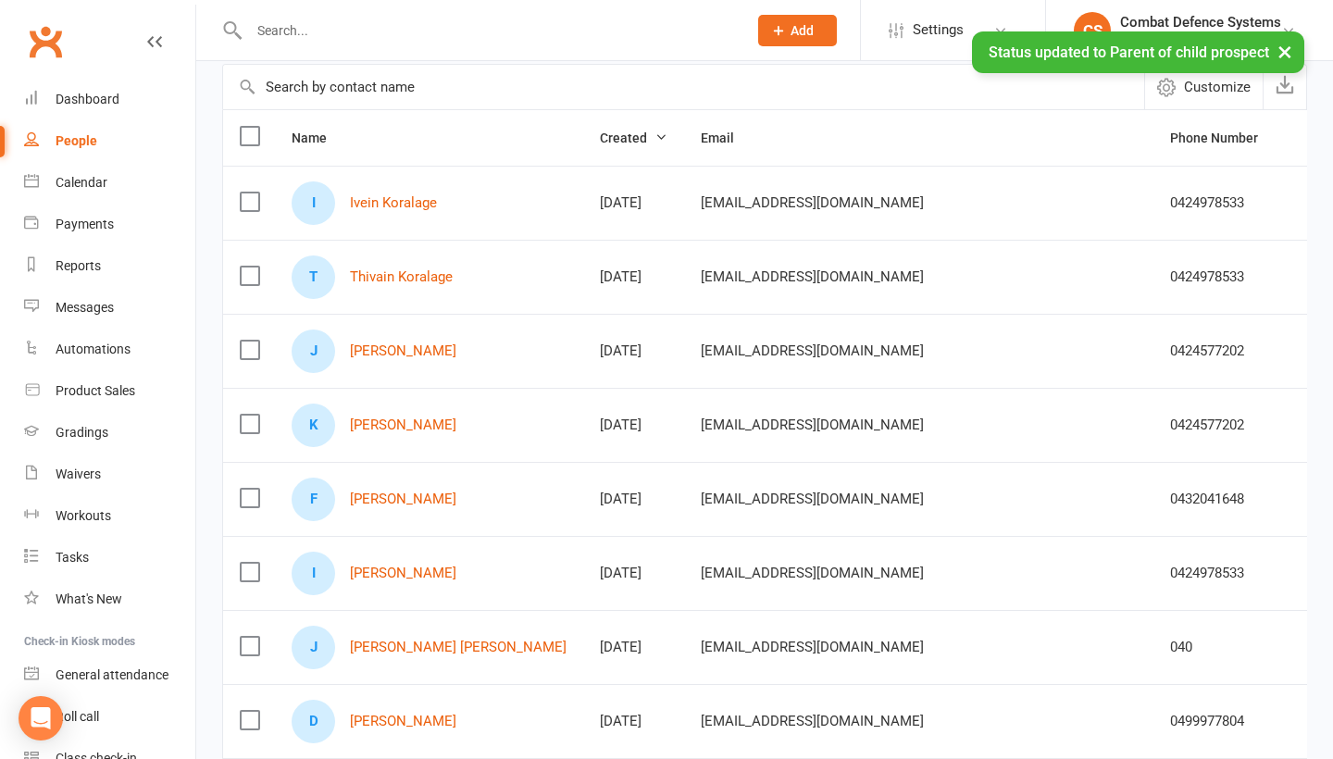
scroll to position [0, 0]
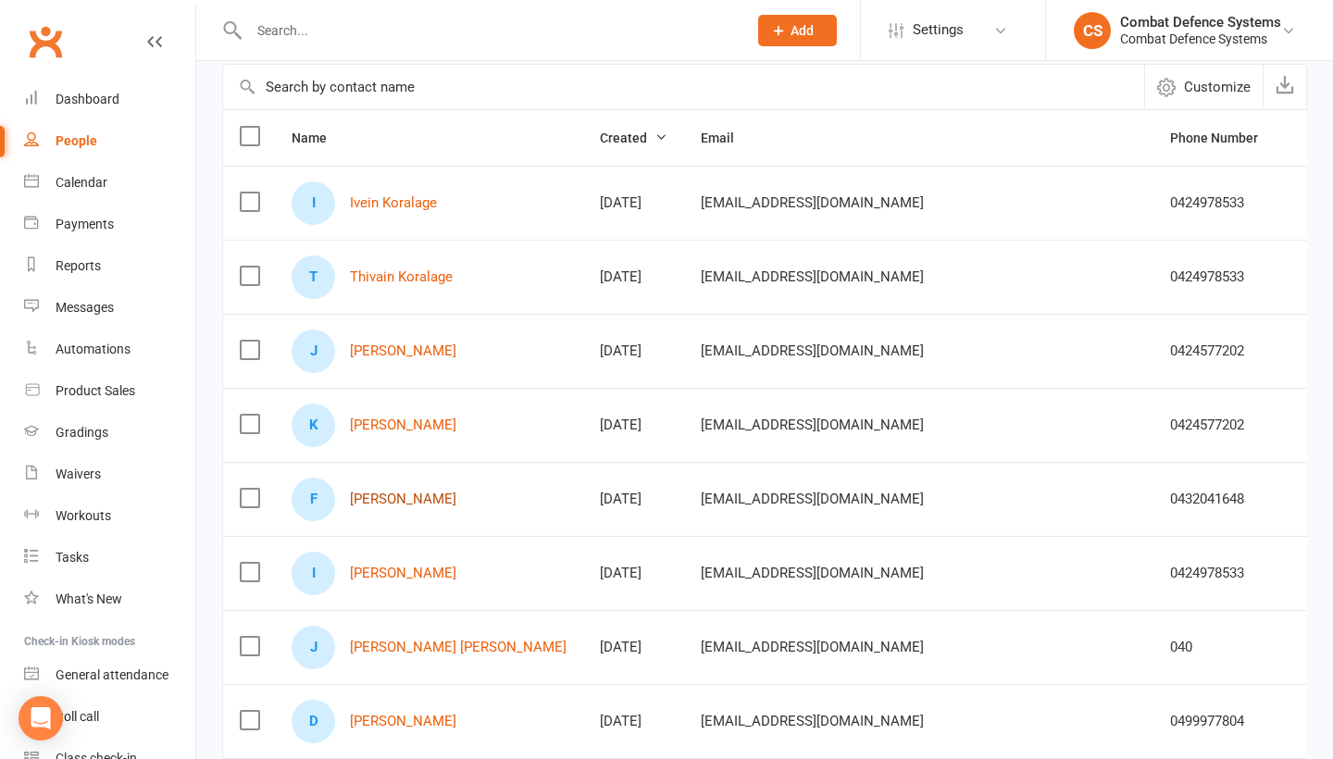
click at [407, 500] on link "[PERSON_NAME]" at bounding box center [403, 500] width 106 height 16
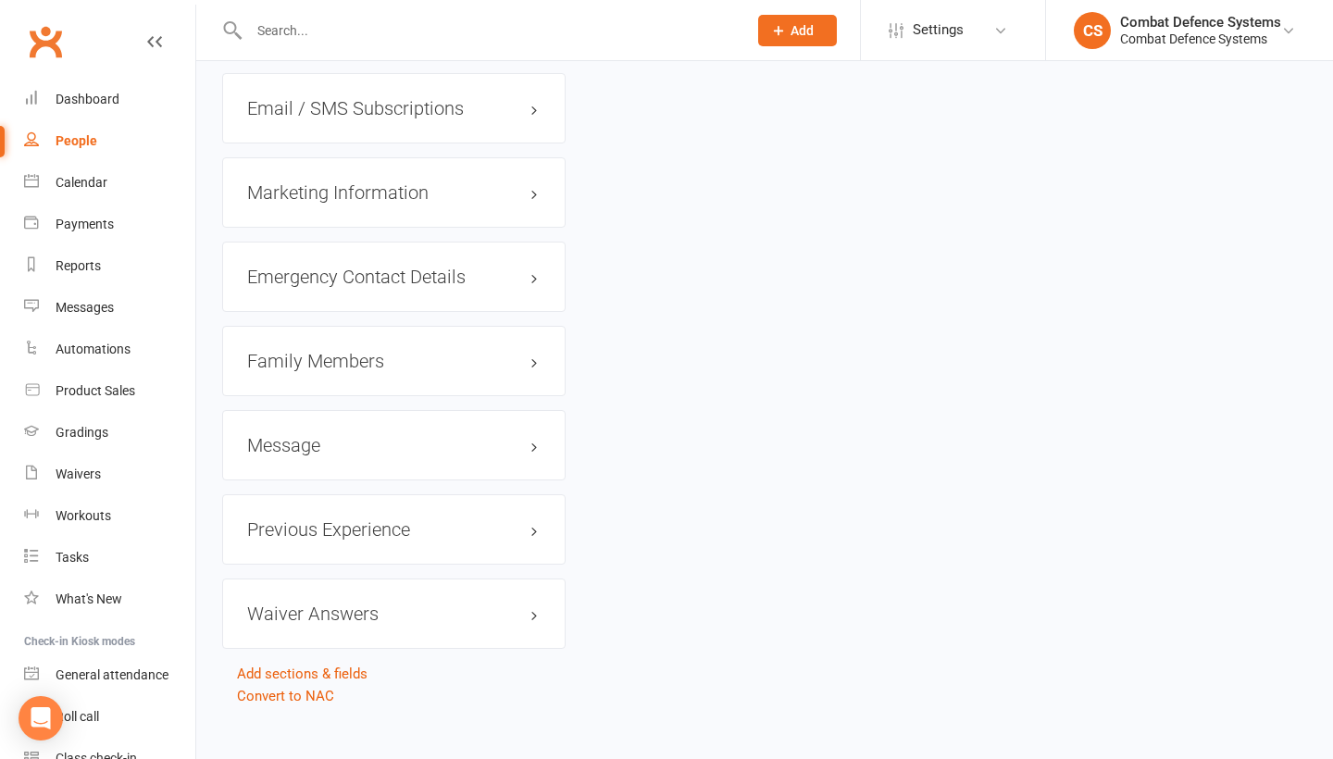
scroll to position [1708, 0]
click at [299, 419] on div "Message edit" at bounding box center [393, 447] width 343 height 70
click at [303, 437] on h3 "Message edit" at bounding box center [393, 447] width 293 height 20
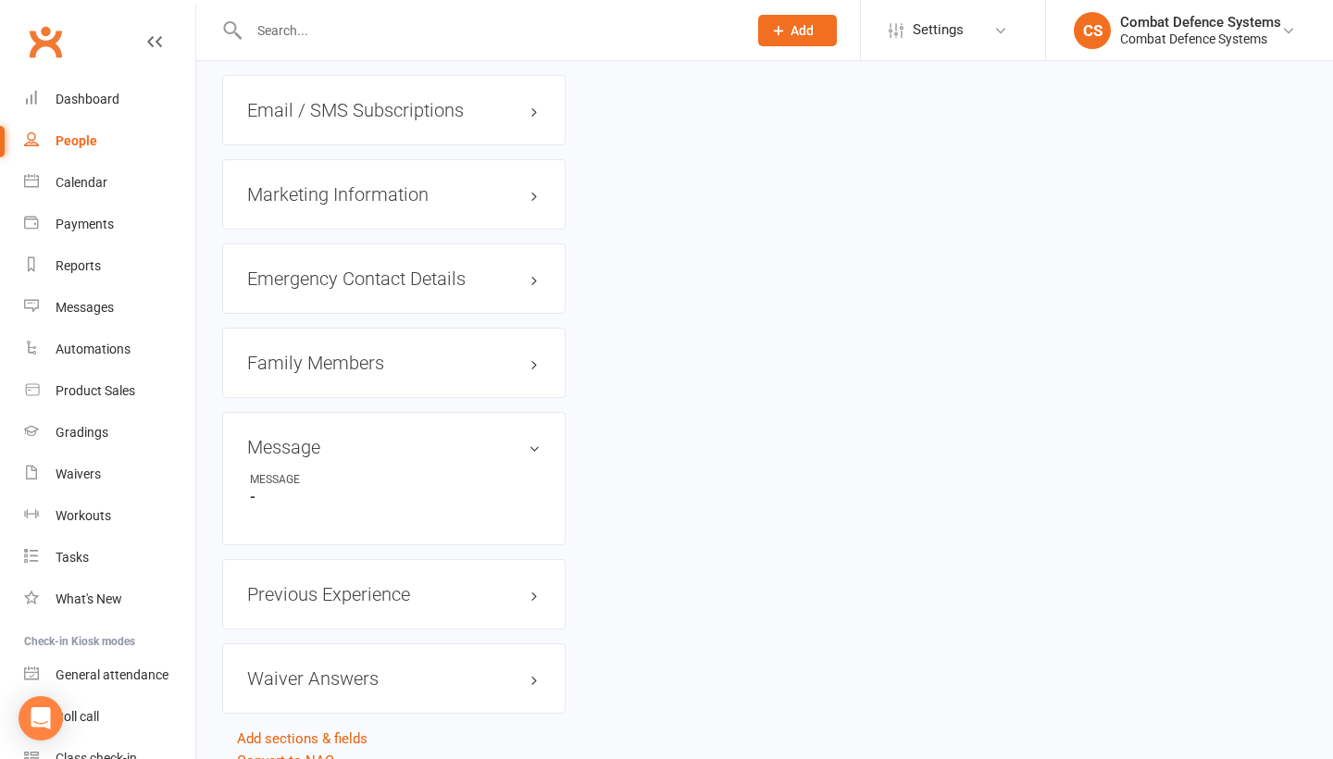
click at [332, 353] on h3 "Family Members" at bounding box center [393, 363] width 293 height 20
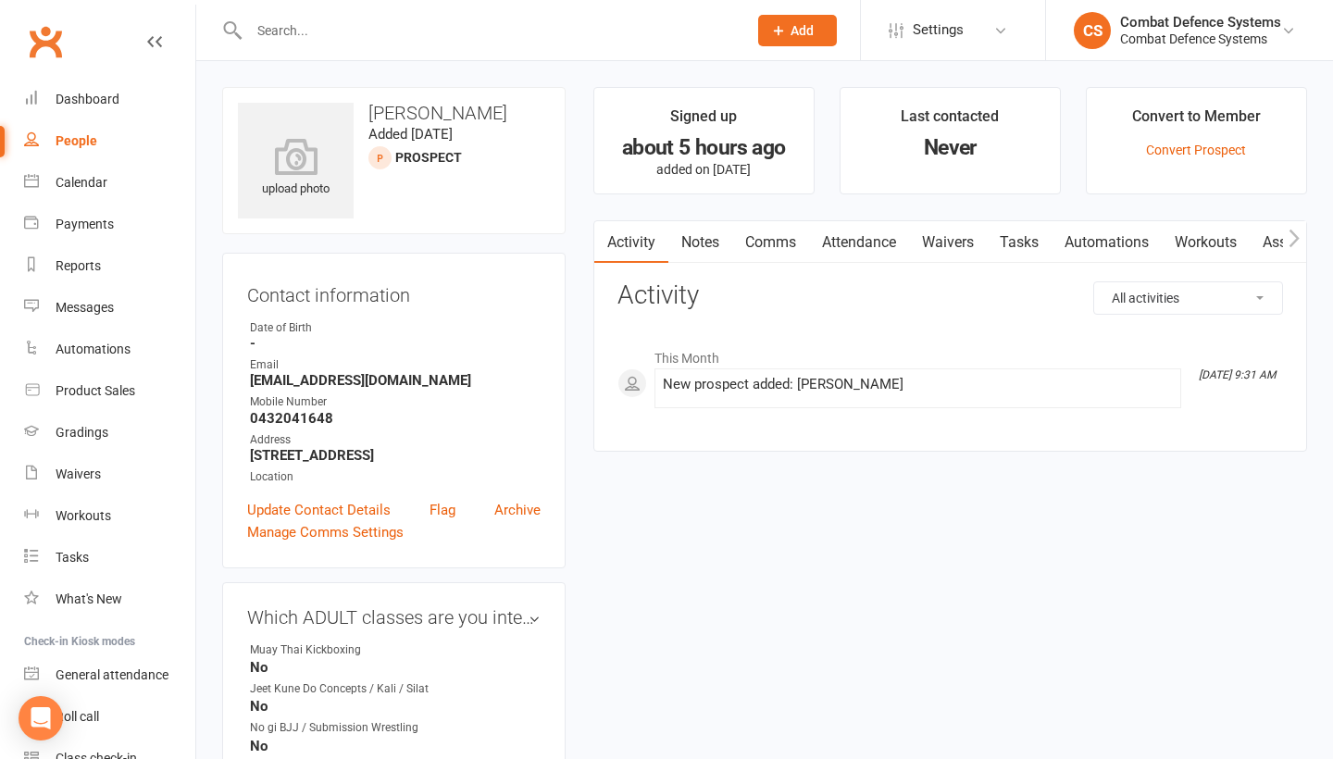
scroll to position [0, 0]
click at [780, 238] on link "Comms" at bounding box center [770, 242] width 77 height 43
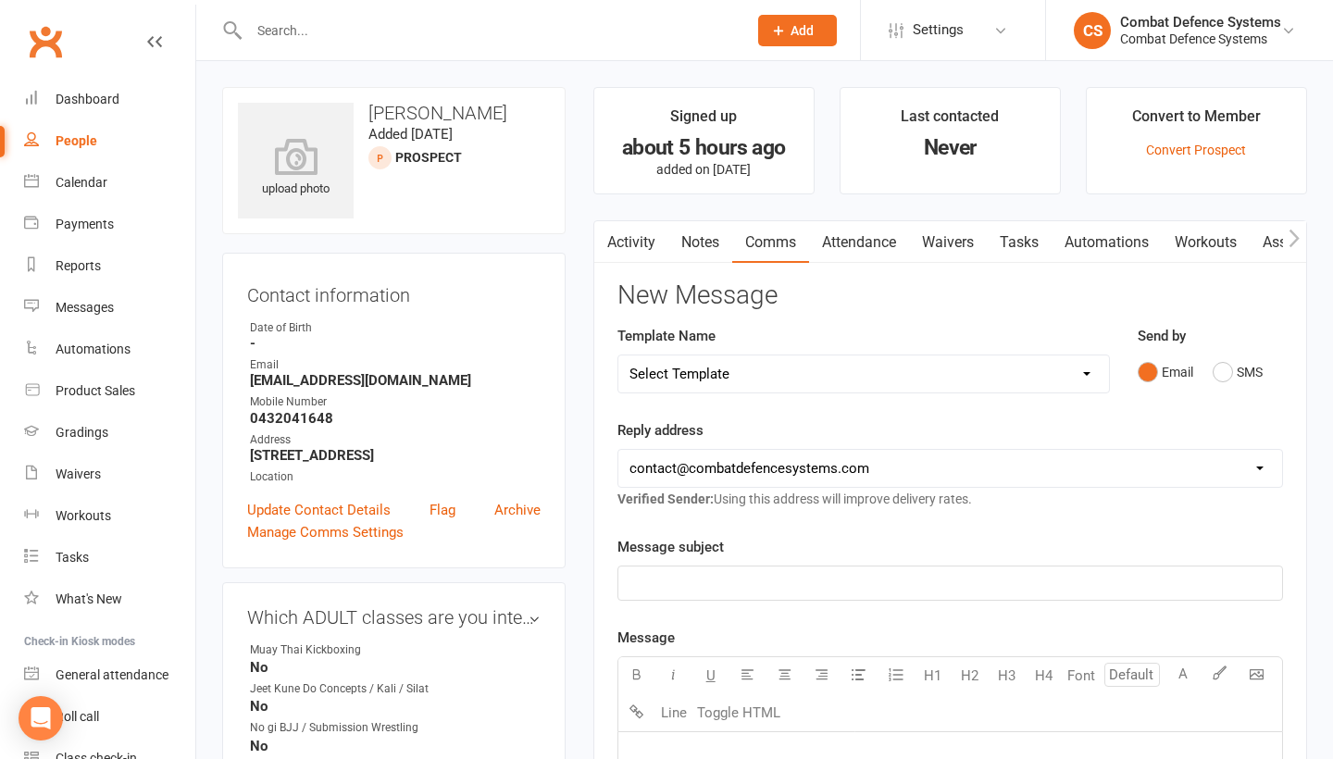
select select "15"
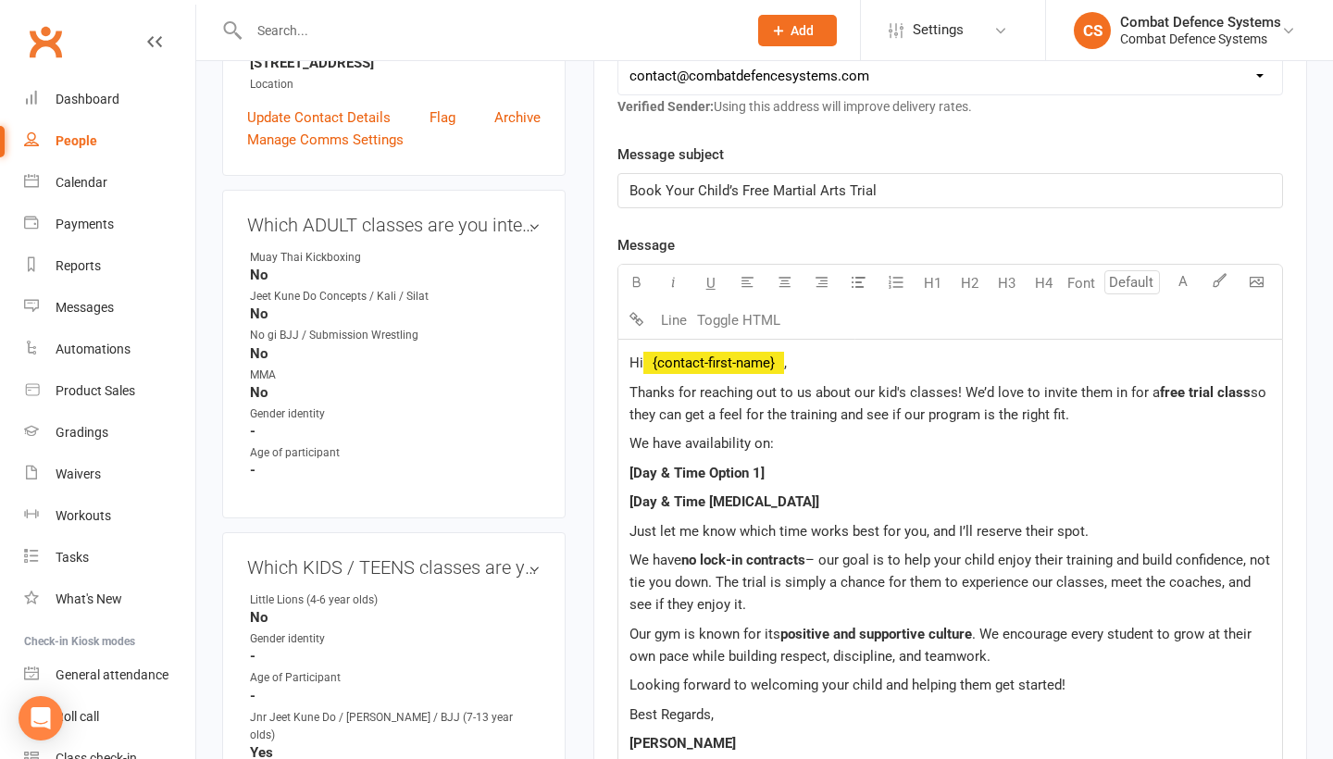
scroll to position [393, 0]
drag, startPoint x: 772, startPoint y: 469, endPoint x: 622, endPoint y: 472, distance: 150.0
click at [622, 472] on div "Hi ﻿ {contact-first-name} , Thanks for reaching out to us about our kid's class…" at bounding box center [950, 662] width 664 height 646
drag, startPoint x: 780, startPoint y: 501, endPoint x: 621, endPoint y: 499, distance: 159.2
click at [621, 499] on div "Hi ﻿ {contact-first-name} , Thanks for reaching out to us about our kid's class…" at bounding box center [950, 662] width 664 height 646
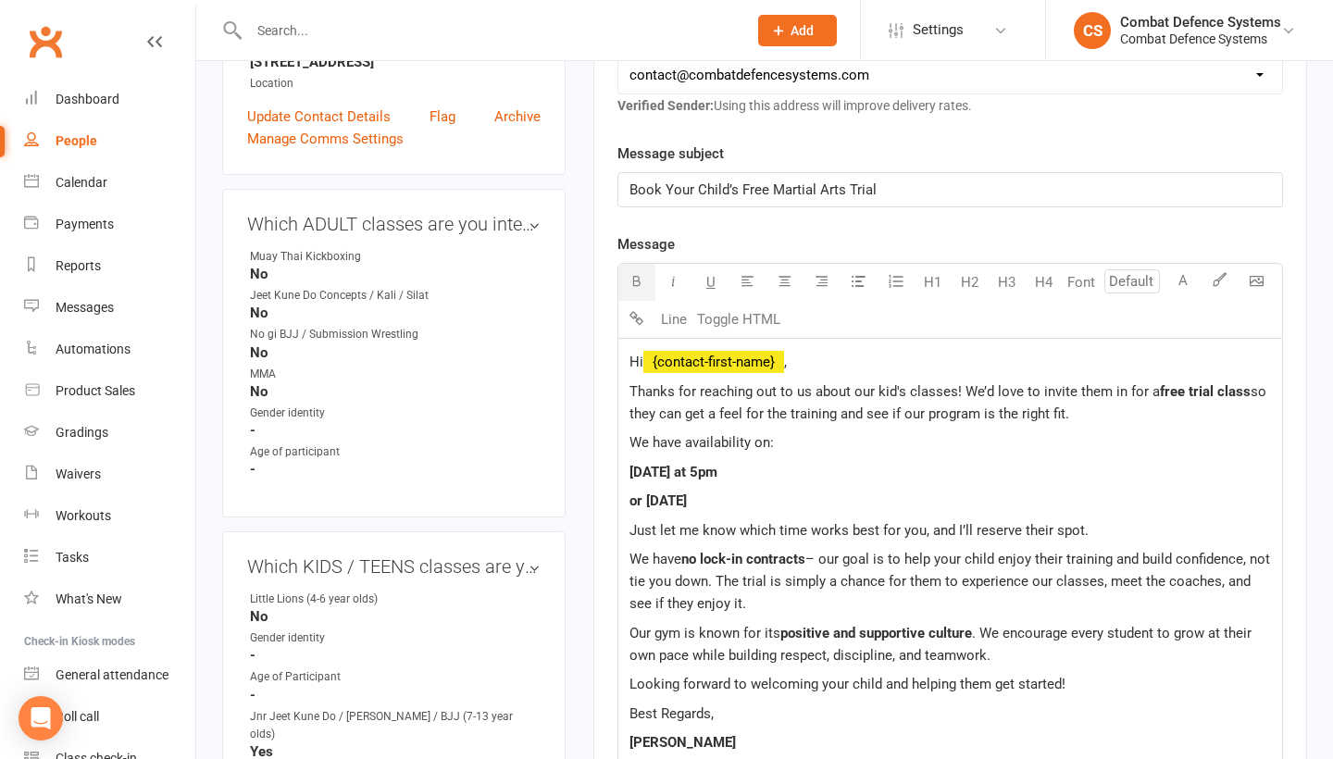
click at [636, 501] on span "or [DATE]" at bounding box center [657, 500] width 57 height 17
click at [757, 503] on p "Or [DATE]" at bounding box center [949, 501] width 641 height 22
click at [945, 456] on div "Hi ﻿ {contact-first-name} , Thanks for reaching out to us about our kid's class…" at bounding box center [950, 662] width 664 height 646
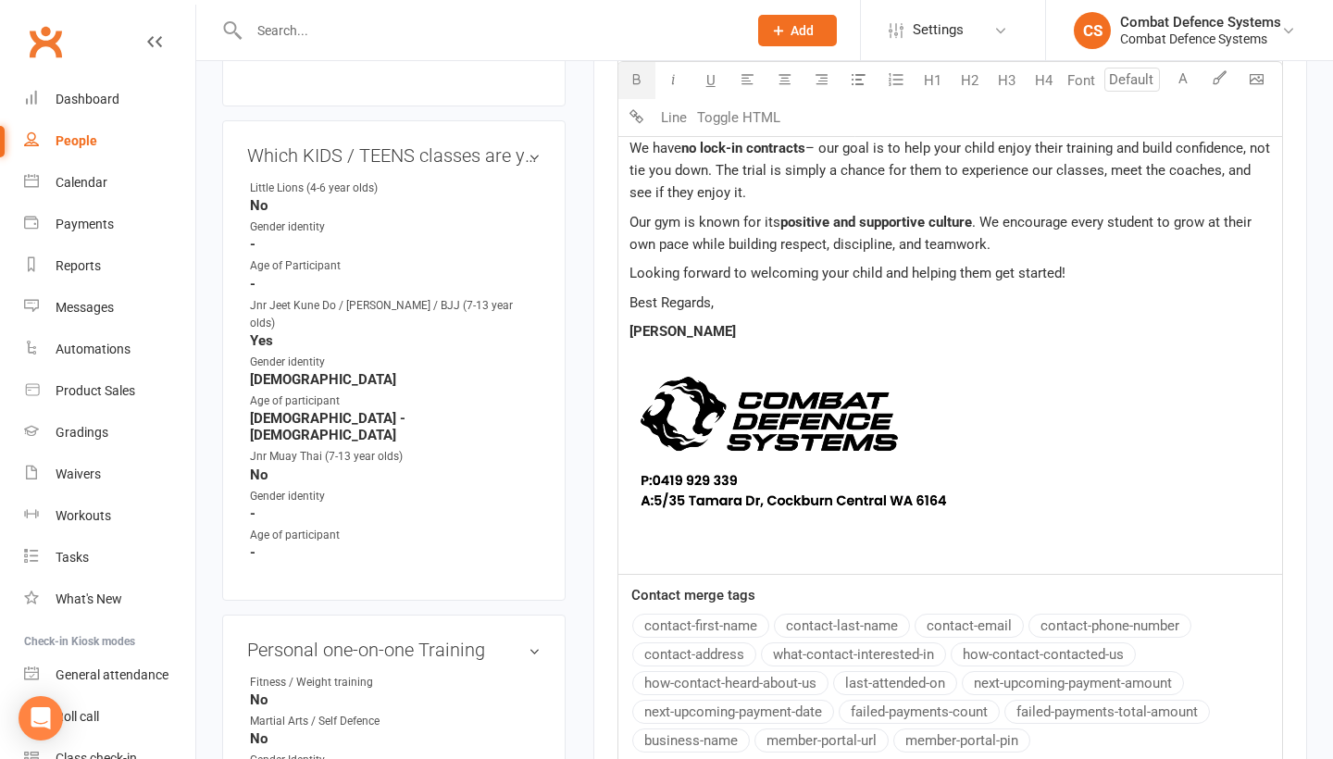
scroll to position [1180, 0]
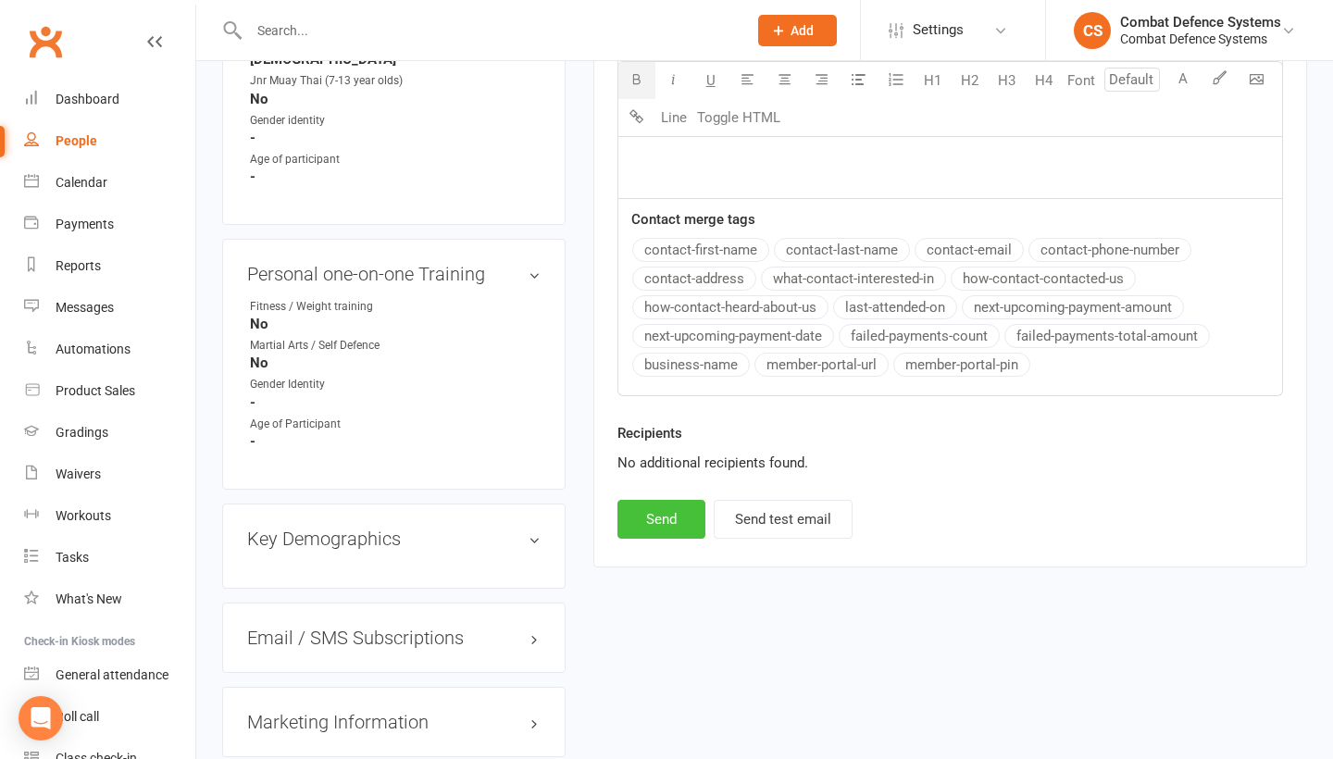
click at [679, 524] on button "Send" at bounding box center [661, 519] width 88 height 39
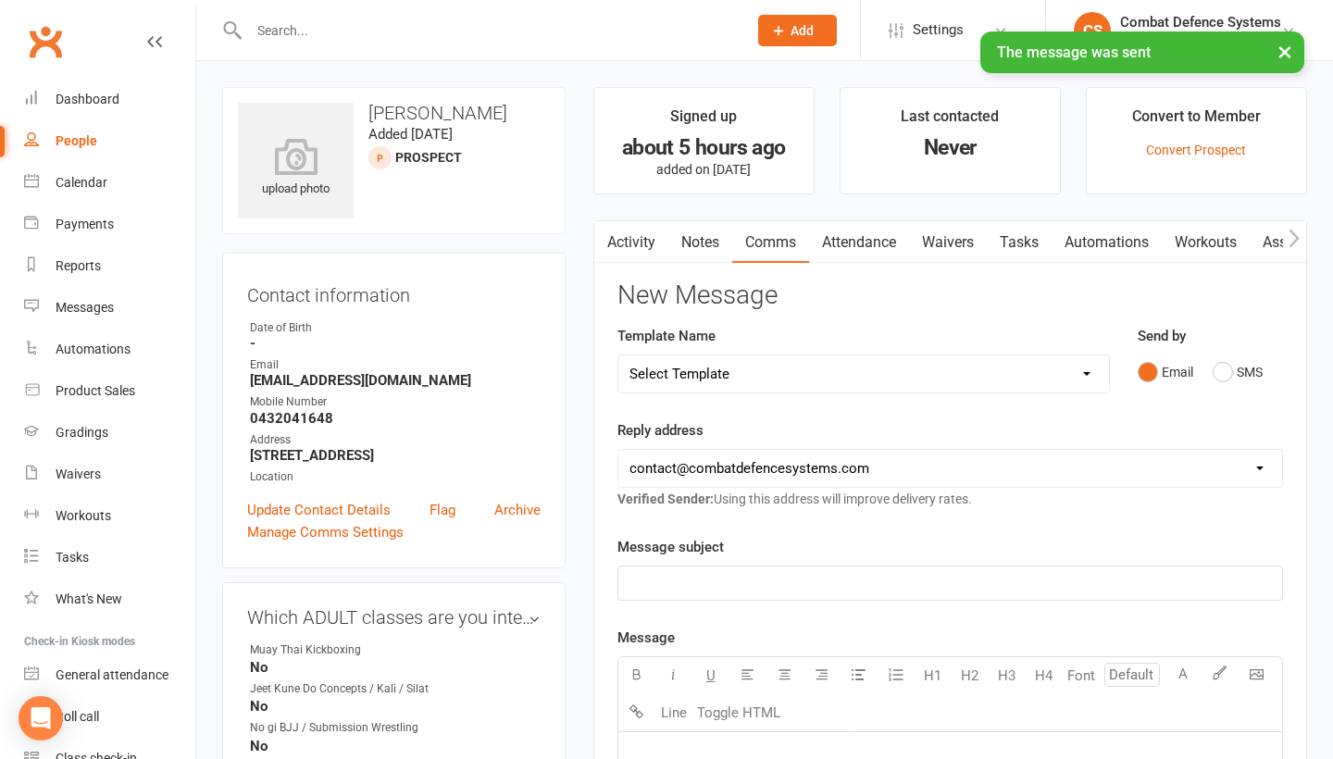
scroll to position [0, 0]
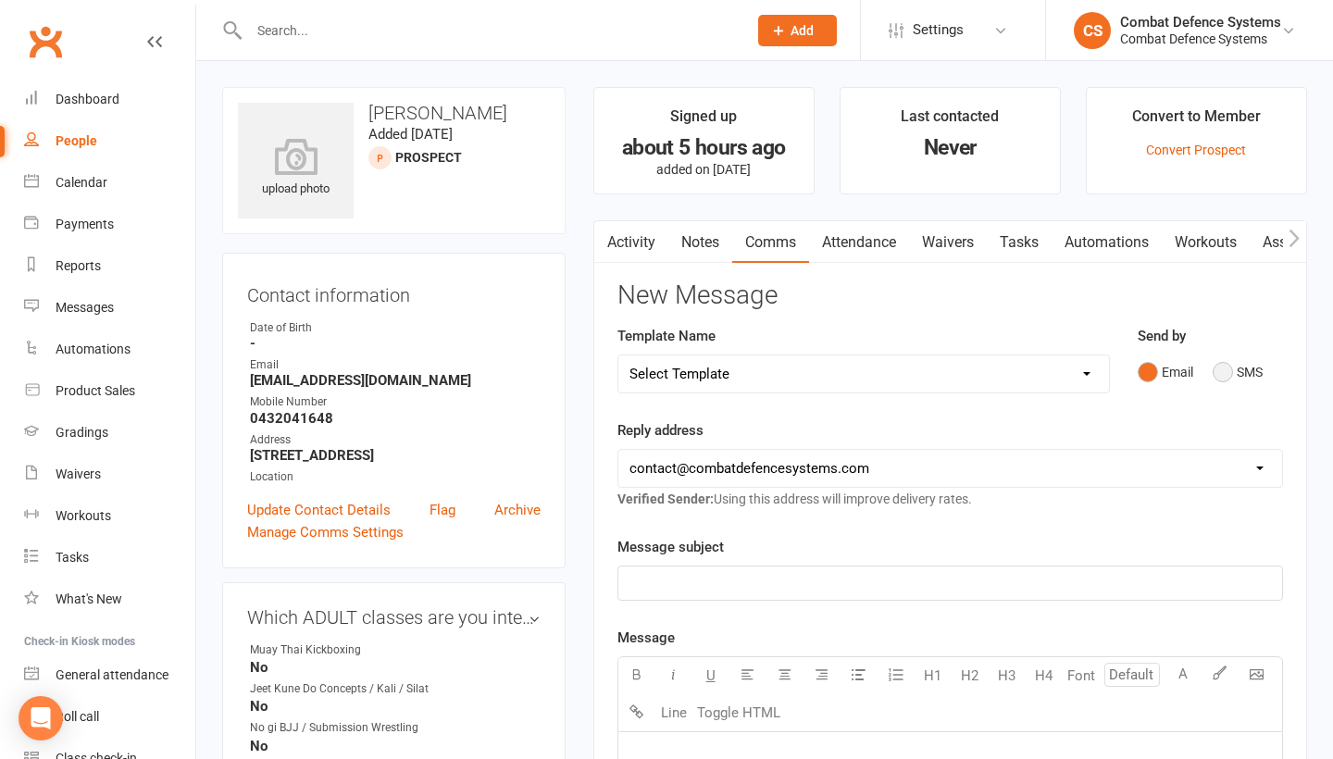
click at [1227, 372] on button "SMS" at bounding box center [1238, 372] width 50 height 35
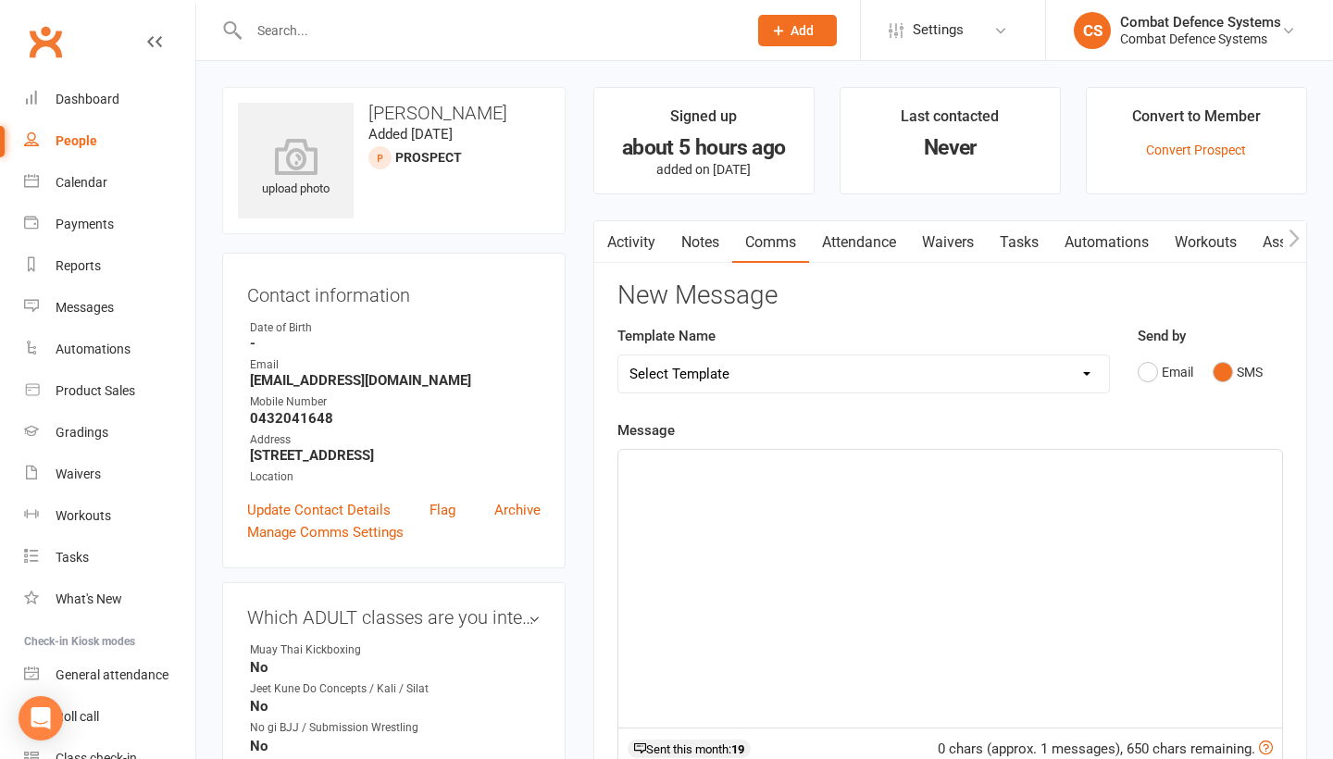
select select "6"
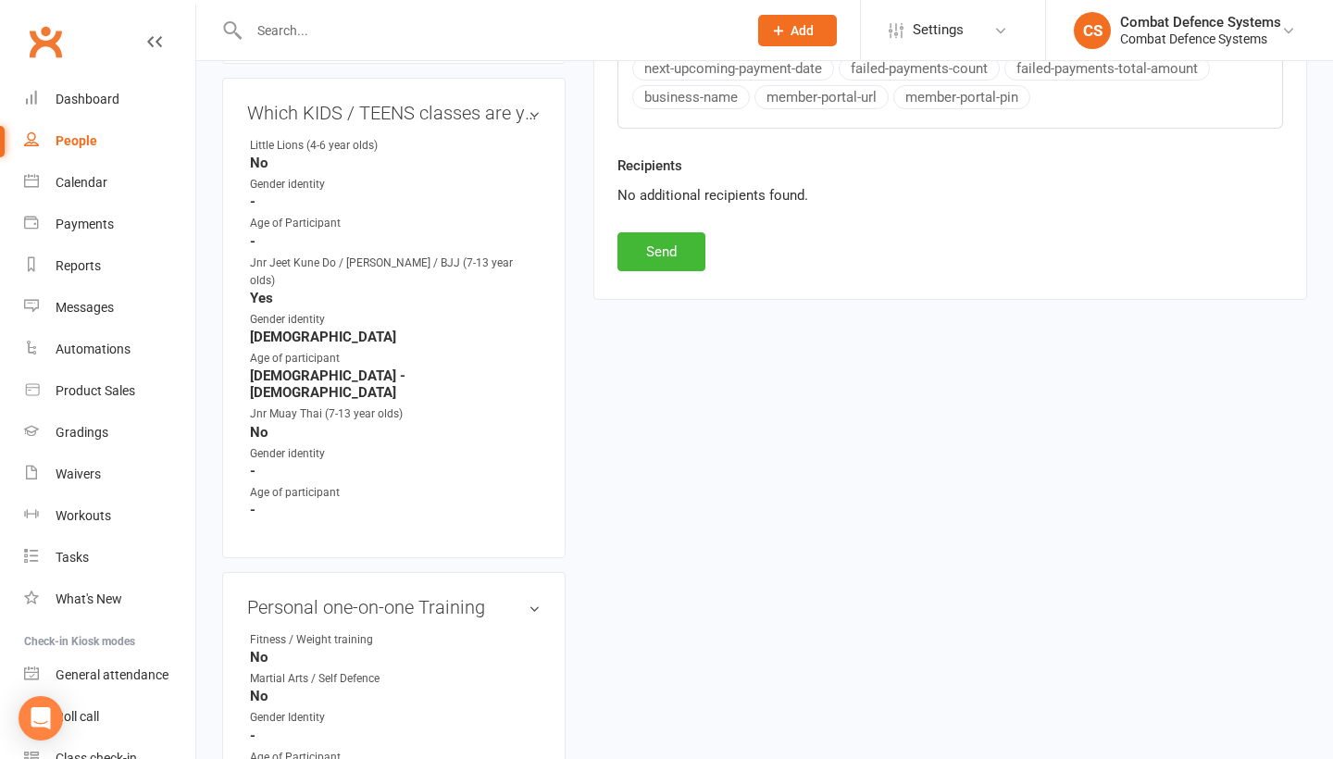
scroll to position [877, 0]
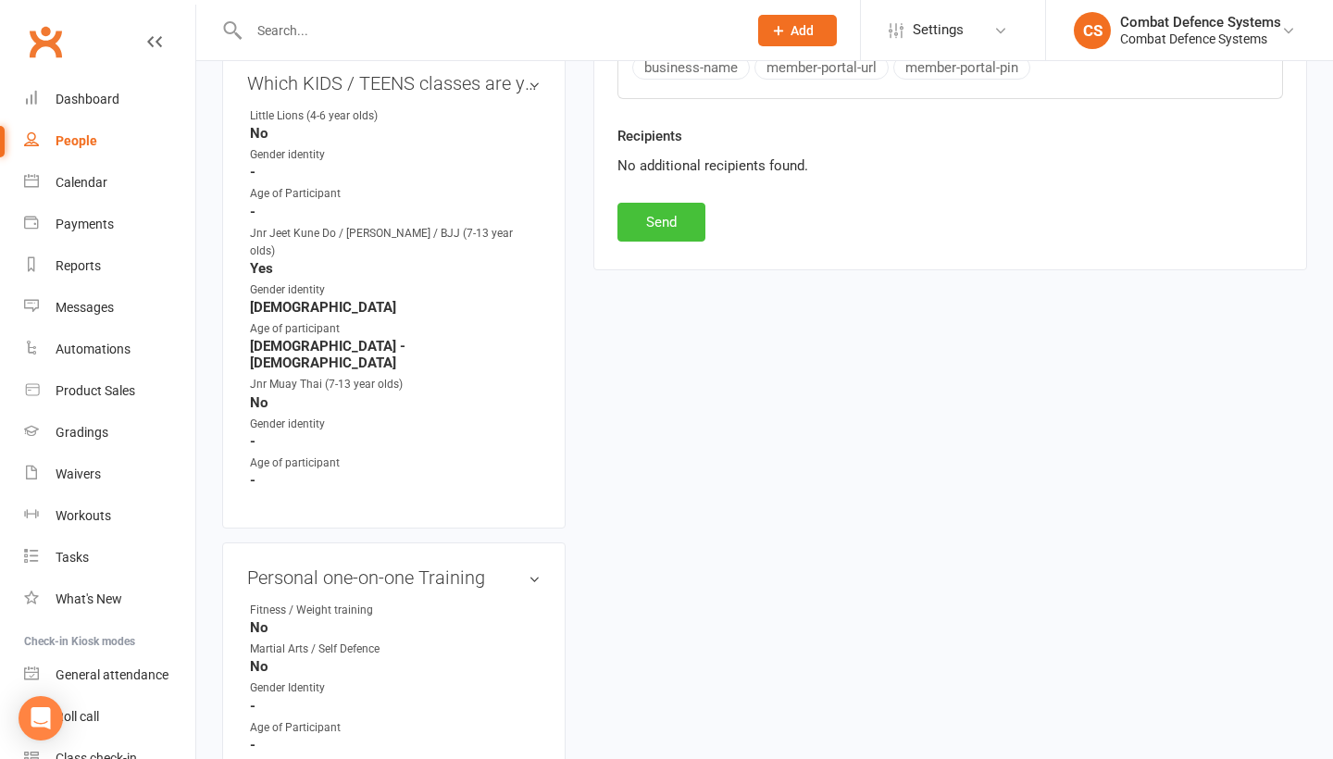
click at [668, 230] on button "Send" at bounding box center [661, 222] width 88 height 39
select select
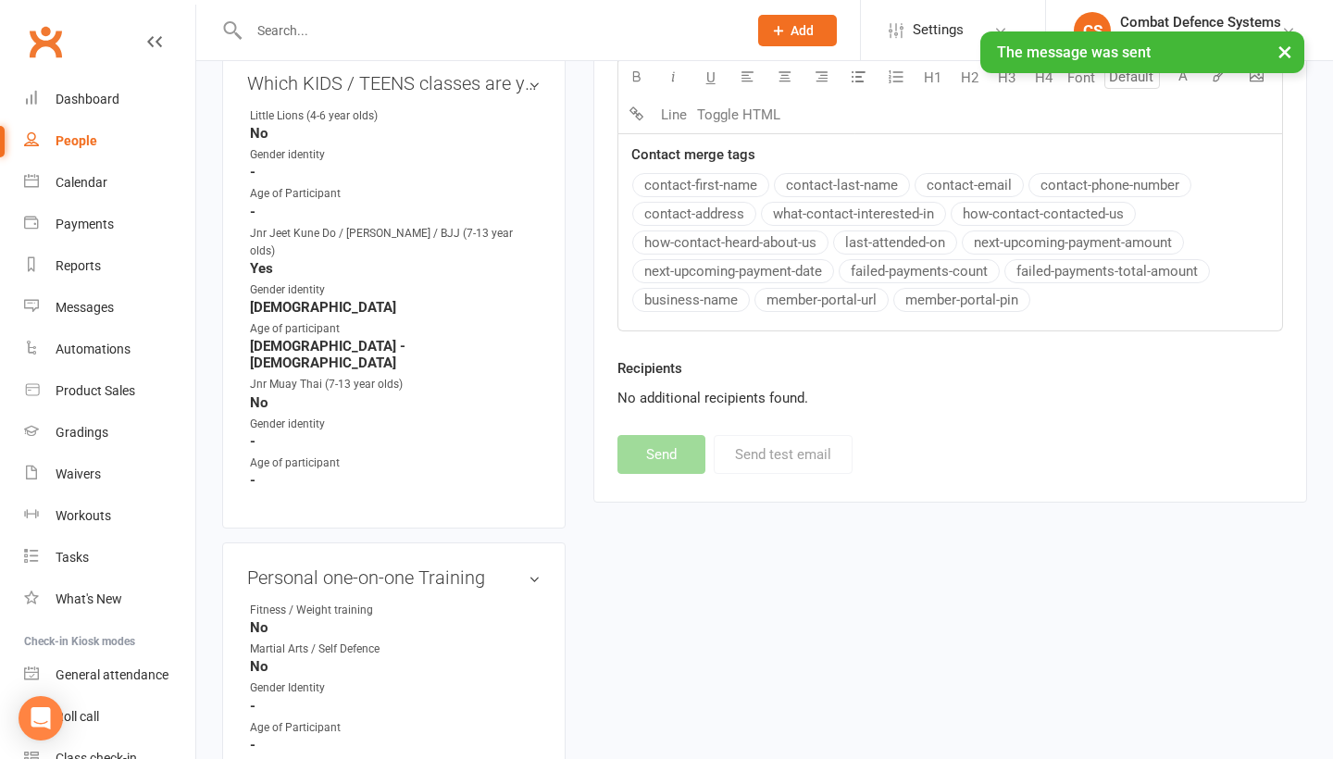
click at [85, 143] on div "People" at bounding box center [77, 140] width 42 height 15
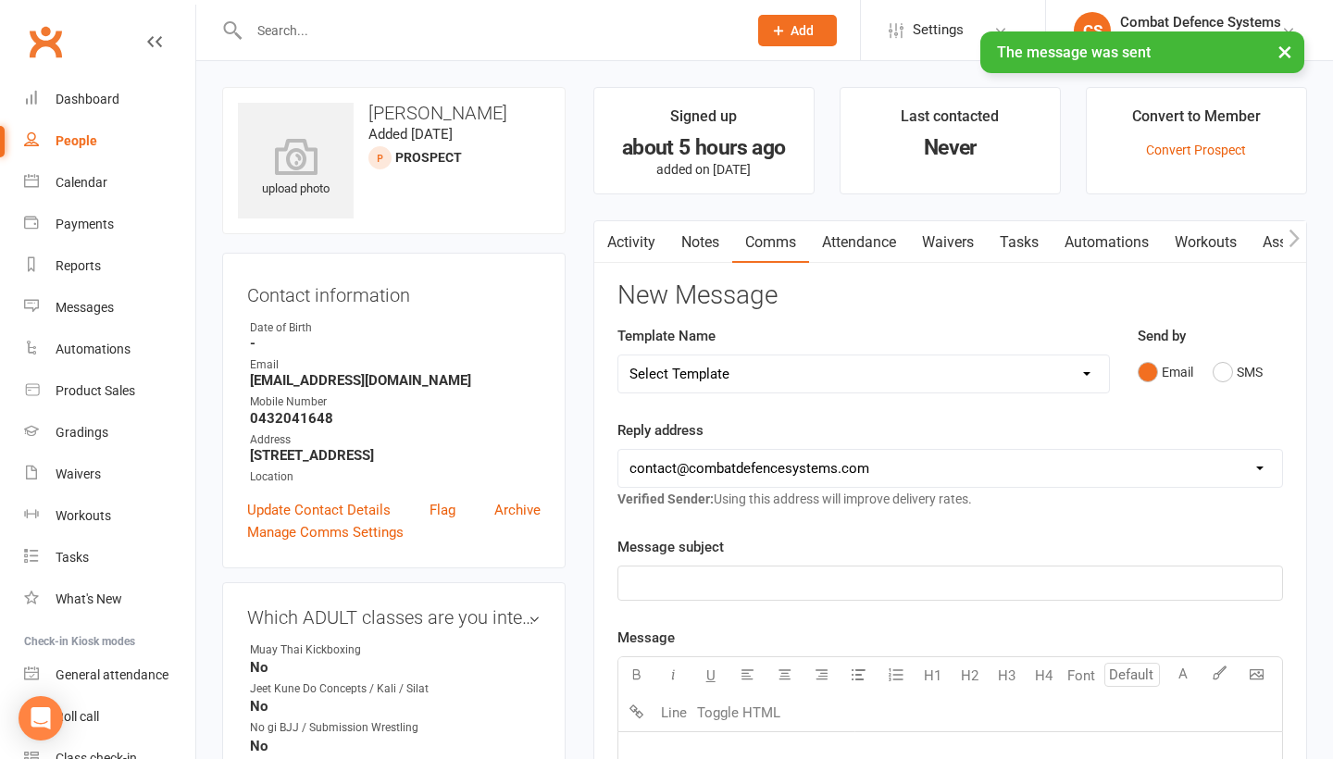
select select "100"
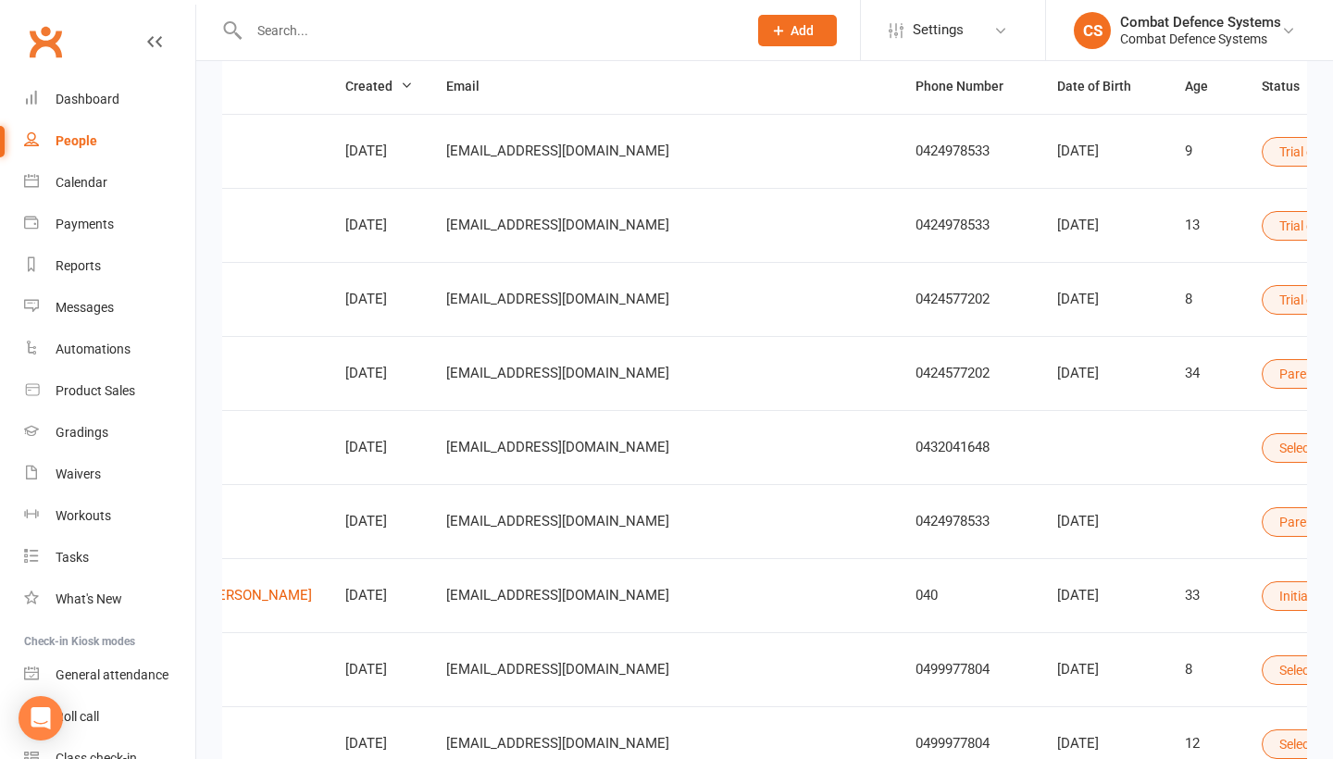
scroll to position [0, 466]
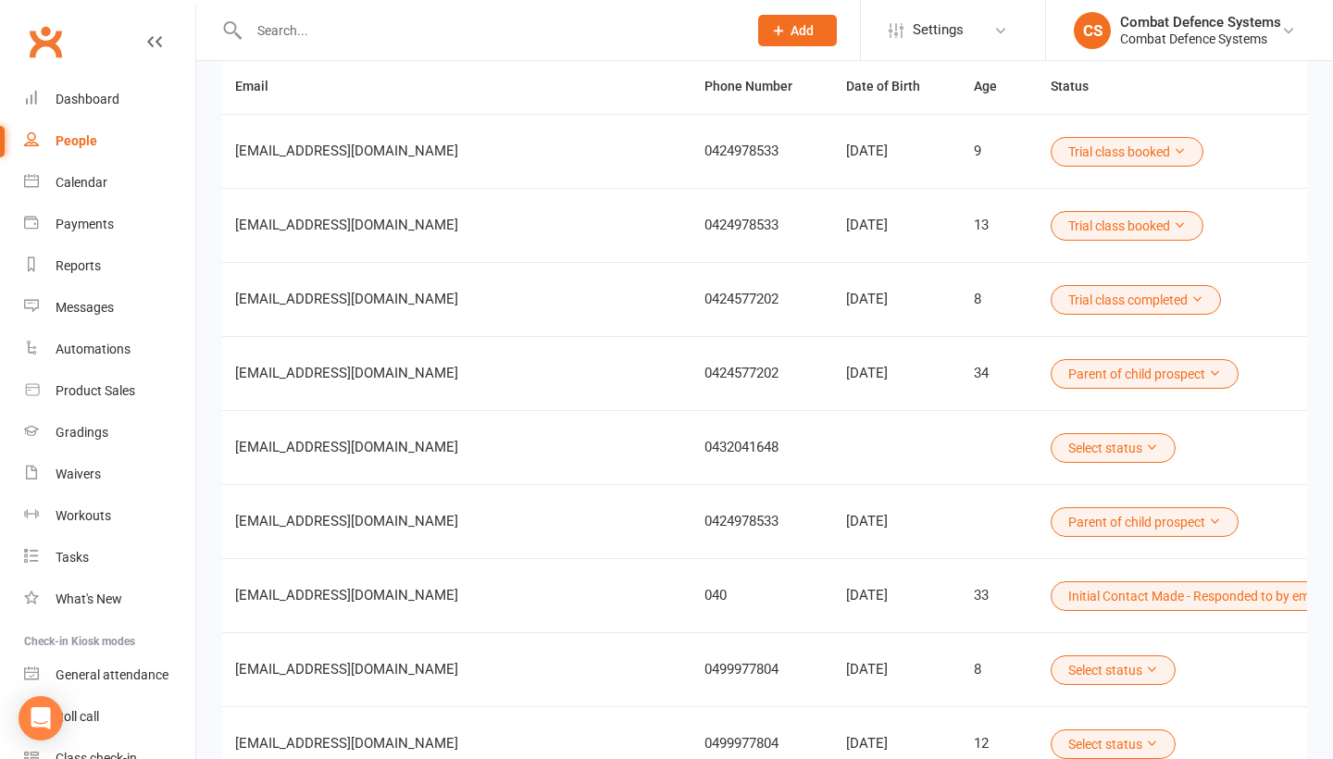
click at [1051, 450] on button "Select status" at bounding box center [1113, 448] width 125 height 30
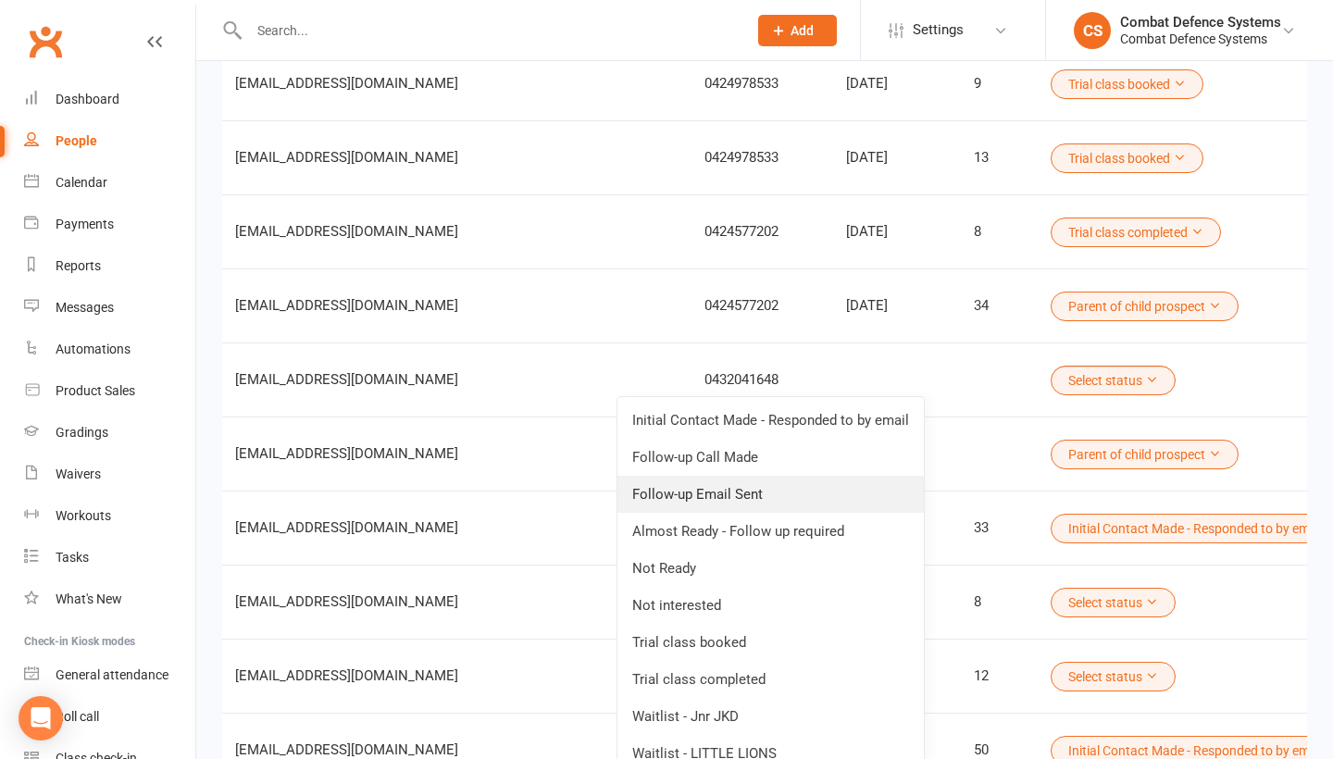
scroll to position [280, 0]
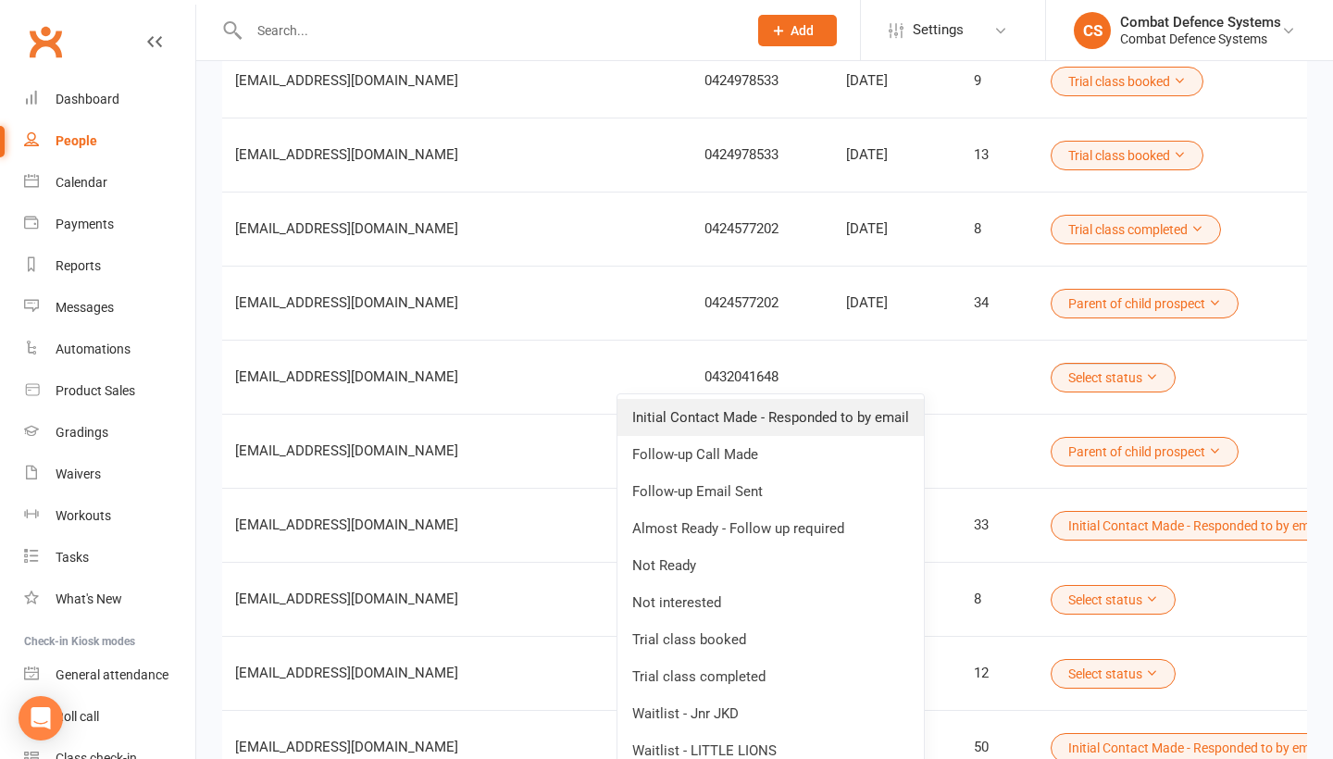
click at [816, 433] on link "Initial Contact Made - Responded to by email" at bounding box center [770, 417] width 306 height 37
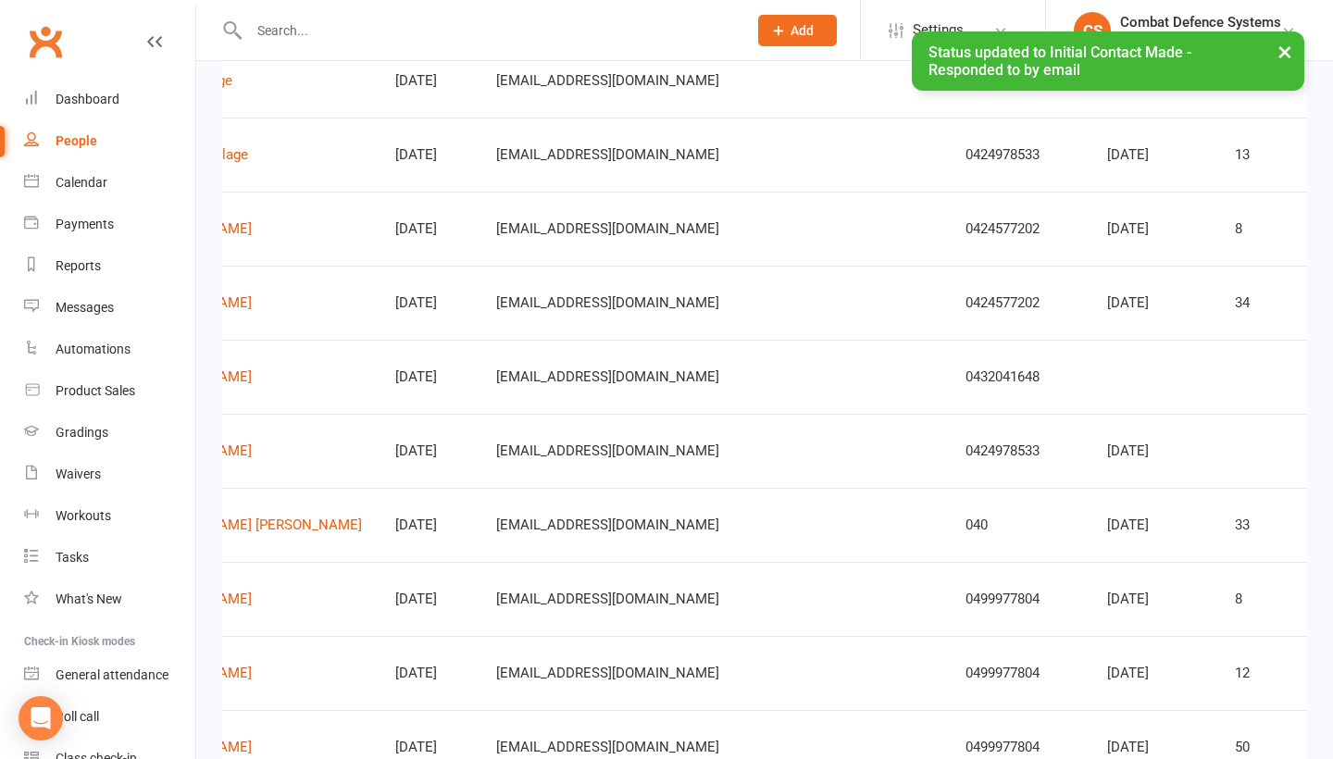
scroll to position [0, 341]
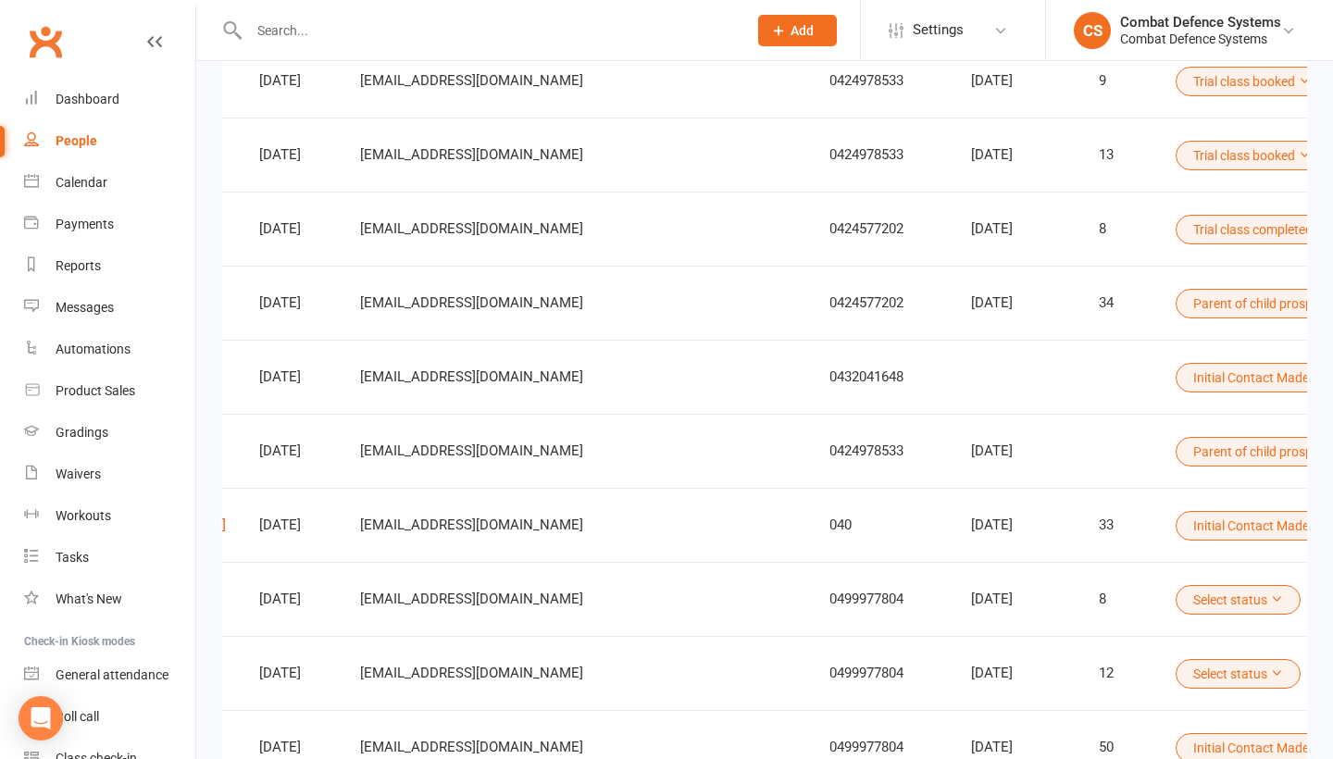
click at [1176, 522] on button "Initial Contact Made - Responded to by email" at bounding box center [1328, 526] width 305 height 30
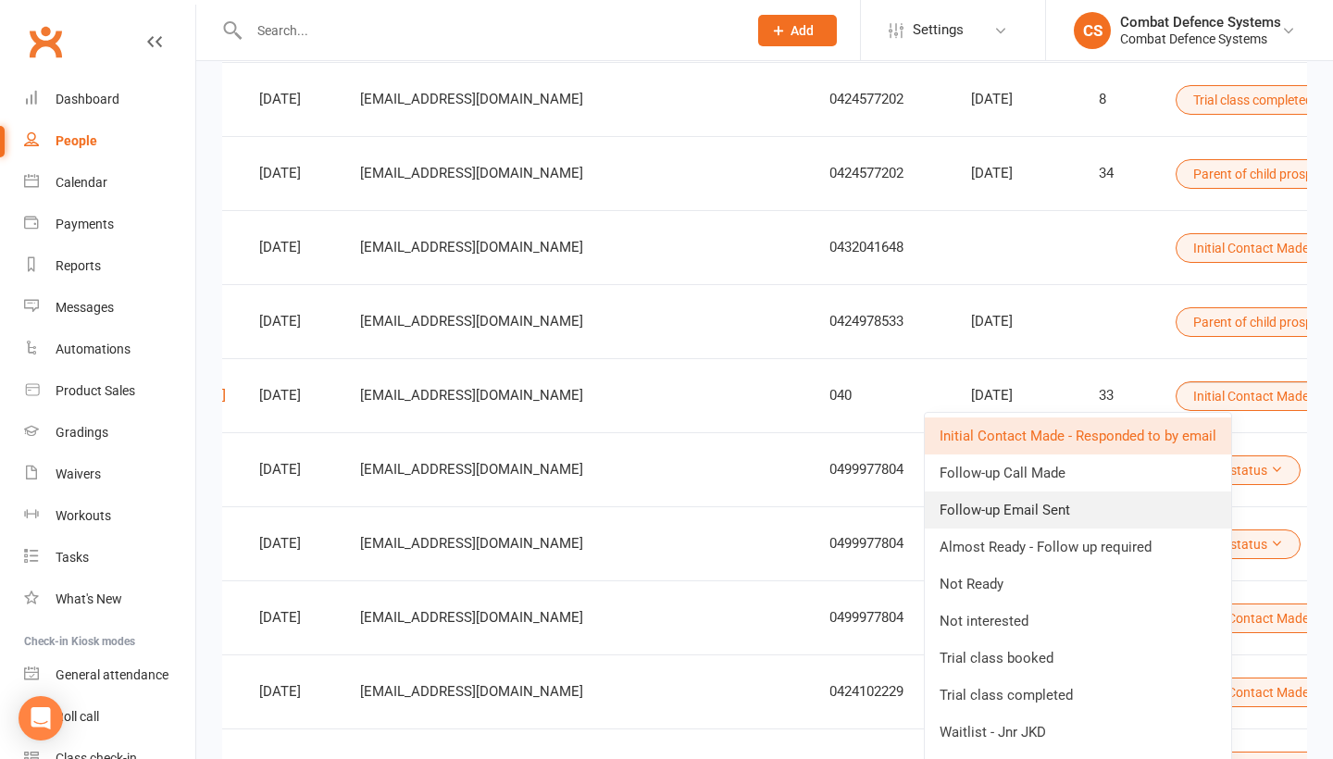
scroll to position [420, 0]
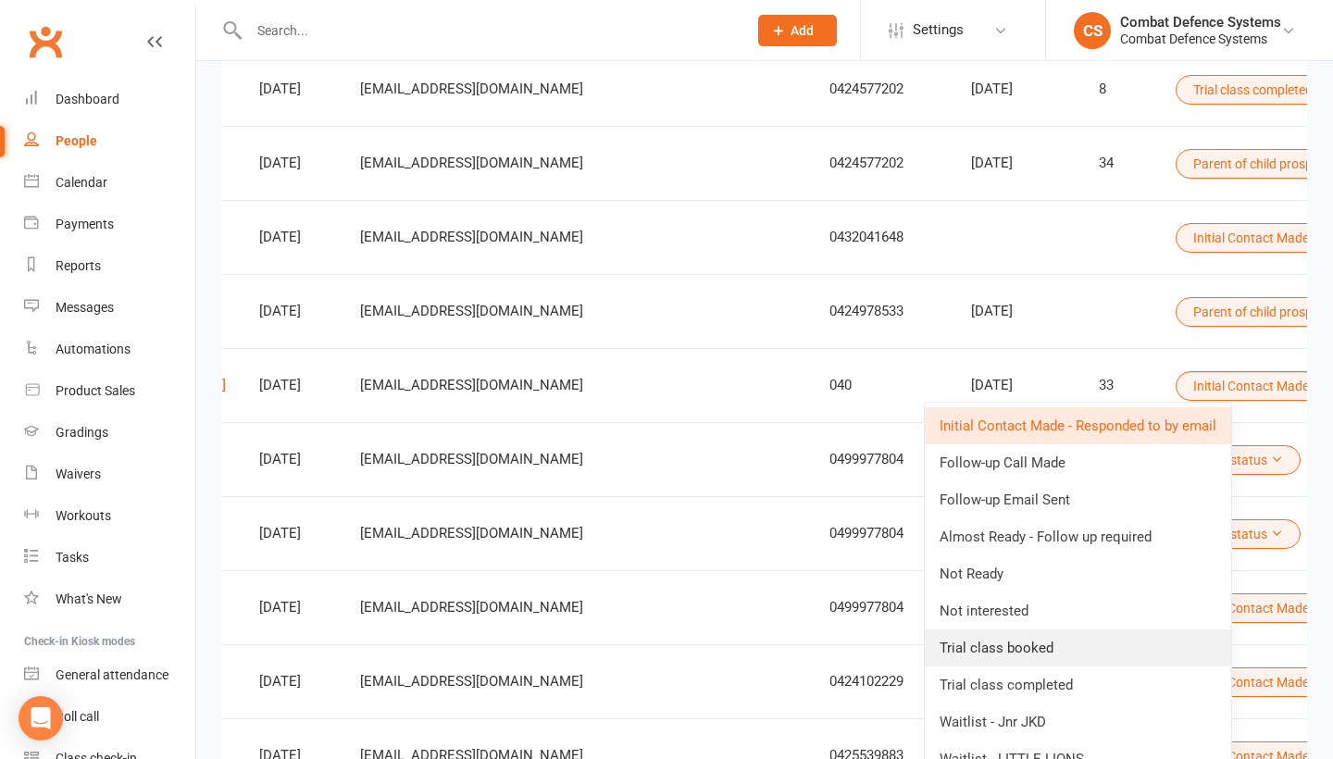
click at [1001, 645] on link "Trial class booked" at bounding box center [1078, 647] width 306 height 37
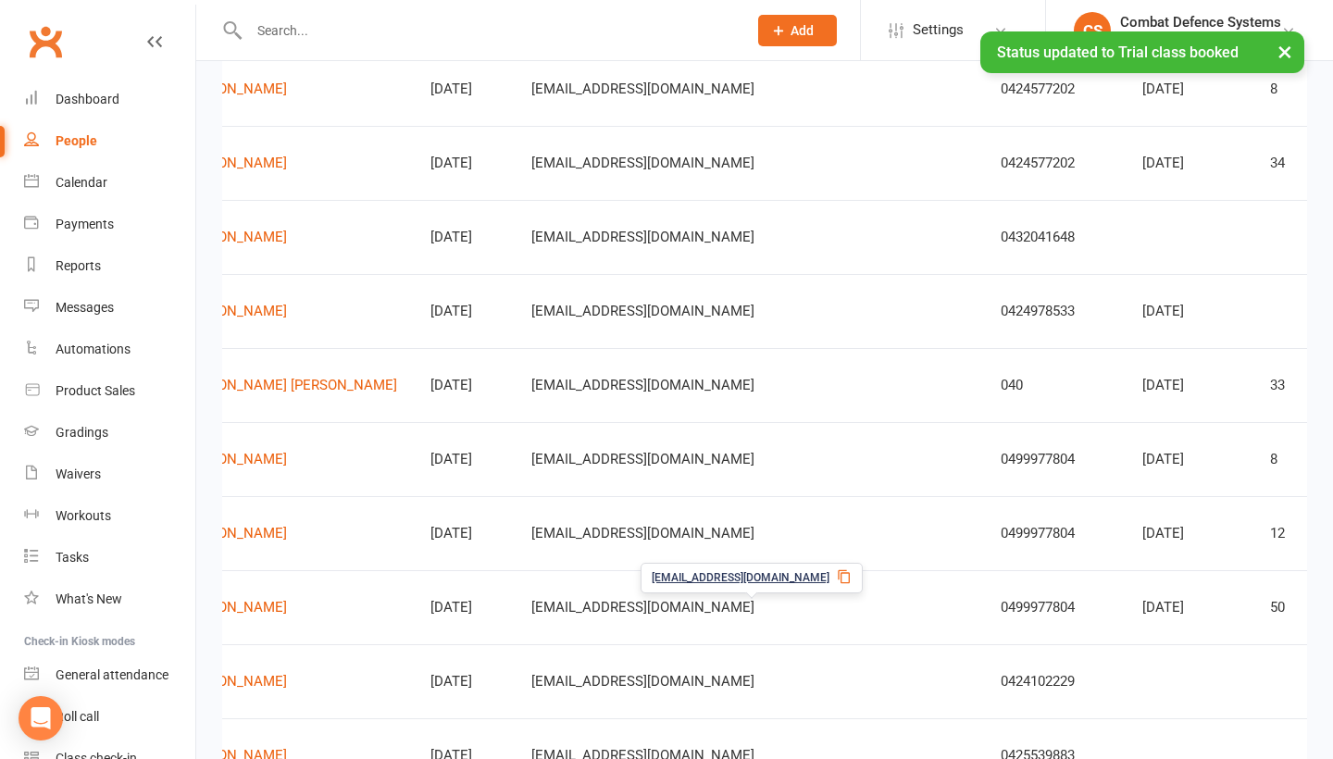
scroll to position [0, 361]
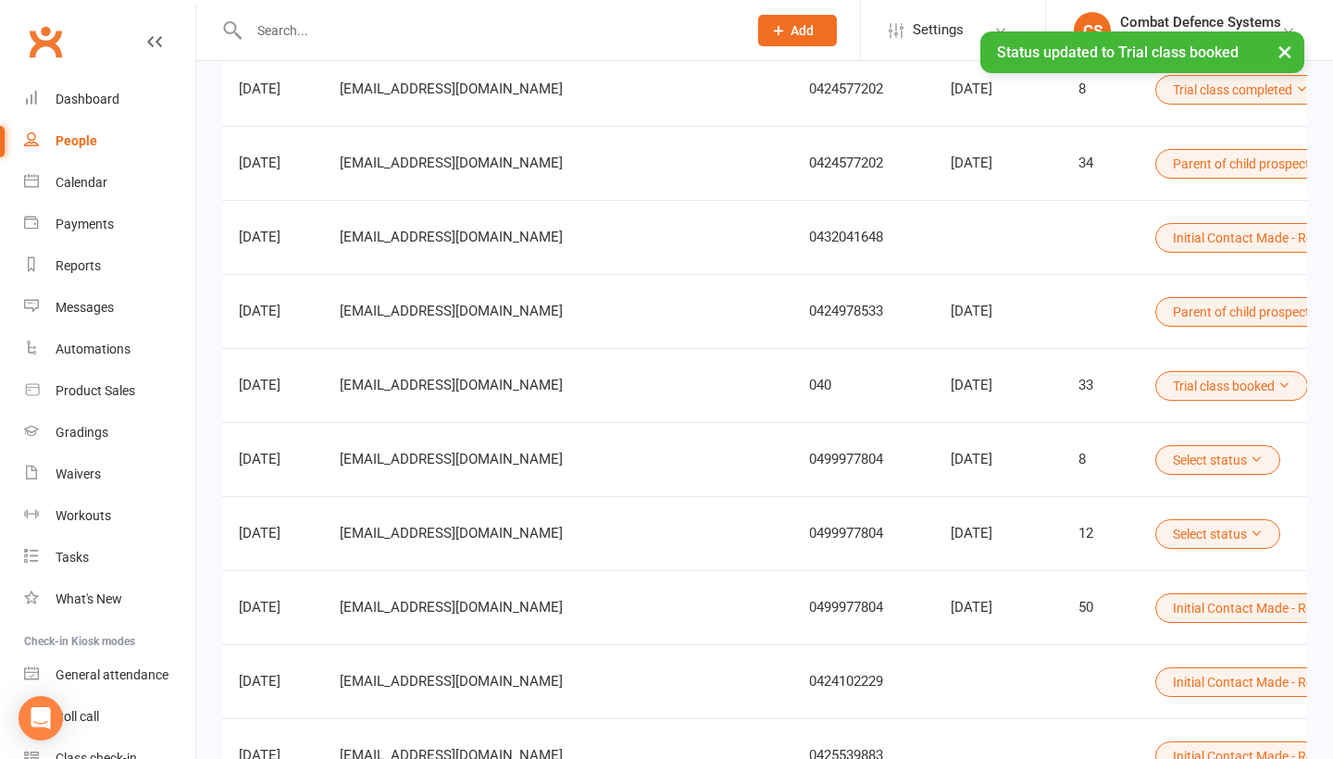
click at [1155, 458] on button "Select status" at bounding box center [1217, 460] width 125 height 30
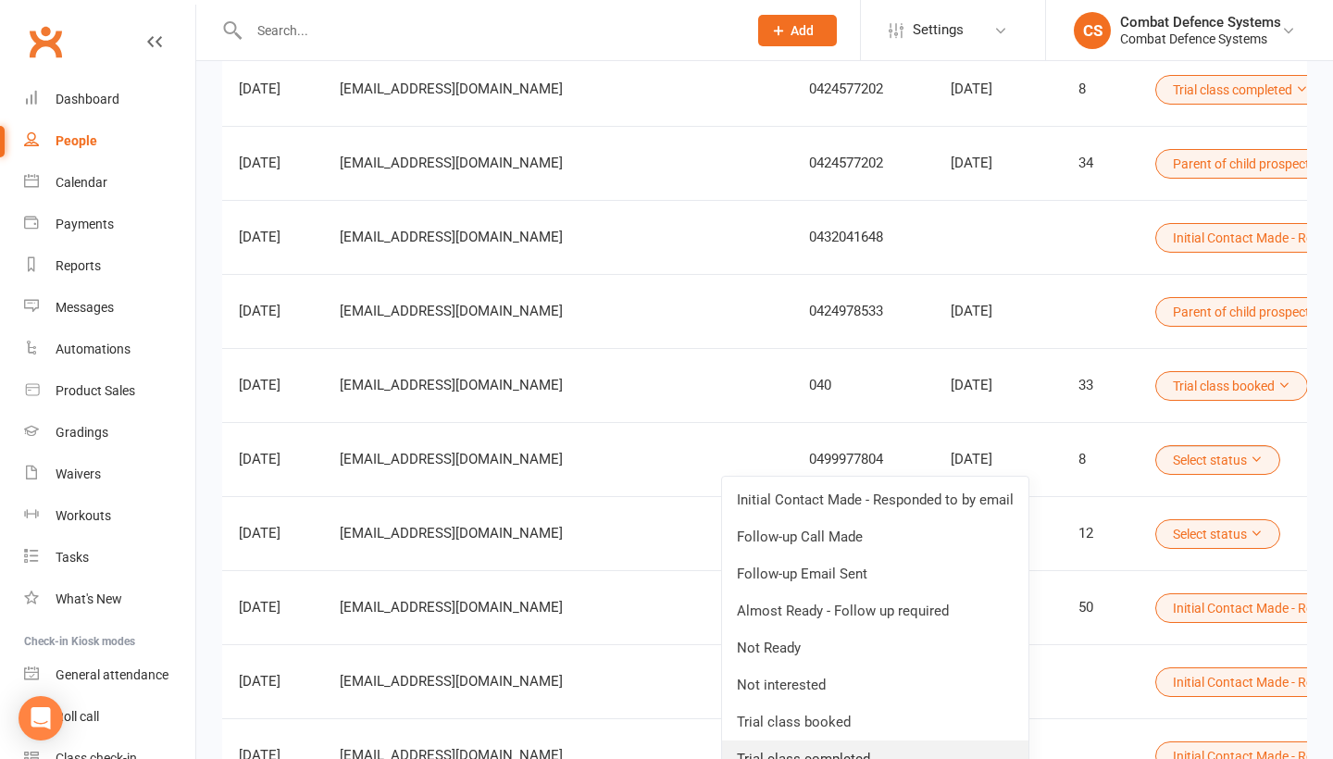
click at [838, 751] on link "Trial class completed" at bounding box center [875, 759] width 306 height 37
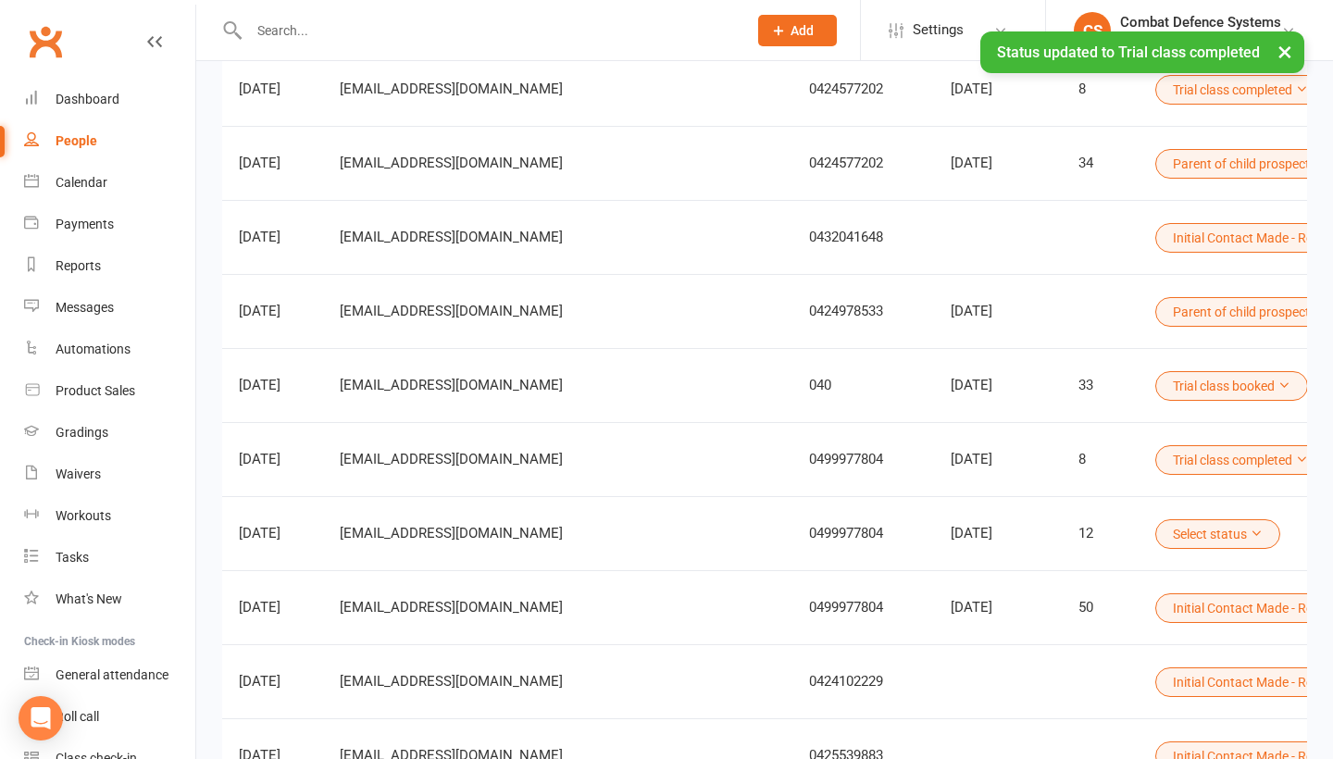
click at [1155, 536] on button "Select status" at bounding box center [1217, 534] width 125 height 30
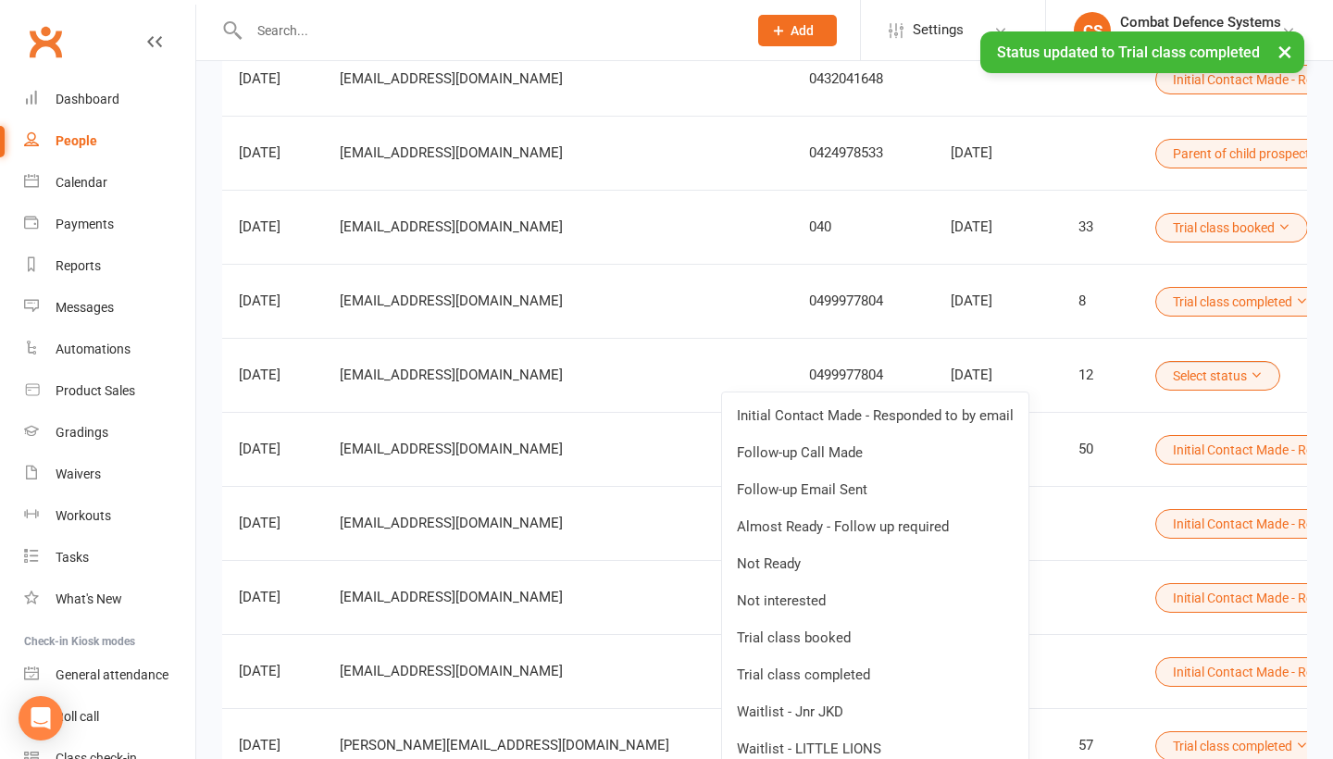
scroll to position [602, 0]
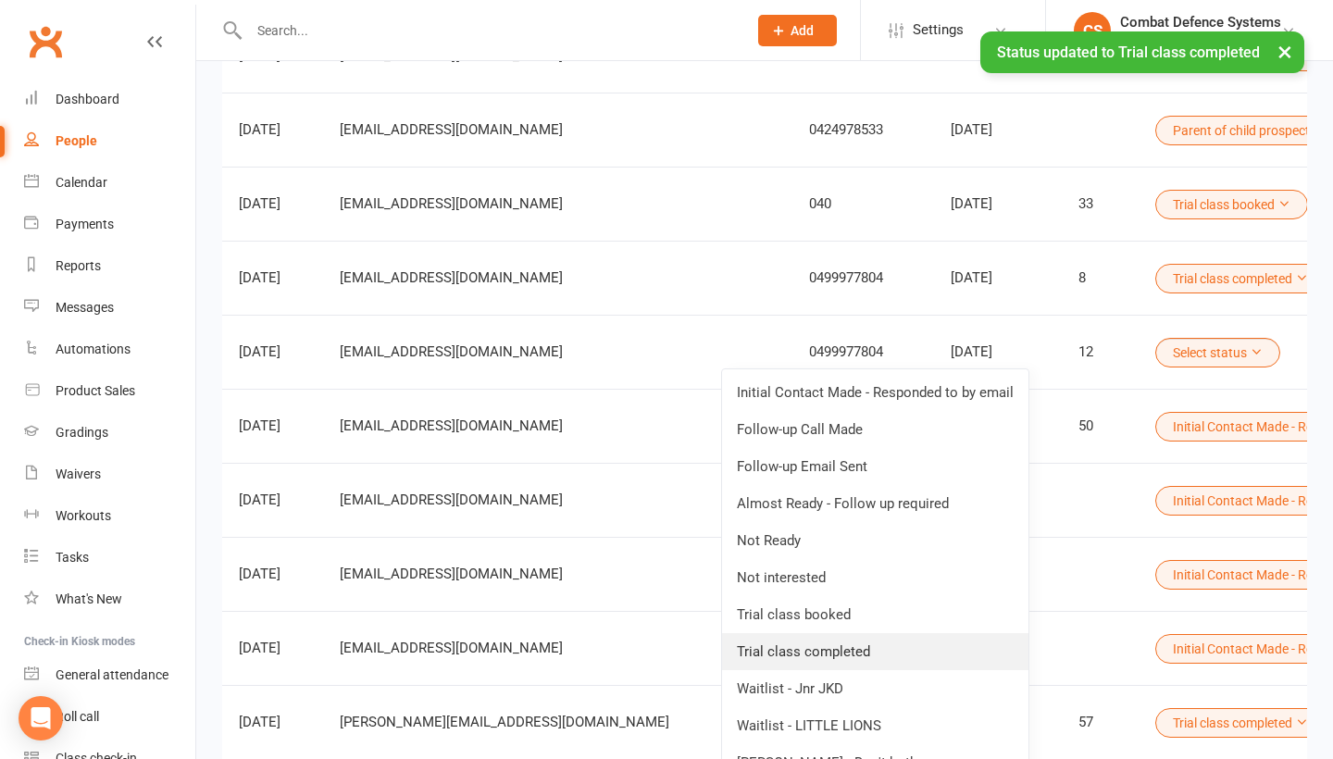
click at [917, 646] on link "Trial class completed" at bounding box center [875, 651] width 306 height 37
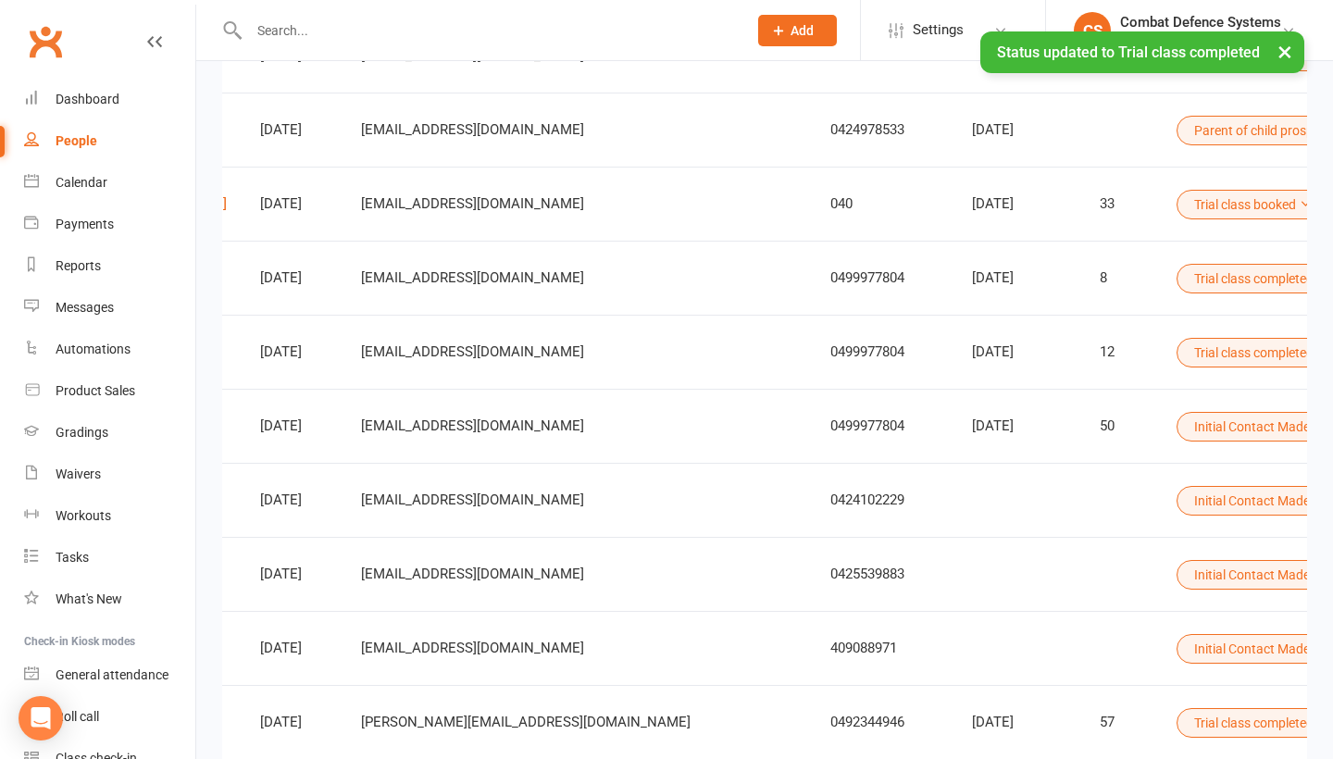
scroll to position [0, 441]
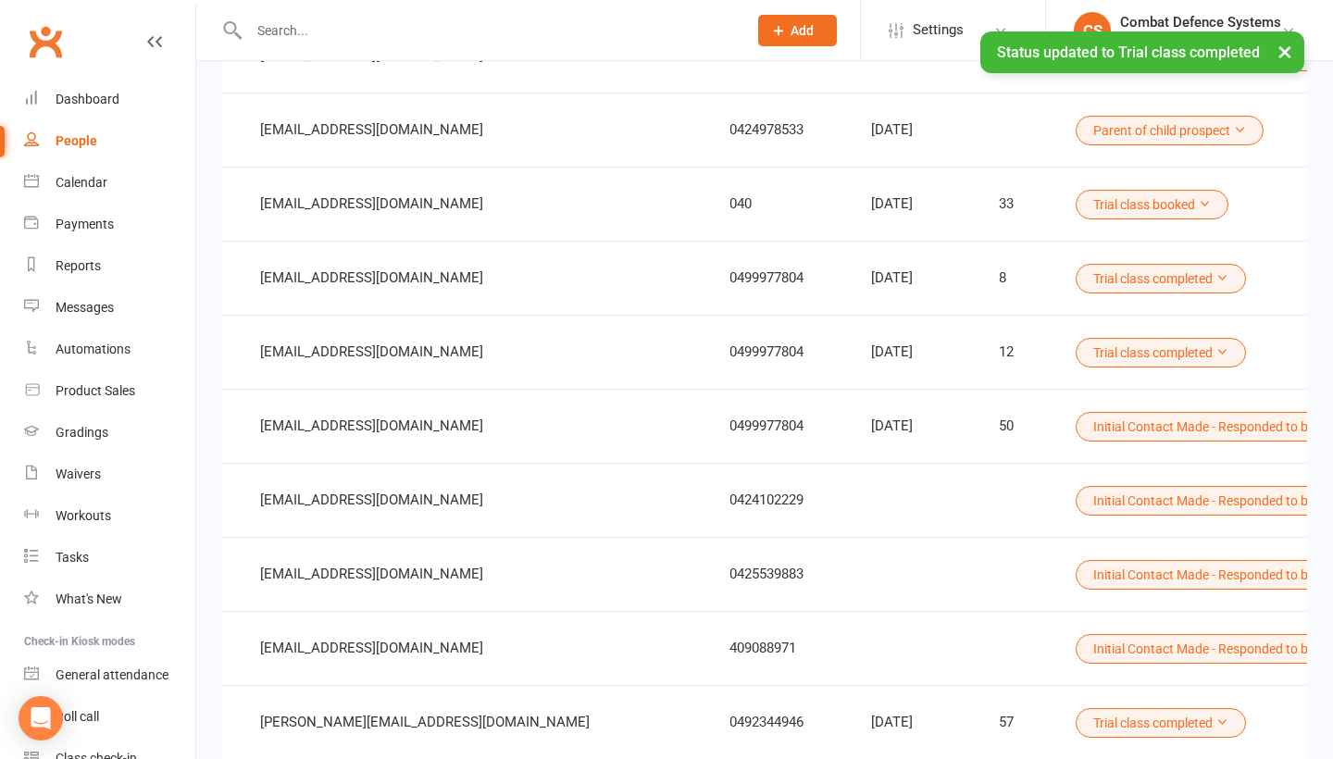
click at [1076, 427] on button "Initial Contact Made - Responded to by email" at bounding box center [1228, 427] width 305 height 30
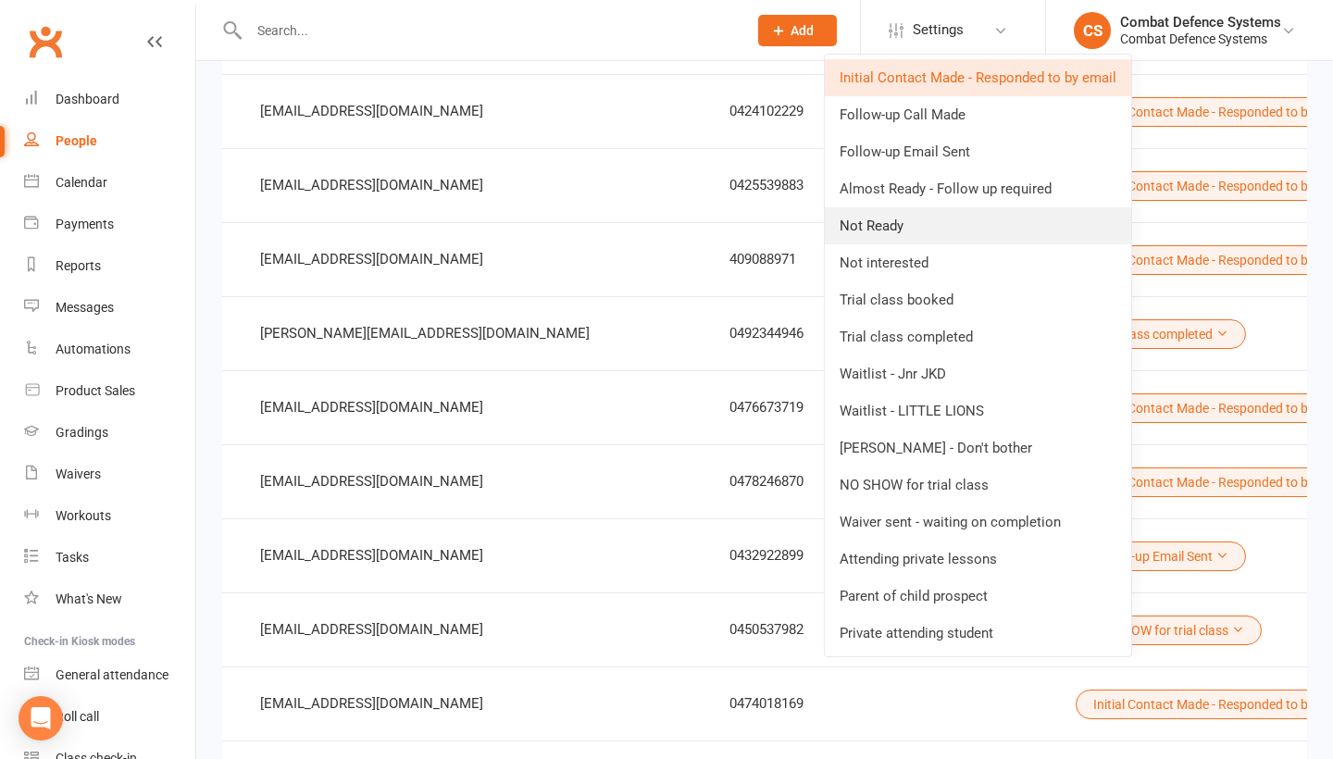
scroll to position [993, 0]
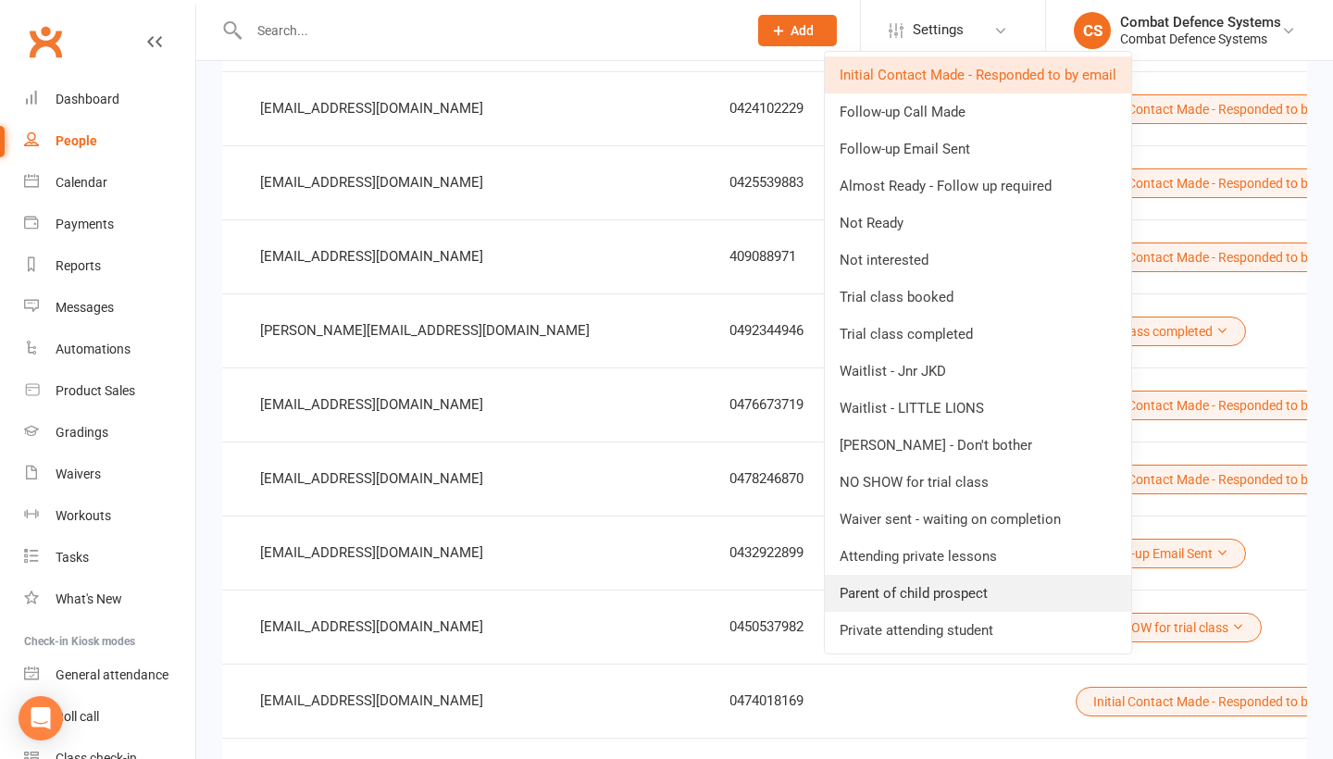
click at [943, 585] on link "Parent of child prospect" at bounding box center [978, 593] width 306 height 37
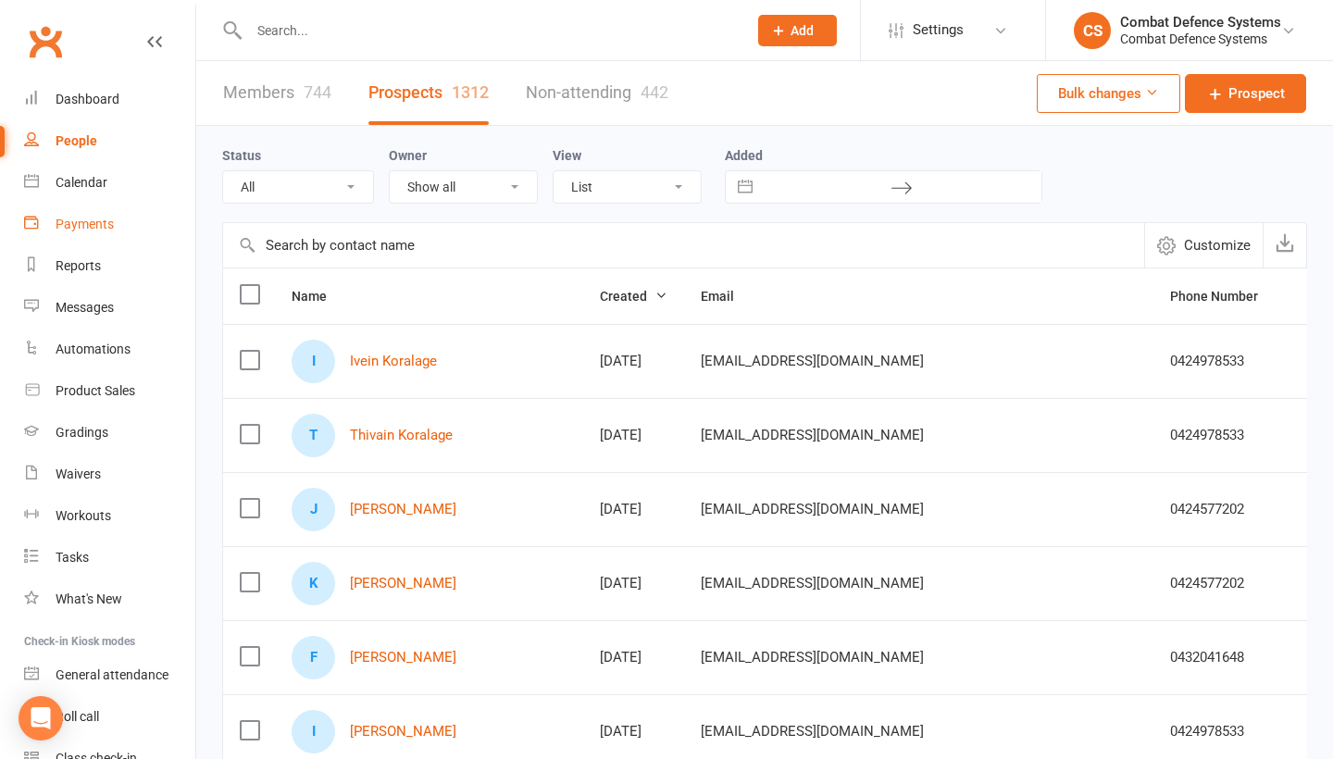
scroll to position [0, 0]
click at [90, 101] on div "Dashboard" at bounding box center [88, 99] width 64 height 15
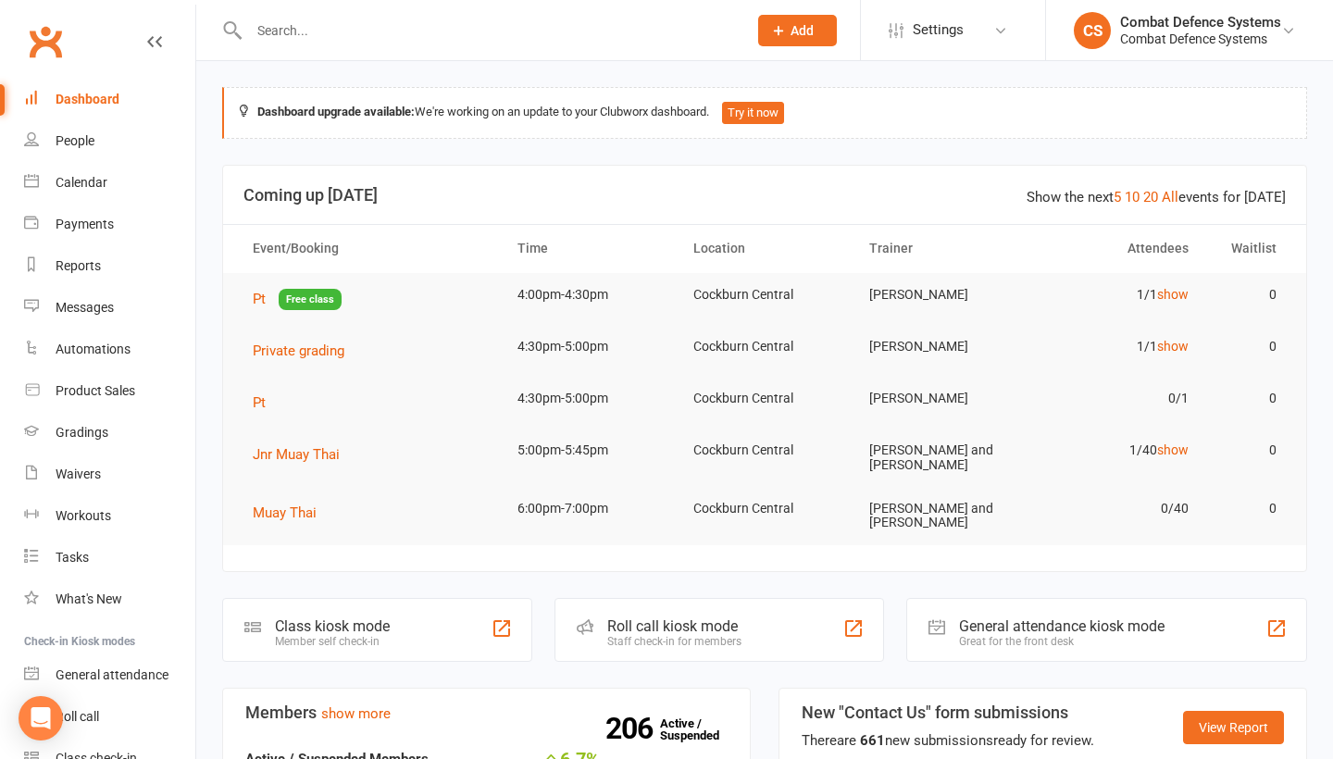
click at [377, 36] on input "text" at bounding box center [488, 31] width 491 height 26
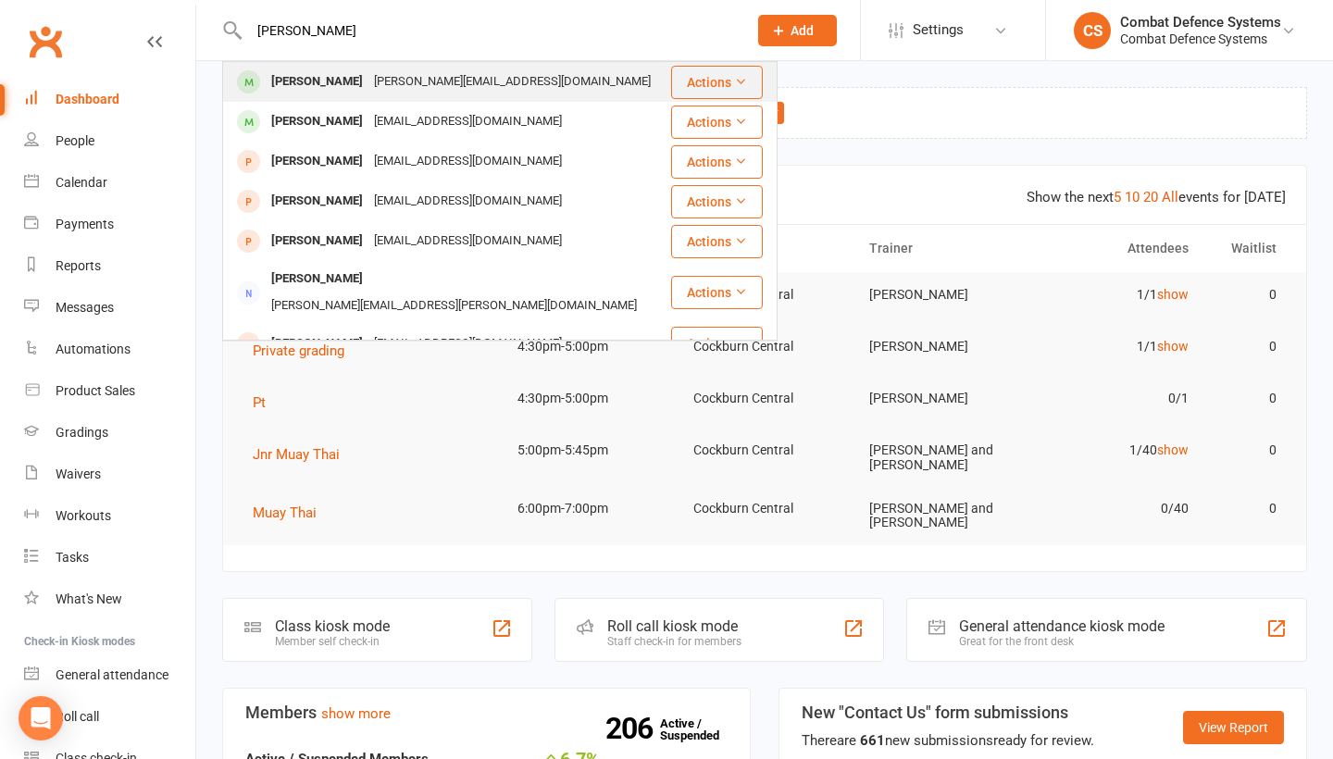
type input "[PERSON_NAME]"
click at [320, 85] on div "[PERSON_NAME]" at bounding box center [317, 81] width 103 height 27
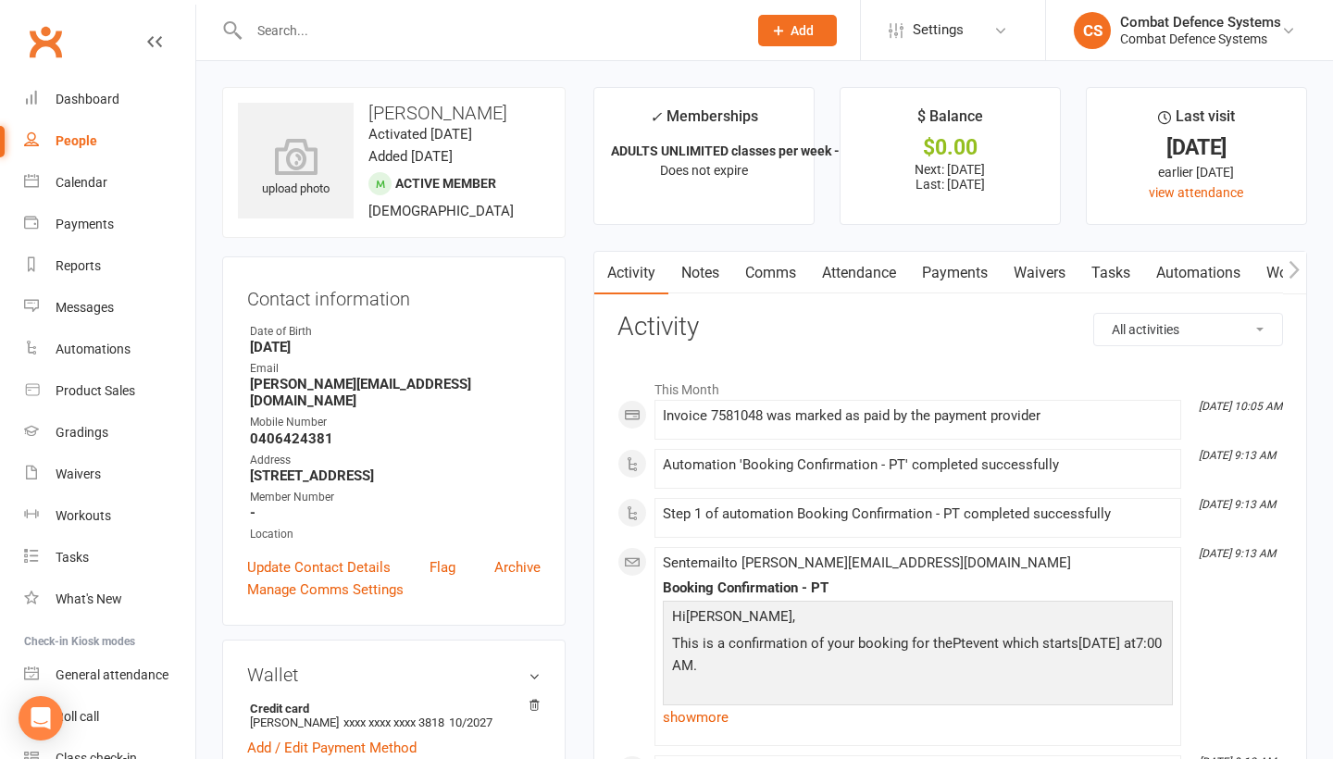
click at [966, 265] on link "Payments" at bounding box center [955, 273] width 92 height 43
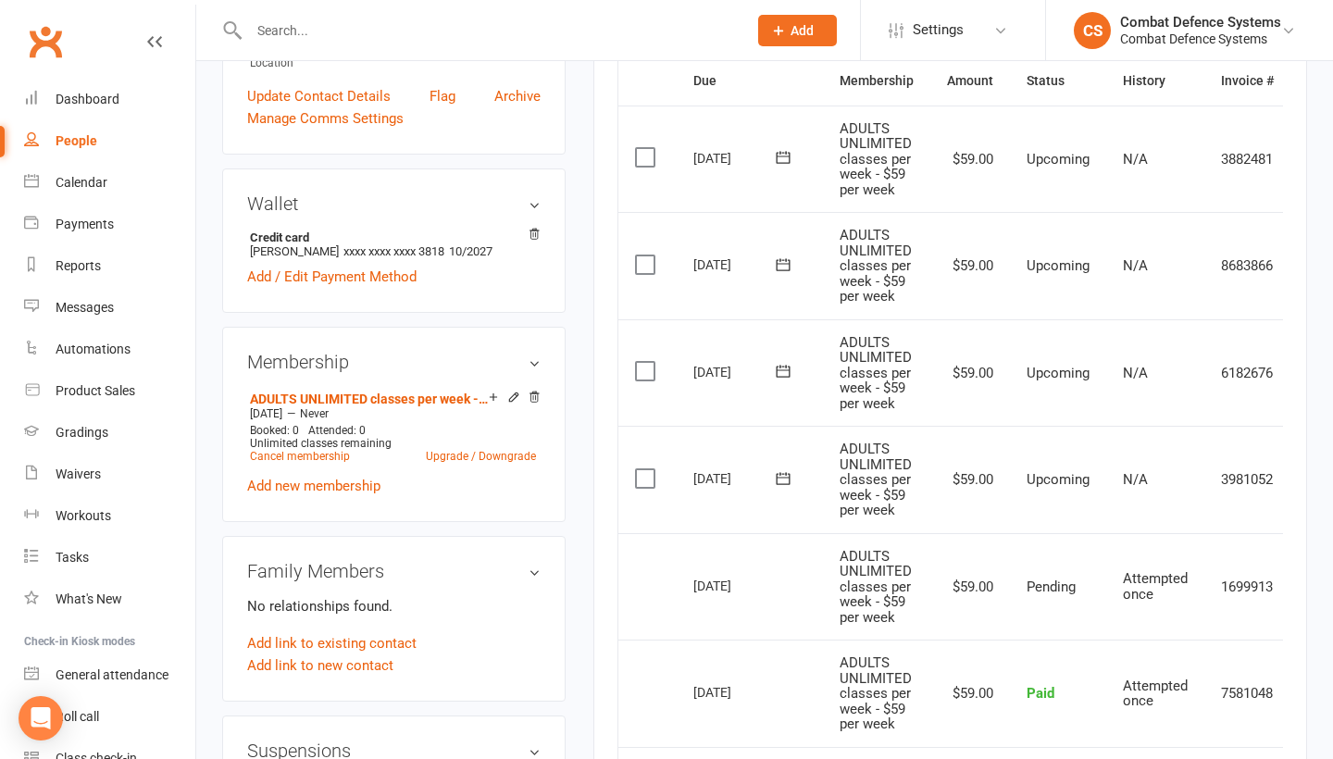
scroll to position [534, 0]
